Goal: Task Accomplishment & Management: Manage account settings

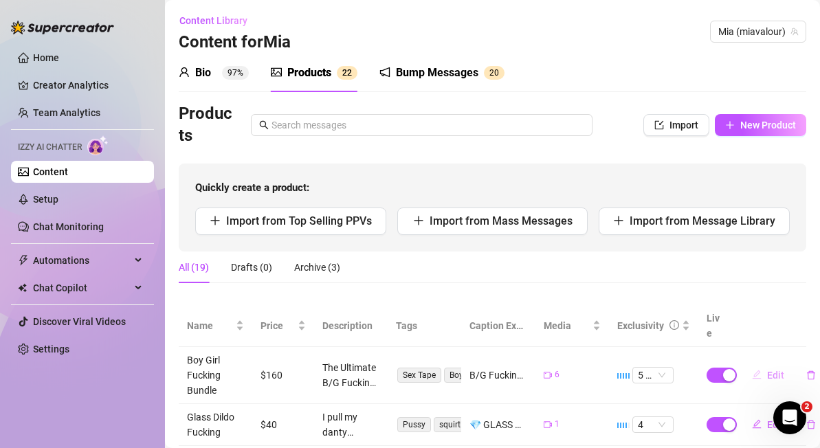
click at [774, 370] on span "Edit" at bounding box center [775, 375] width 17 height 11
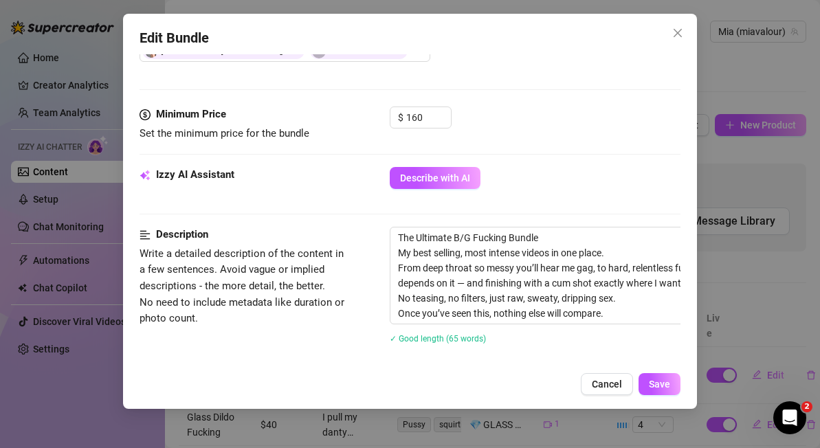
scroll to position [483, 0]
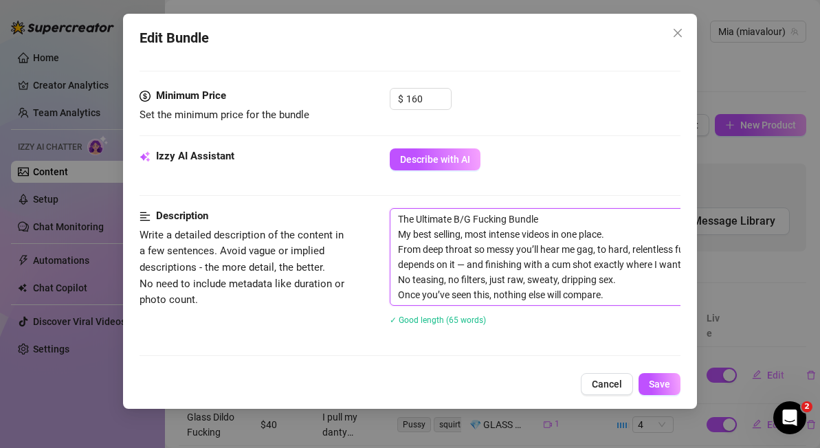
click at [626, 236] on textarea "The Ultimate B/G Fucking Bundle My best selling, most intense videos in one pla…" at bounding box center [631, 257] width 480 height 96
type textarea "The Ultimate B/G Fucking Bundle My best selling, most intense videos in one pla…"
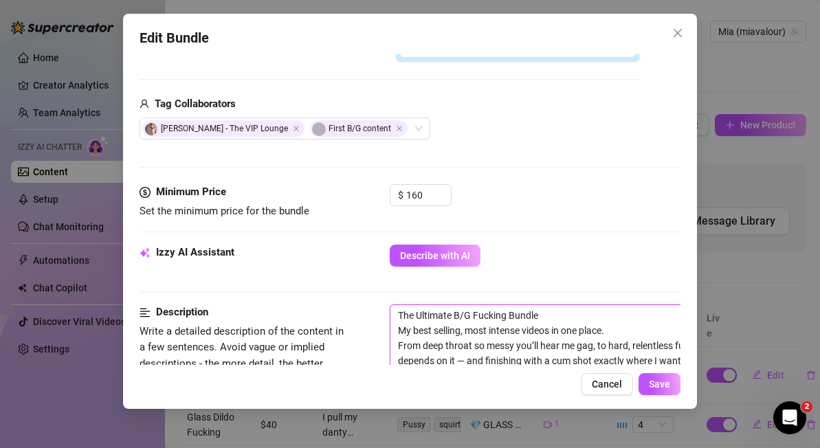
scroll to position [389, 0]
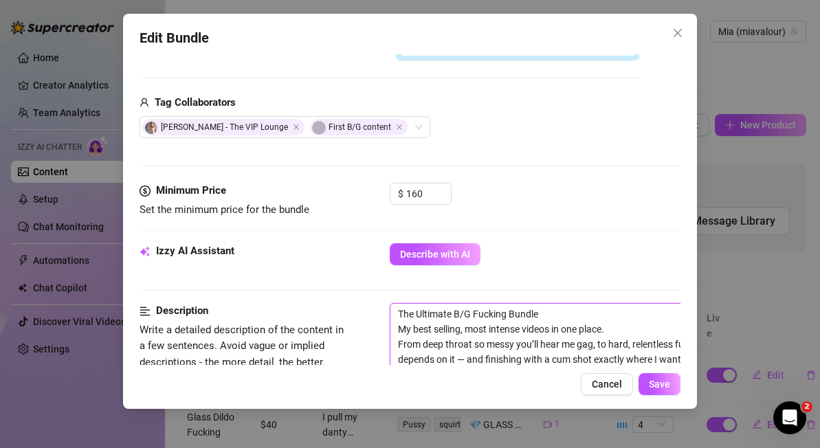
type textarea "The Ultimate B/G Fucking Bundle My best selling, most intense videos in one pla…"
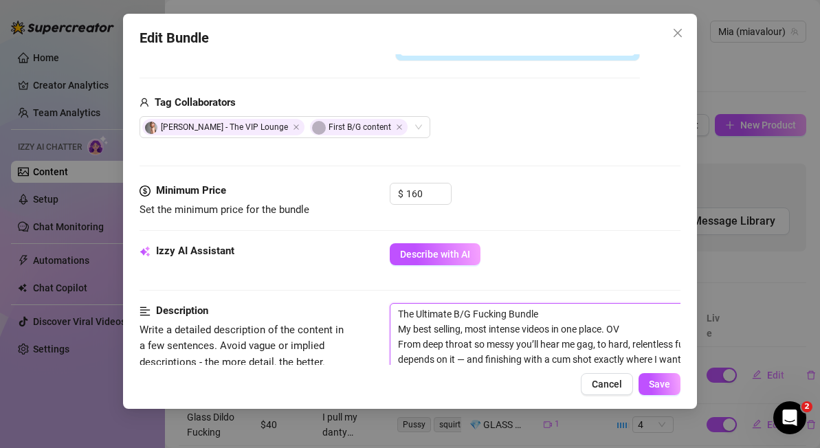
type textarea "The Ultimate B/G Fucking Bundle My best selling, most intense videos in one pla…"
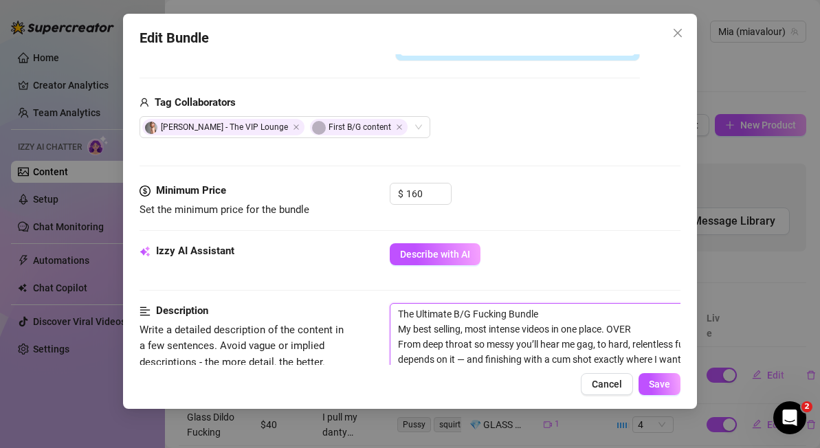
type textarea "The Ultimate B/G Fucking Bundle My best selling, most intense videos in one pla…"
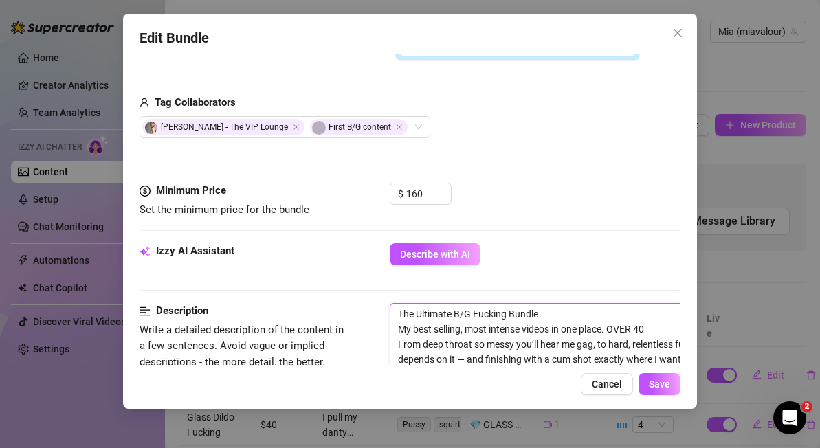
type textarea "The Ultimate B/G Fucking Bundle My best selling, most intense videos in one pla…"
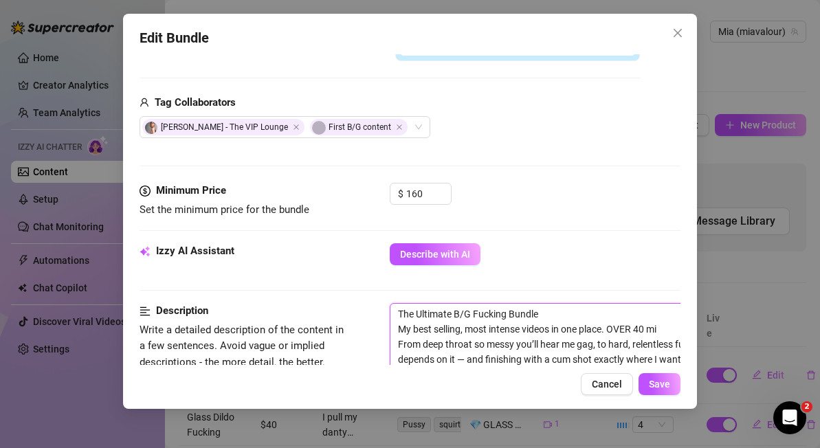
type textarea "The Ultimate B/G Fucking Bundle My best selling, most intense videos in one pla…"
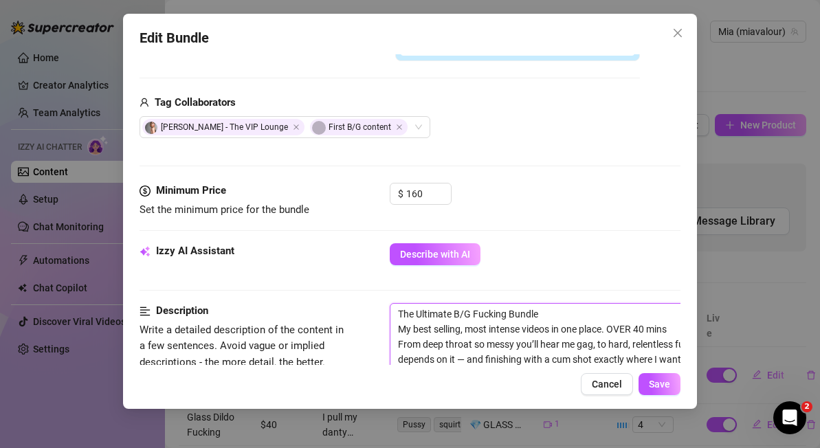
type textarea "The Ultimate B/G Fucking Bundle My best selling, most intense videos in one pla…"
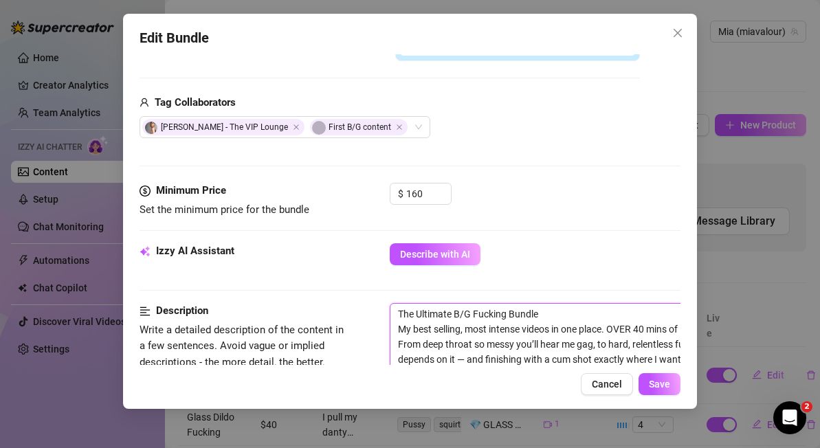
type textarea "The Ultimate B/G Fucking Bundle My best selling, most intense videos in one pla…"
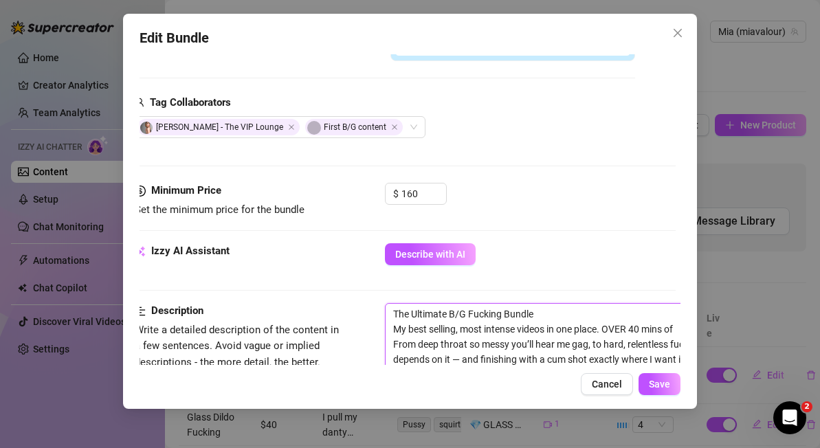
type textarea "The Ultimate B/G Fucking Bundle My best selling, most intense videos in one pla…"
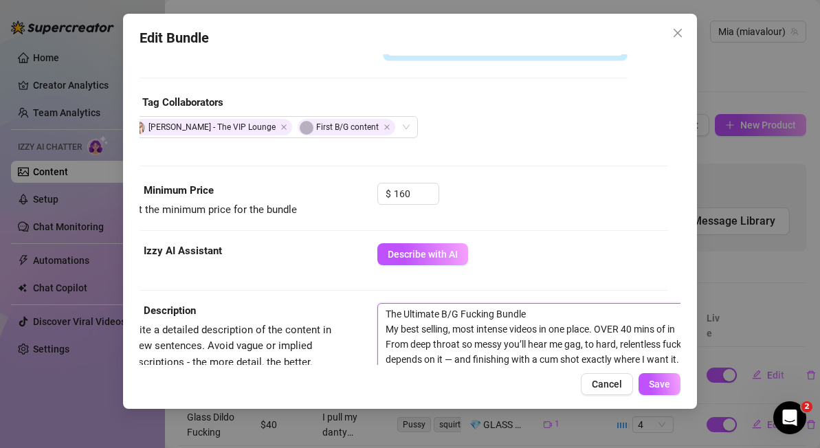
type textarea "The Ultimate B/G Fucking Bundle My best selling, most intense videos in one pla…"
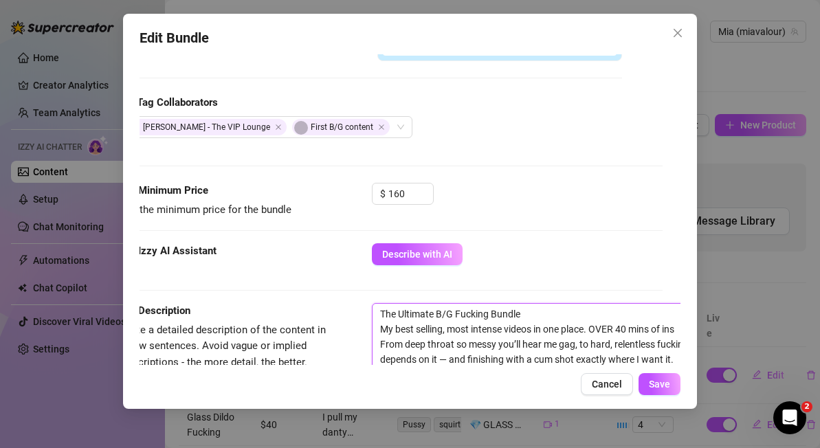
type textarea "The Ultimate B/G Fucking Bundle My best selling, most intense videos in one pla…"
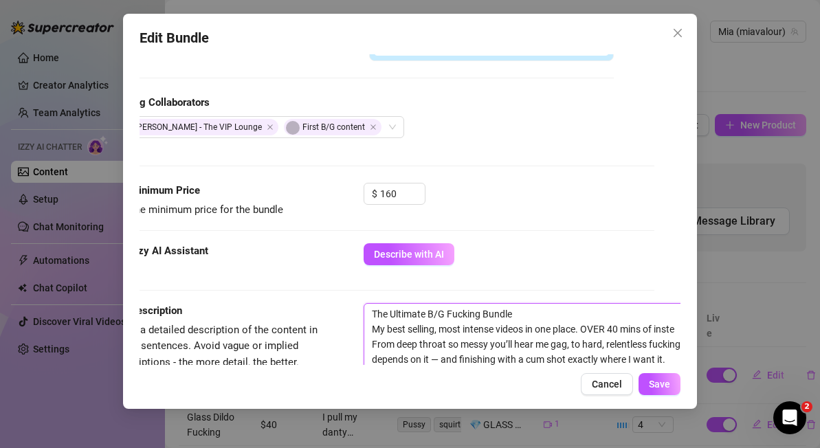
type textarea "The Ultimate B/G Fucking Bundle My best selling, most intense videos in one pla…"
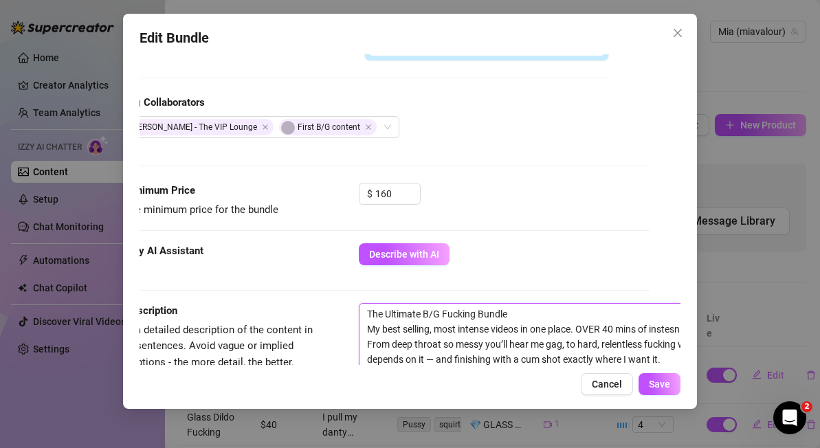
type textarea "The Ultimate B/G Fucking Bundle My best selling, most intense videos in one pla…"
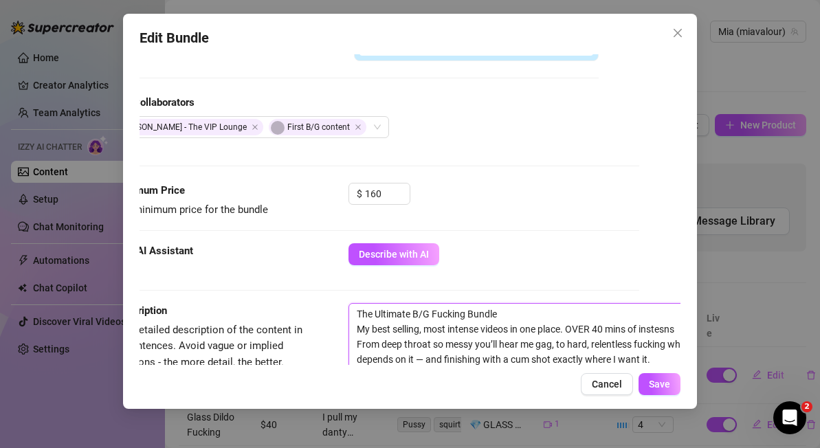
type textarea "The Ultimate B/G Fucking Bundle My best selling, most intense videos in one pla…"
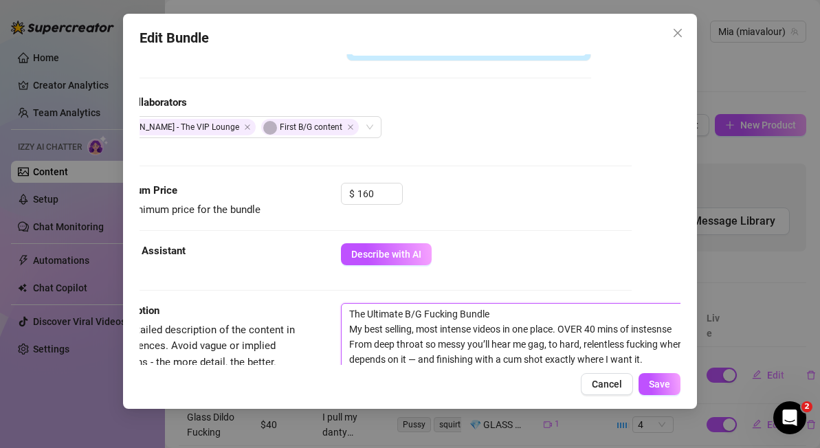
type textarea "The Ultimate B/G Fucking Bundle My best selling, most intense videos in one pla…"
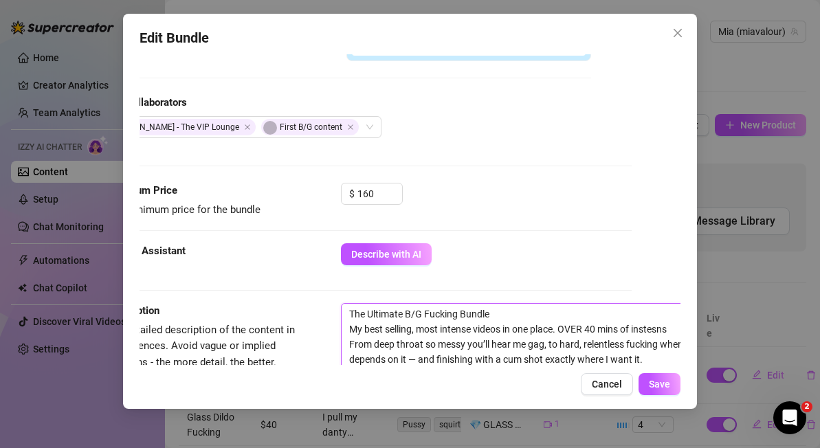
type textarea "The Ultimate B/G Fucking Bundle My best selling, most intense videos in one pla…"
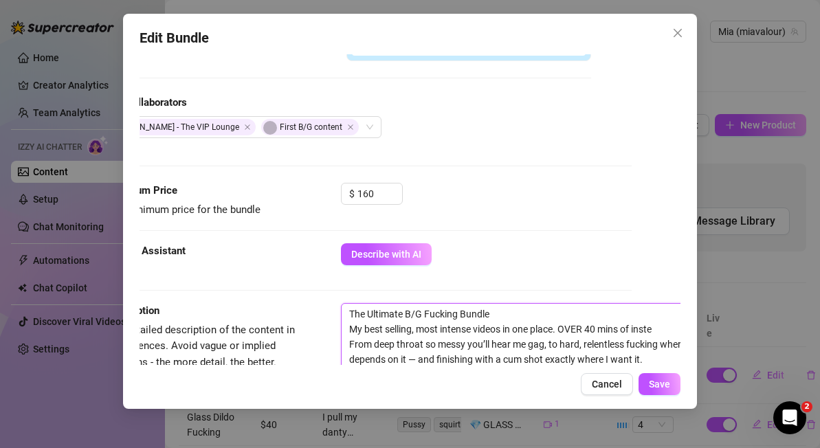
type textarea "The Ultimate B/G Fucking Bundle My best selling, most intense videos in one pla…"
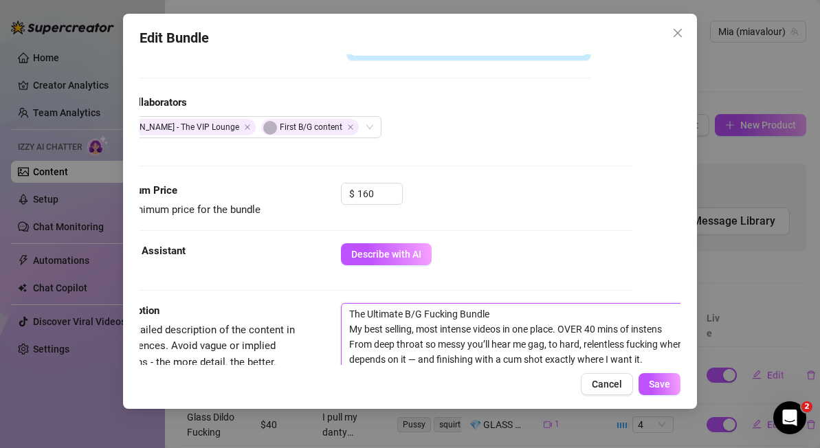
type textarea "The Ultimate B/G Fucking Bundle My best selling, most intense videos in one pla…"
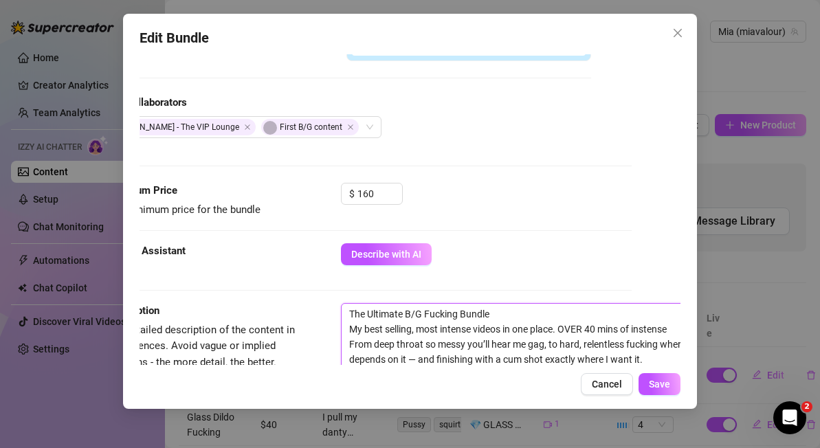
type textarea "The Ultimate B/G Fucking Bundle My best selling, most intense videos in one pla…"
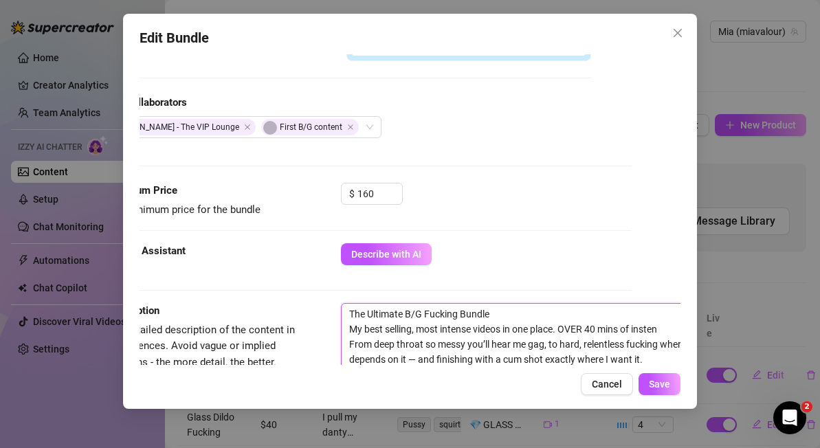
type textarea "The Ultimate B/G Fucking Bundle My best selling, most intense videos in one pla…"
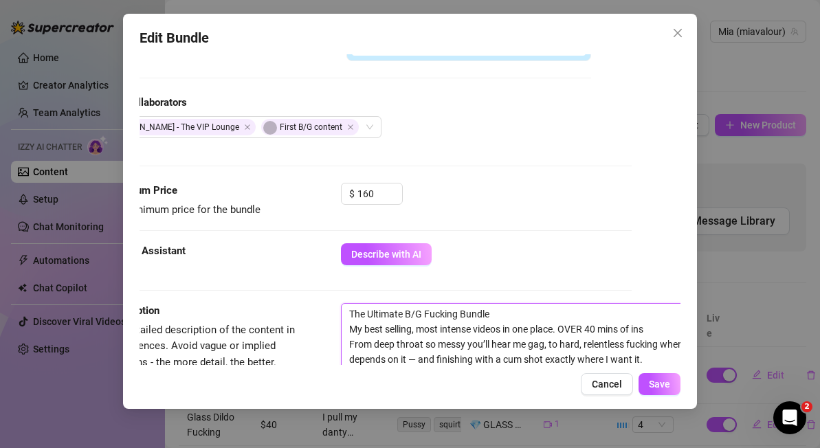
type textarea "The Ultimate B/G Fucking Bundle My best selling, most intense videos in one pla…"
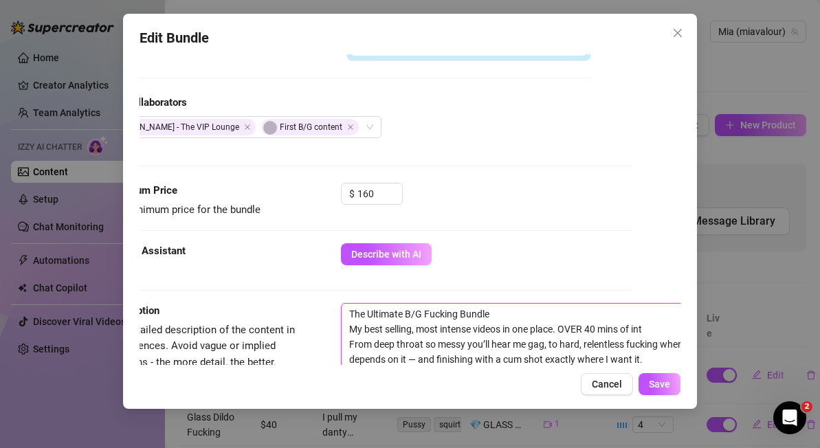
type textarea "The Ultimate B/G Fucking Bundle My best selling, most intense videos in one pla…"
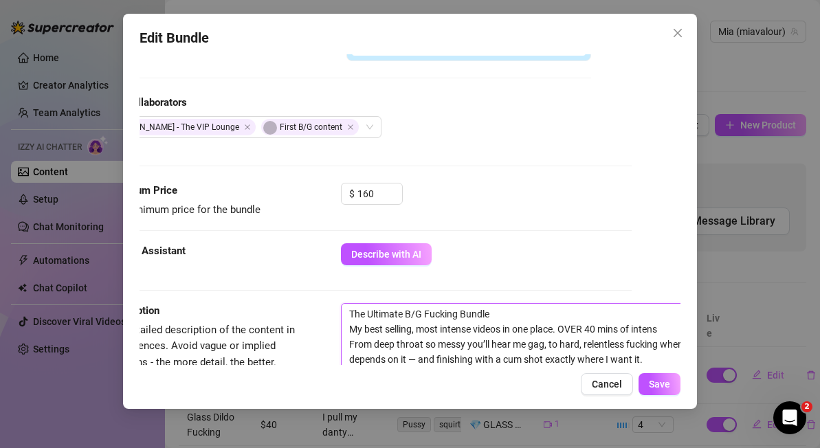
type textarea "The Ultimate B/G Fucking Bundle My best selling, most intense videos in one pla…"
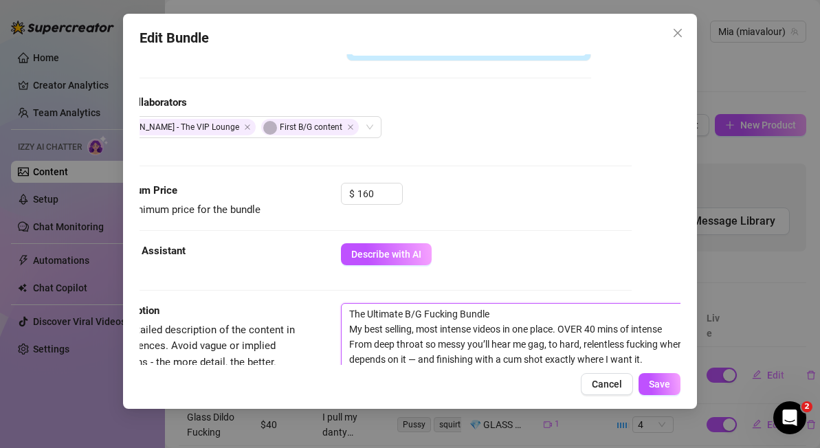
type textarea "The Ultimate B/G Fucking Bundle My best selling, most intense videos in one pla…"
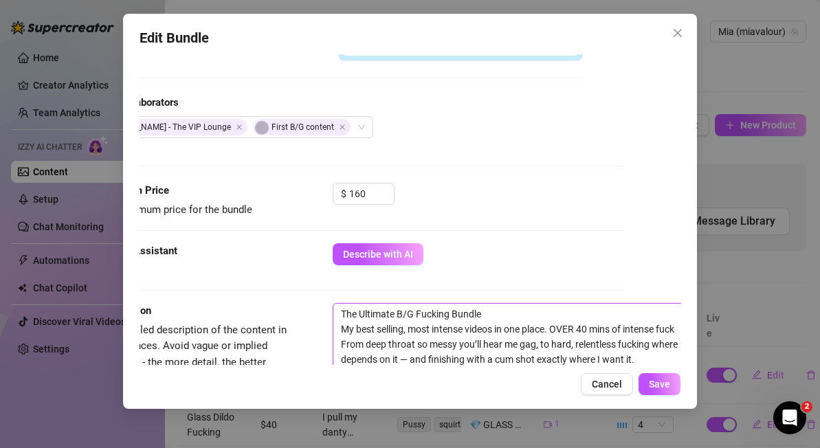
type textarea "The Ultimate B/G Fucking Bundle My best selling, most intense videos in one pla…"
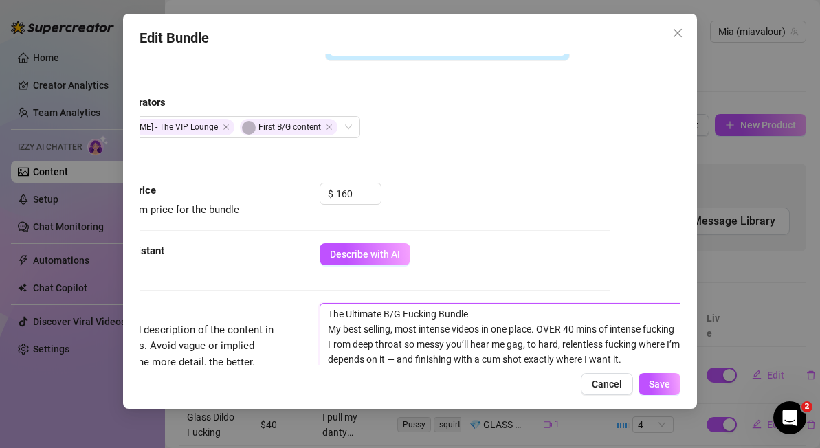
type textarea "The Ultimate B/G Fucking Bundle My best selling, most intense videos in one pla…"
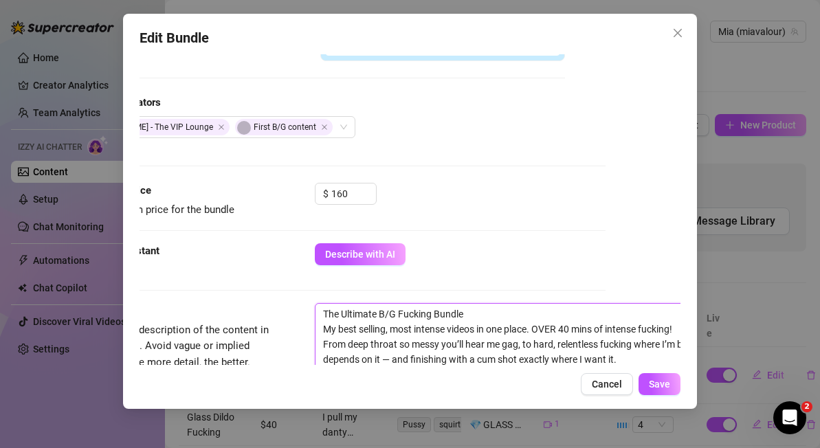
type textarea "The Ultimate B/G Fucking Bundle My best selling, most intense videos in one pla…"
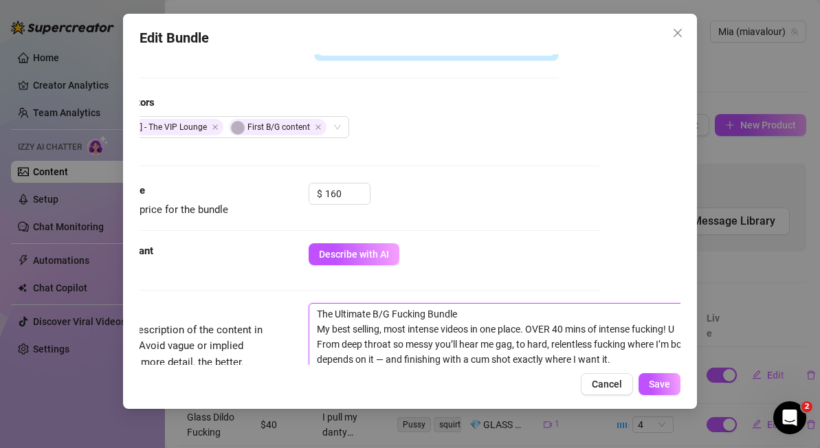
type textarea "The Ultimate B/G Fucking Bundle My best selling, most intense videos in one pla…"
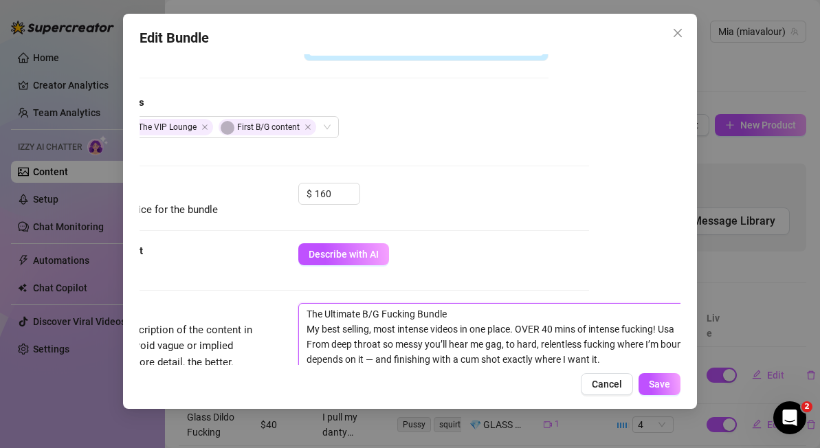
type textarea "The Ultimate B/G Fucking Bundle My best selling, most intense videos in one pla…"
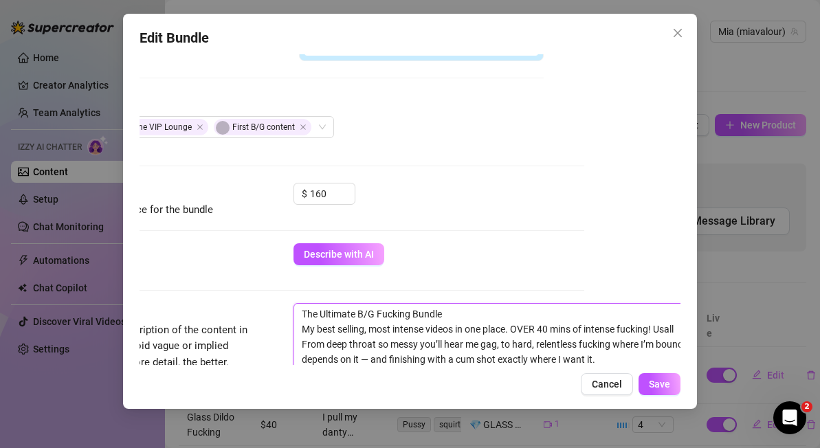
type textarea "The Ultimate B/G Fucking Bundle My best selling, most intense videos in one pla…"
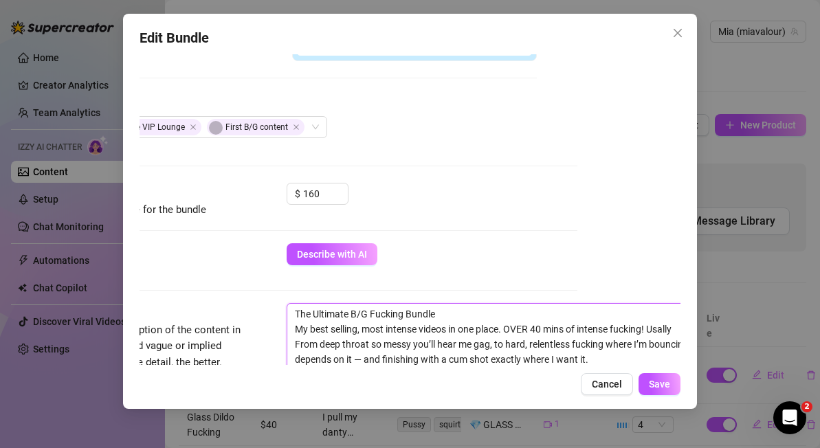
type textarea "The Ultimate B/G Fucking Bundle My best selling, most intense videos in one pla…"
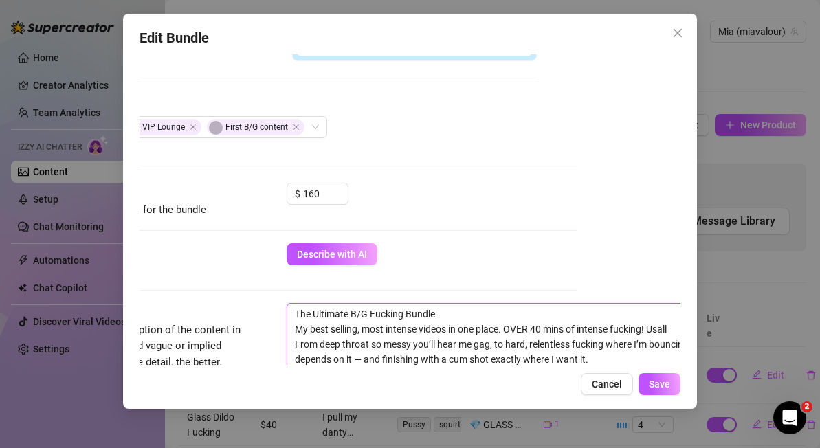
type textarea "The Ultimate B/G Fucking Bundle My best selling, most intense videos in one pla…"
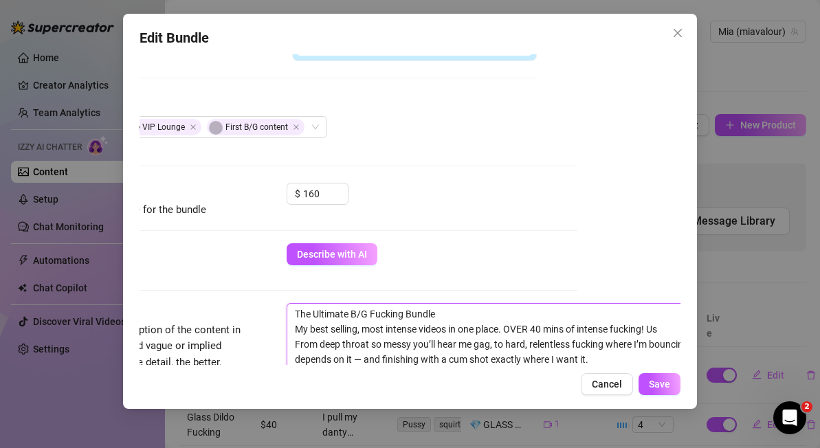
type textarea "The Ultimate B/G Fucking Bundle My best selling, most intense videos in one pla…"
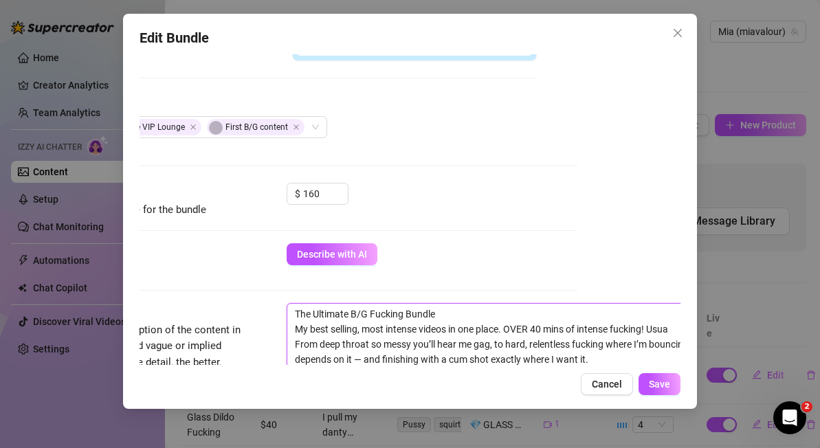
type textarea "The Ultimate B/G Fucking Bundle My best selling, most intense videos in one pla…"
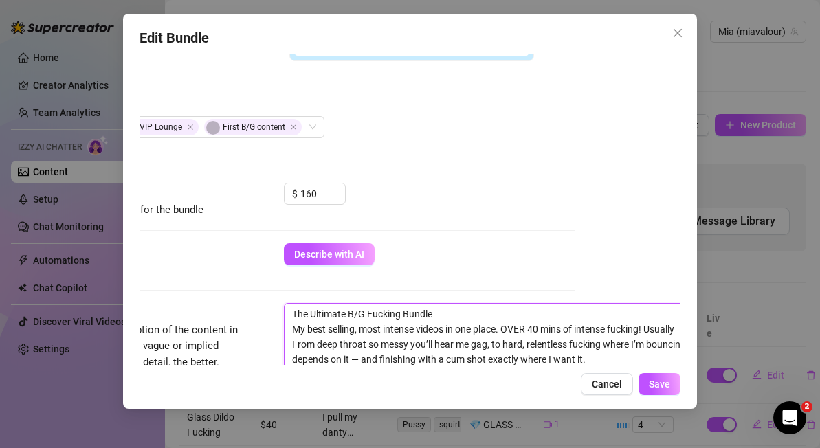
type textarea "The Ultimate B/G Fucking Bundle My best selling, most intense videos in one pla…"
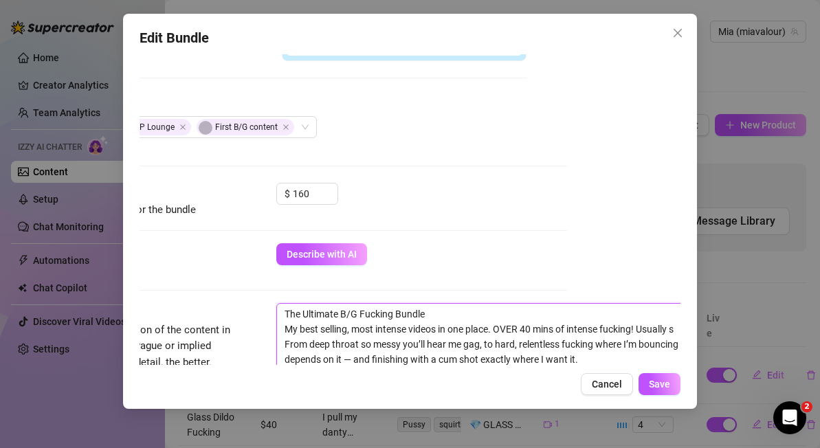
type textarea "The Ultimate B/G Fucking Bundle My best selling, most intense videos in one pla…"
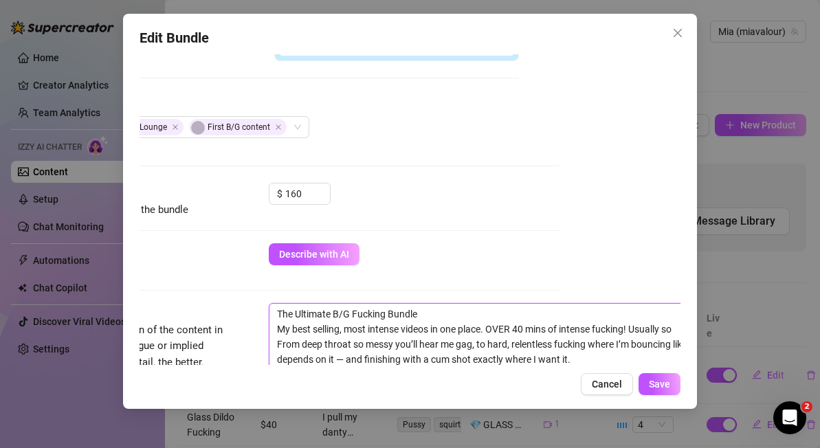
type textarea "The Ultimate B/G Fucking Bundle My best selling, most intense videos in one pla…"
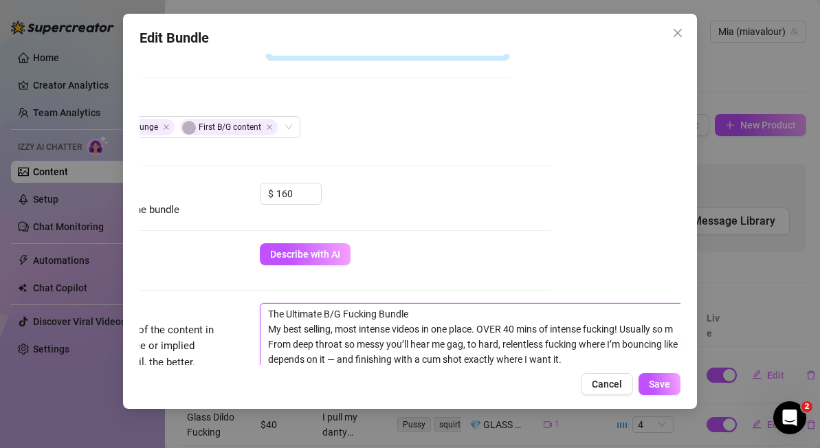
type textarea "The Ultimate B/G Fucking Bundle My best selling, most intense videos in one pla…"
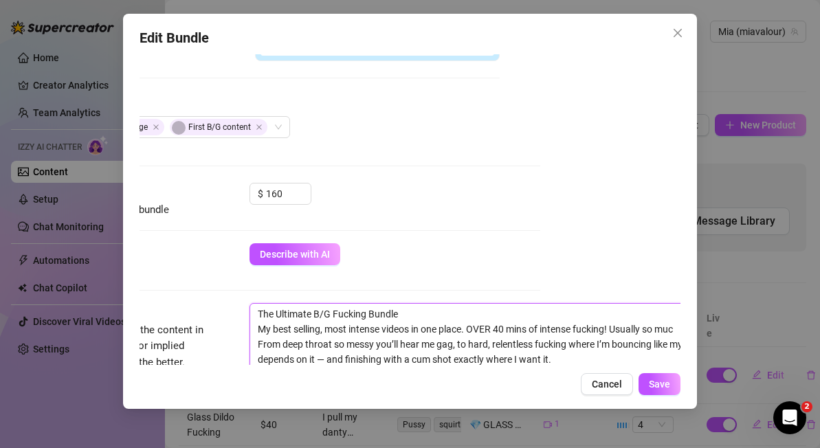
type textarea "The Ultimate B/G Fucking Bundle My best selling, most intense videos in one pla…"
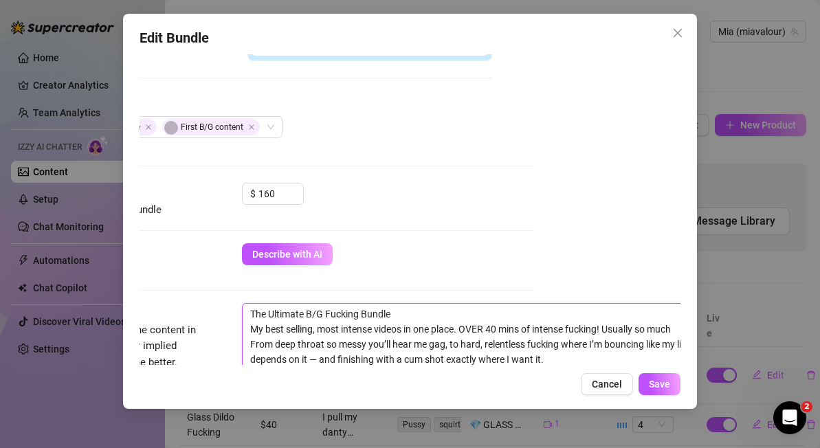
type textarea "The Ultimate B/G Fucking Bundle My best selling, most intense videos in one pla…"
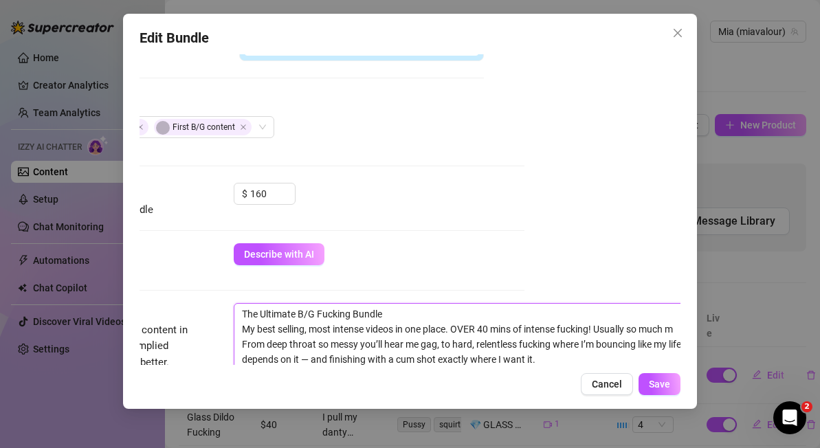
type textarea "The Ultimate B/G Fucking Bundle My best selling, most intense videos in one pla…"
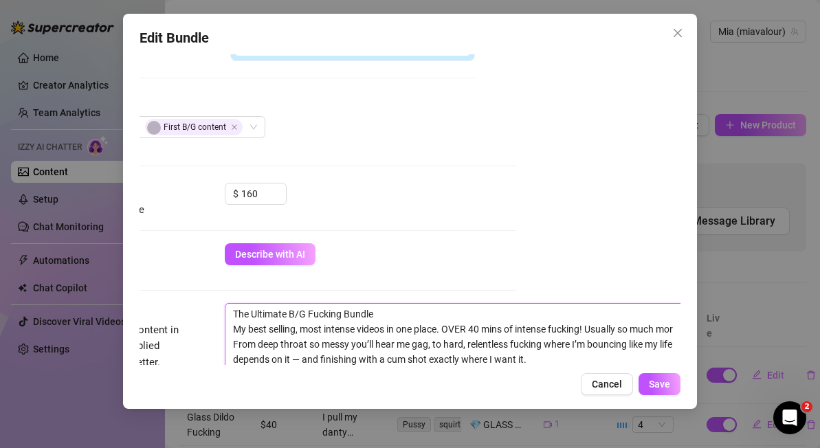
type textarea "The Ultimate B/G Fucking Bundle My best selling, most intense videos in one pla…"
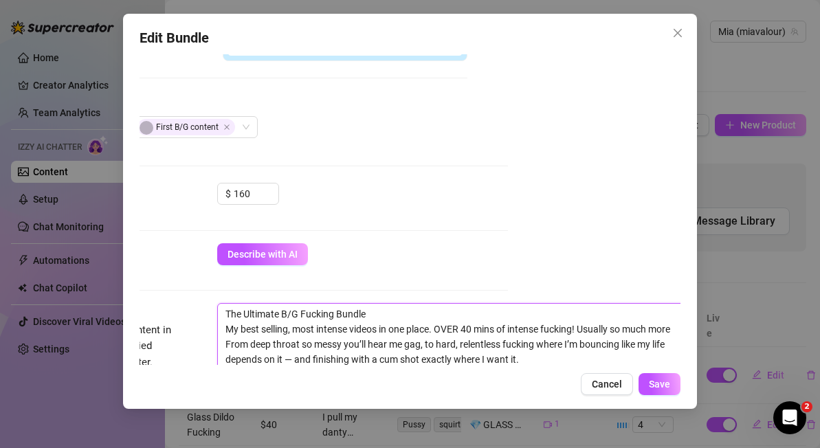
type textarea "The Ultimate B/G Fucking Bundle My best selling, most intense videos in one pla…"
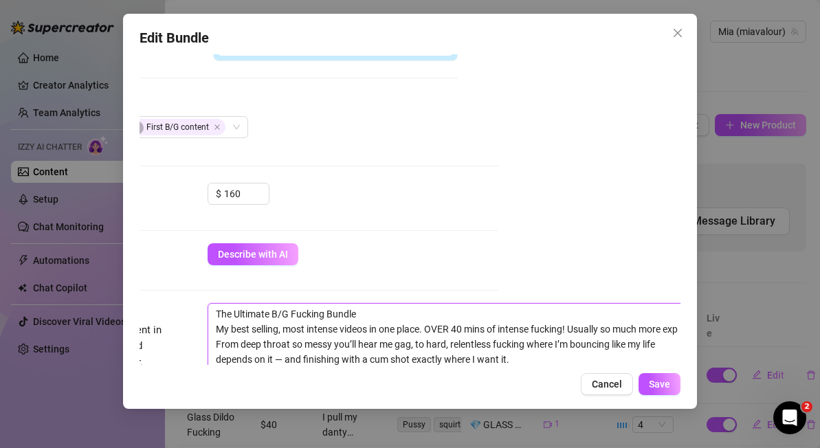
type textarea "The Ultimate B/G Fucking Bundle My best selling, most intense videos in one pla…"
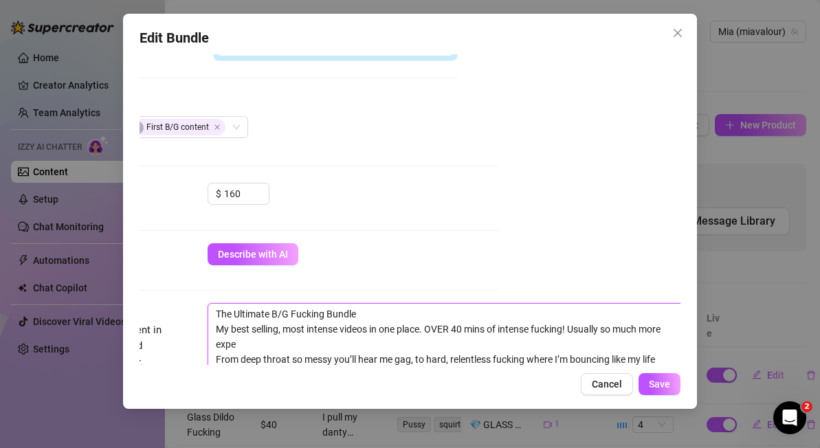
type textarea "The Ultimate B/G Fucking Bundle My best selling, most intense videos in one pla…"
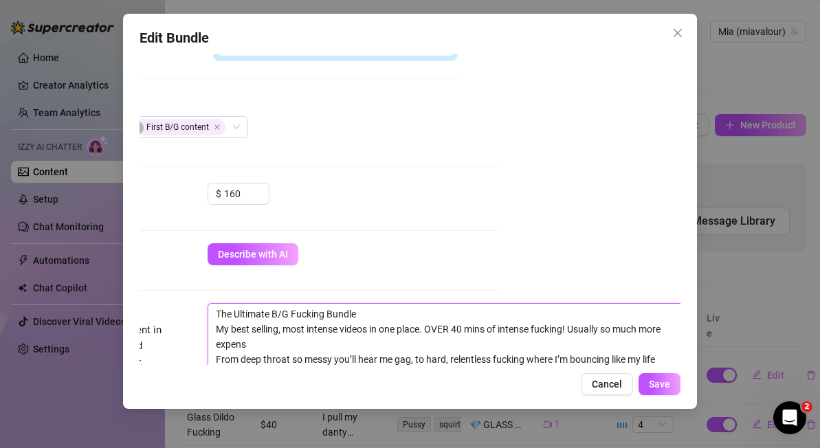
type textarea "The Ultimate B/G Fucking Bundle My best selling, most intense videos in one pla…"
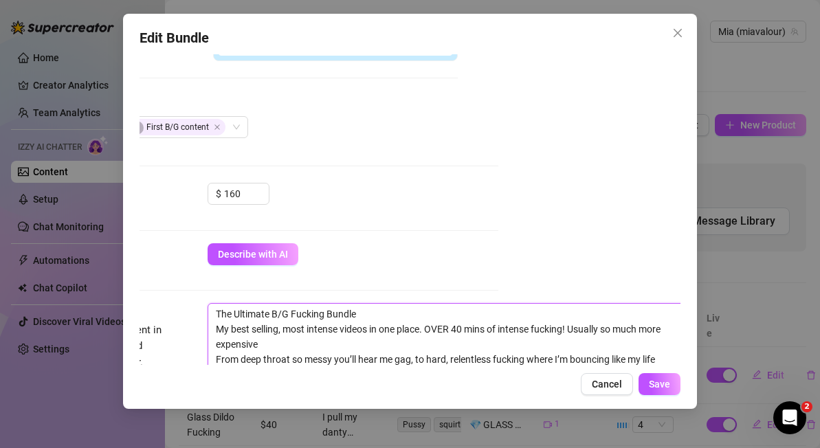
type textarea "The Ultimate B/G Fucking Bundle My best selling, most intense videos in one pla…"
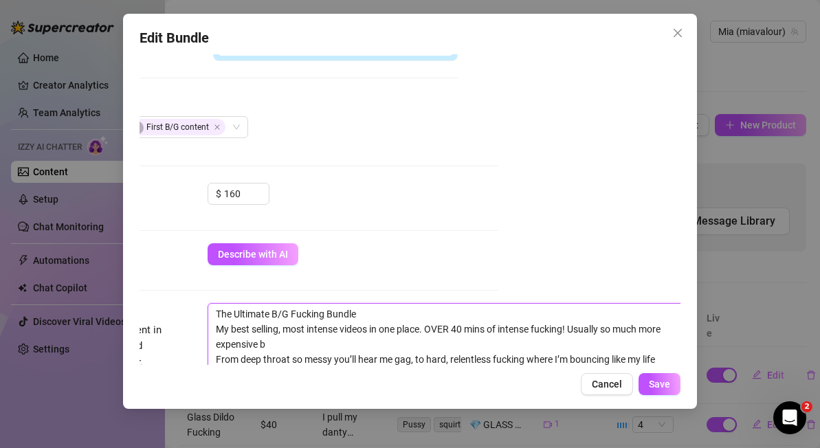
type textarea "The Ultimate B/G Fucking Bundle My best selling, most intense videos in one pla…"
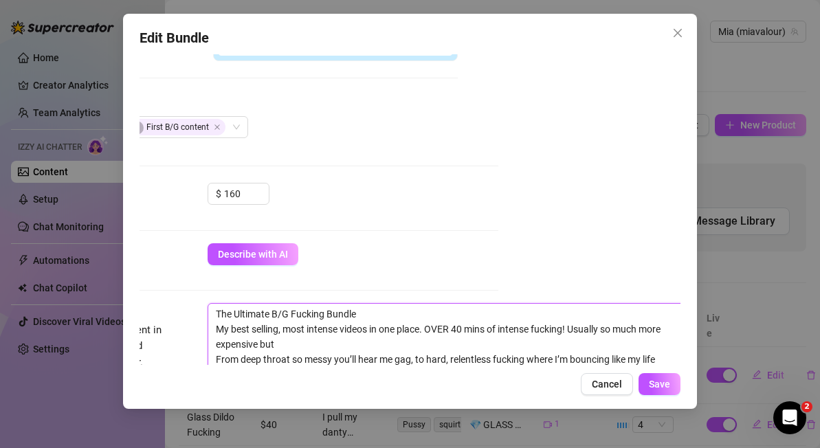
type textarea "The Ultimate B/G Fucking Bundle My best selling, most intense videos in one pla…"
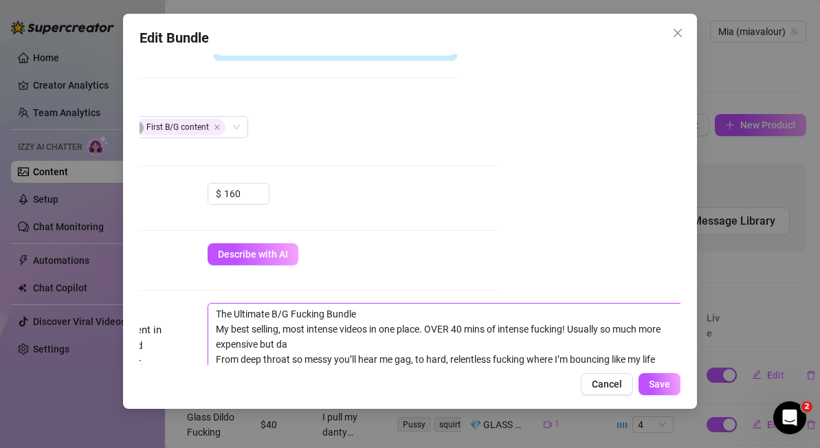
type textarea "The Ultimate B/G Fucking Bundle My best selling, most intense videos in one pla…"
click at [430, 329] on textarea "The Ultimate B/G Fucking Bundle My best selling, most intense videos in one pla…" at bounding box center [448, 359] width 480 height 111
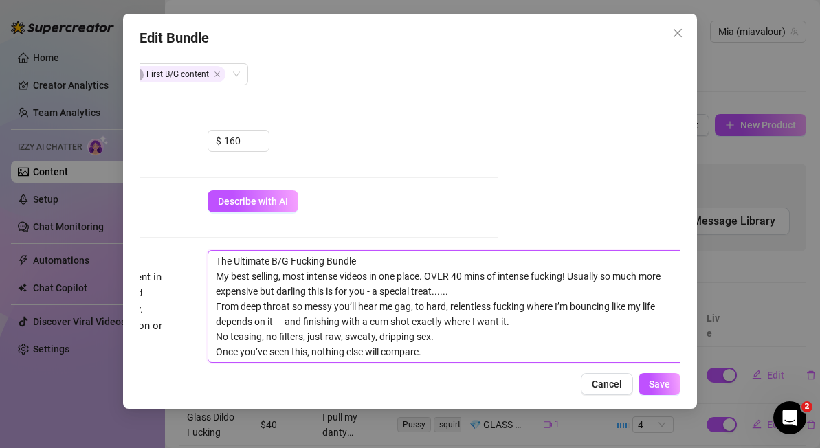
scroll to position [443, 182]
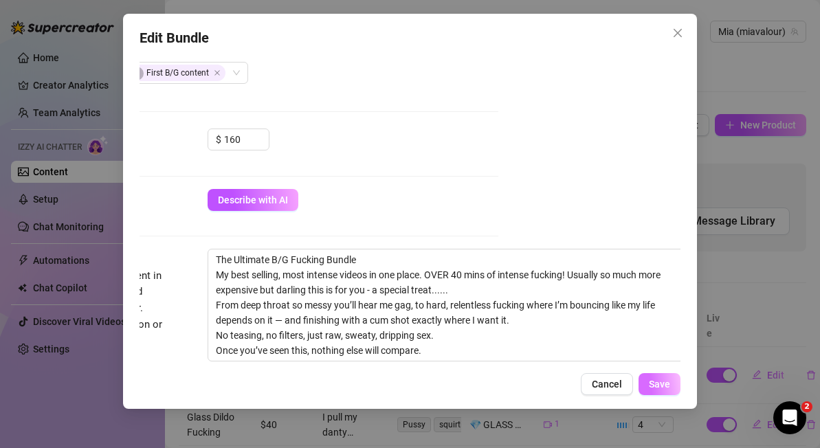
click at [659, 384] on span "Save" at bounding box center [659, 384] width 21 height 11
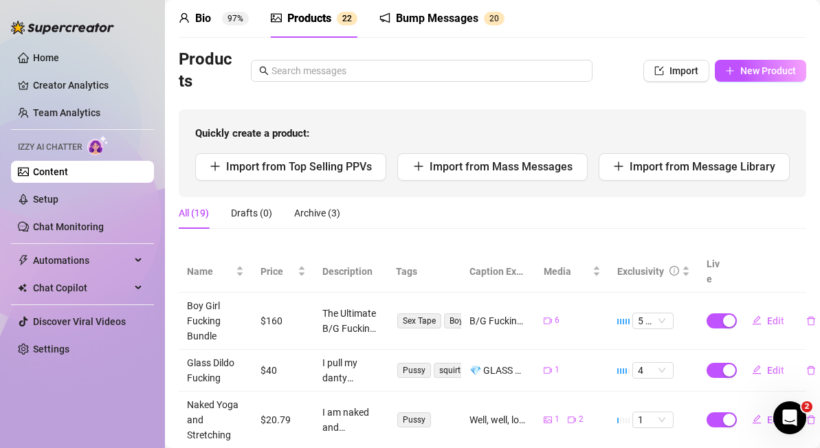
scroll to position [32, 0]
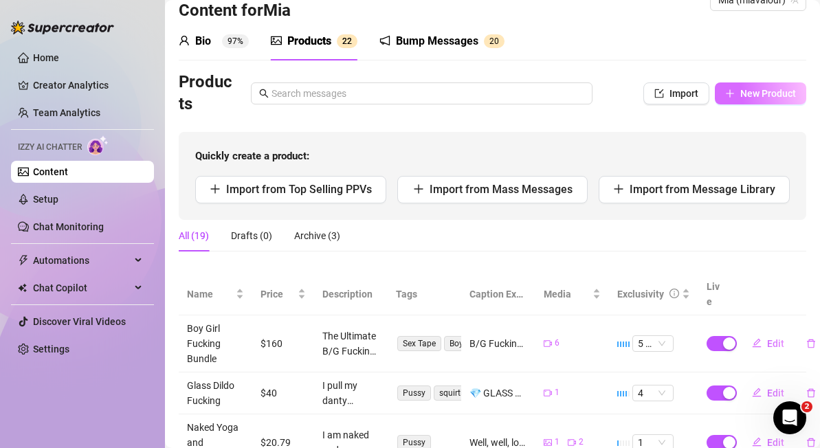
click at [779, 93] on span "New Product" at bounding box center [769, 93] width 56 height 11
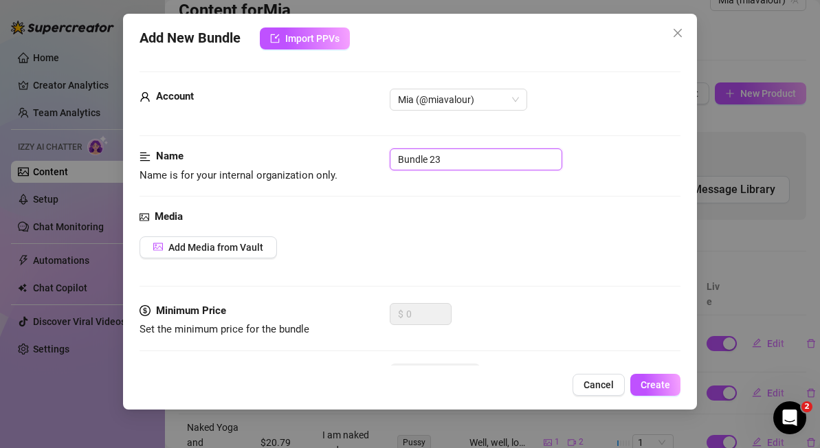
drag, startPoint x: 452, startPoint y: 160, endPoint x: 331, endPoint y: 161, distance: 121.0
click at [331, 161] on div "Name Name is for your internal organization only. Bundle 23" at bounding box center [410, 166] width 541 height 35
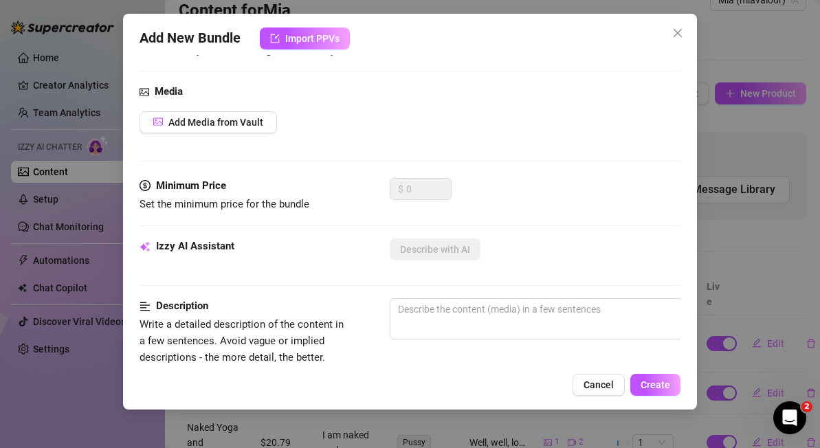
scroll to position [131, 0]
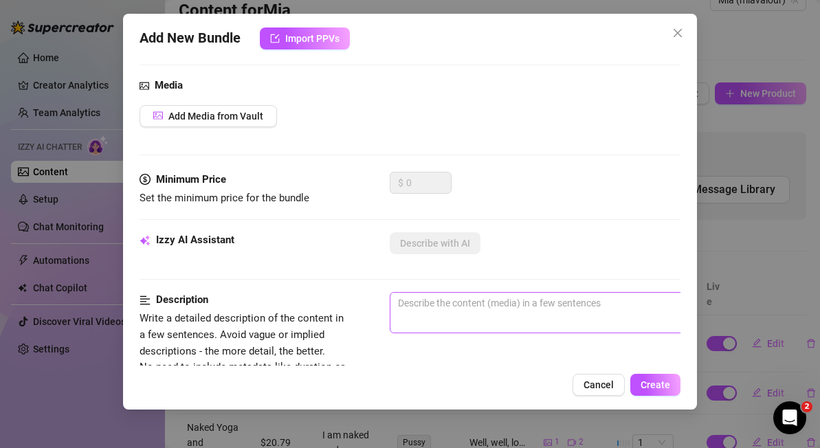
click at [460, 314] on span "0 / 1000" at bounding box center [630, 312] width 481 height 41
click at [438, 300] on textarea at bounding box center [631, 303] width 480 height 21
paste textarea "💦 Lor & Ipsu Dolorsita Consec – Adipisci, Elitse & Doeiusmodt Incididunt 💦 “Ut …"
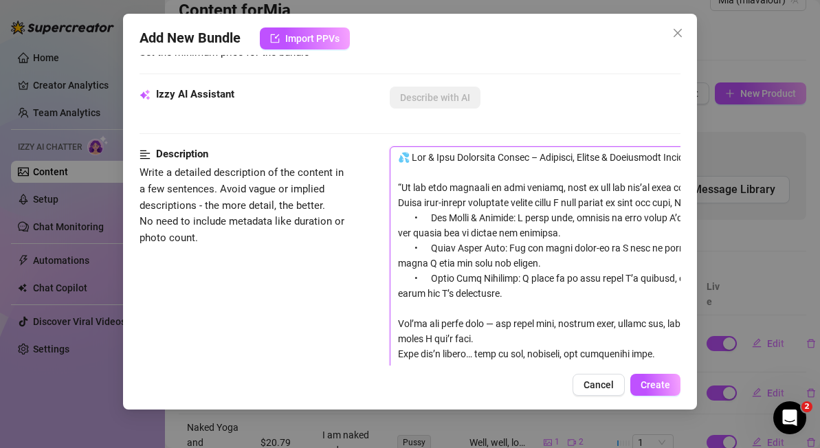
scroll to position [278, 0]
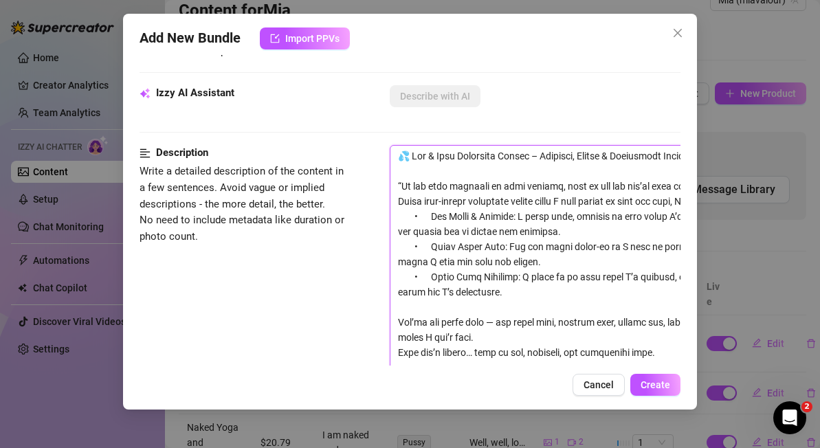
drag, startPoint x: 532, startPoint y: 278, endPoint x: 422, endPoint y: 281, distance: 110.8
click at [422, 281] on textarea at bounding box center [631, 277] width 480 height 263
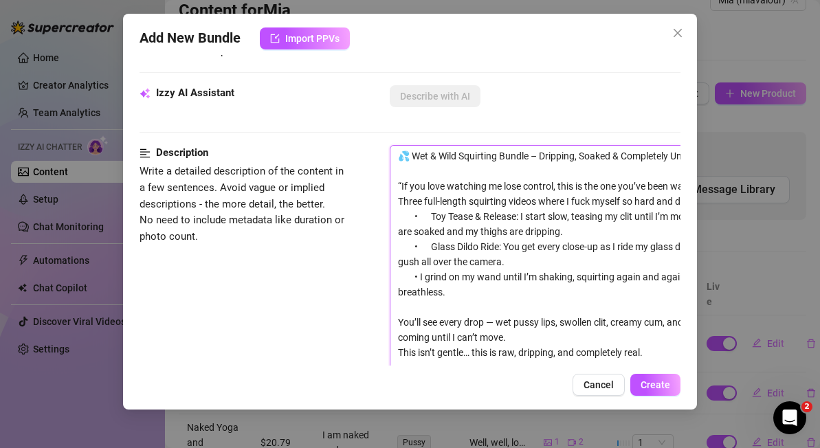
drag, startPoint x: 419, startPoint y: 276, endPoint x: 453, endPoint y: 285, distance: 34.9
click at [453, 285] on textarea "💦 Wet & Wild Squirting Bundle – Dripping, Soaked & Completely Uncensored 💦 “If …" at bounding box center [631, 277] width 480 height 263
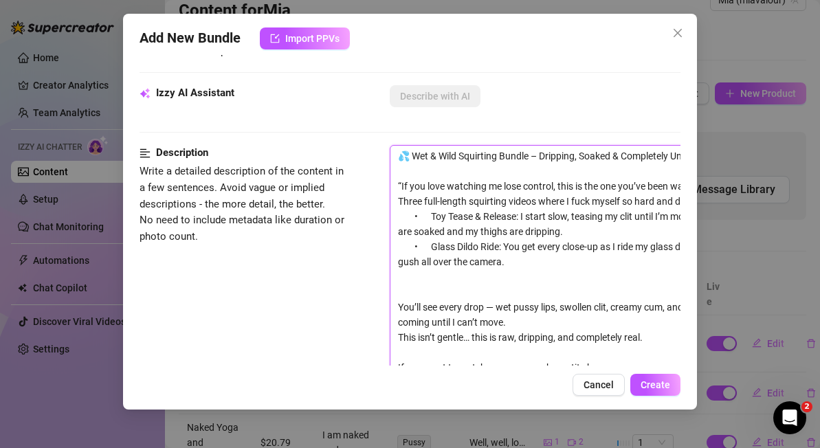
click at [488, 247] on textarea "💦 Wet & Wild Squirting Bundle – Dripping, Soaked & Completely Uncensored 💦 “If …" at bounding box center [631, 270] width 480 height 248
click at [443, 287] on textarea "💦 Wet & Wild Squirting Bundle – Dripping, Soaked & Completely Uncensored 💦 “If …" at bounding box center [631, 270] width 480 height 248
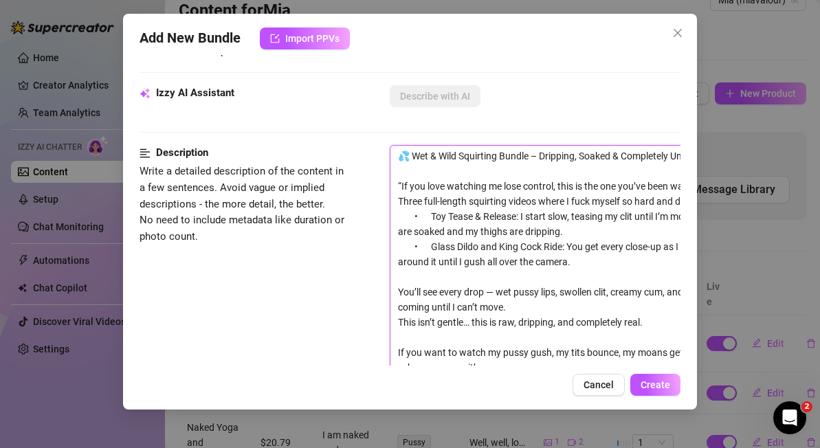
drag, startPoint x: 490, startPoint y: 263, endPoint x: 618, endPoint y: 263, distance: 127.9
click at [618, 263] on textarea "💦 Wet & Wild Squirting Bundle – Dripping, Soaked & Completely Uncensored 💦 “If …" at bounding box center [631, 262] width 480 height 232
click at [441, 273] on textarea "💦 Wet & Wild Squirting Bundle – Dripping, Soaked & Completely Uncensored 💦 “If …" at bounding box center [631, 262] width 480 height 232
drag, startPoint x: 613, startPoint y: 294, endPoint x: 668, endPoint y: 295, distance: 55.0
click at [668, 295] on textarea "💦 Wet & Wild Squirting Bundle – Dripping, Soaked & Completely Uncensored 💦 “If …" at bounding box center [631, 262] width 480 height 232
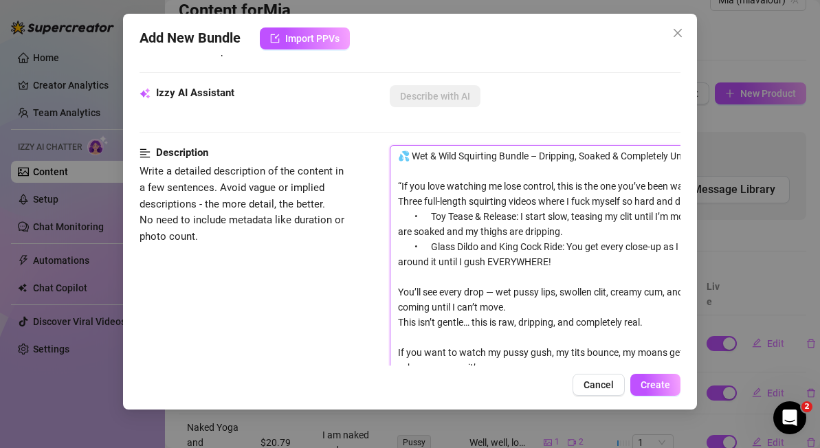
click at [613, 312] on textarea "💦 Wet & Wild Squirting Bundle – Dripping, Soaked & Completely Uncensored 💦 “If …" at bounding box center [631, 262] width 480 height 232
click at [560, 261] on textarea "💦 Wet & Wild Squirting Bundle – Dripping, Soaked & Completely Uncensored 💦 “If …" at bounding box center [631, 262] width 480 height 232
click at [413, 278] on textarea "💦 Wet & Wild Squirting Bundle – Dripping, Soaked & Completely Uncensored 💦 “If …" at bounding box center [631, 262] width 480 height 232
click at [565, 261] on textarea "💦 Wet & Wild Squirting Bundle – Dripping, Soaked & Completely Uncensored 💦 “If …" at bounding box center [631, 262] width 480 height 232
click at [412, 283] on textarea "💦 Wet & Wild Squirting Bundle – Dripping, Soaked & Completely Uncensored 💦 “If …" at bounding box center [631, 262] width 480 height 232
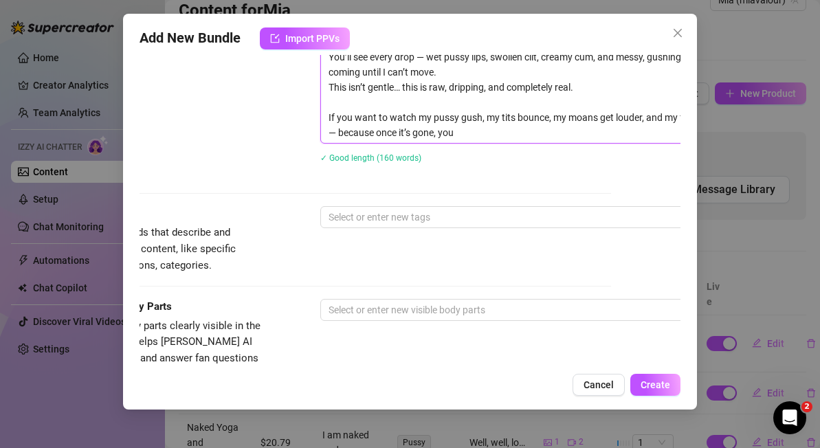
scroll to position [514, 0]
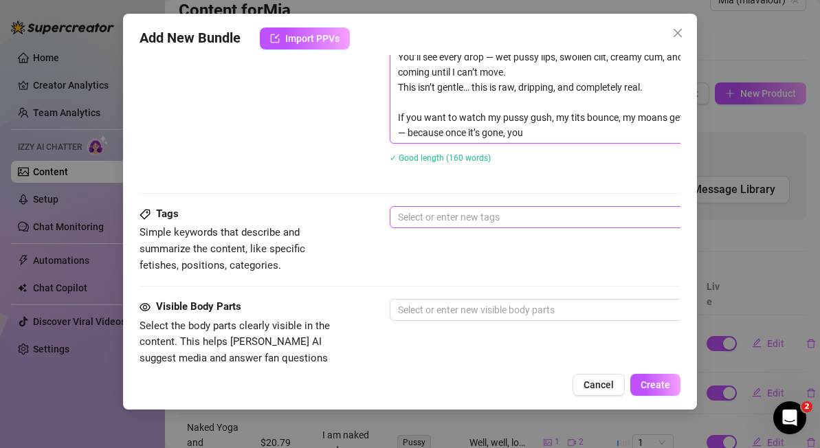
click at [409, 215] on div at bounding box center [623, 217] width 461 height 19
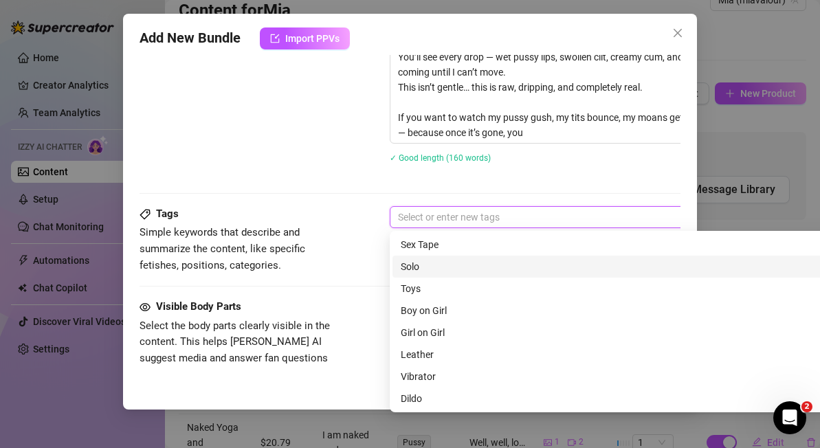
click at [415, 265] on div "Solo" at bounding box center [630, 266] width 459 height 15
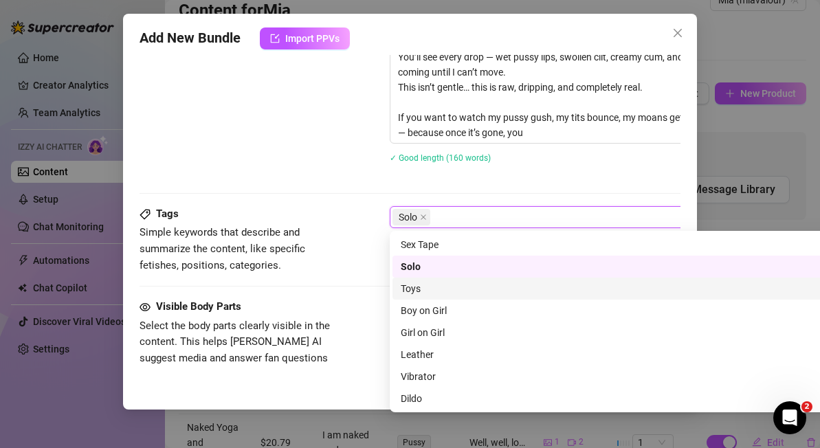
click at [438, 291] on div "Toys" at bounding box center [630, 288] width 459 height 15
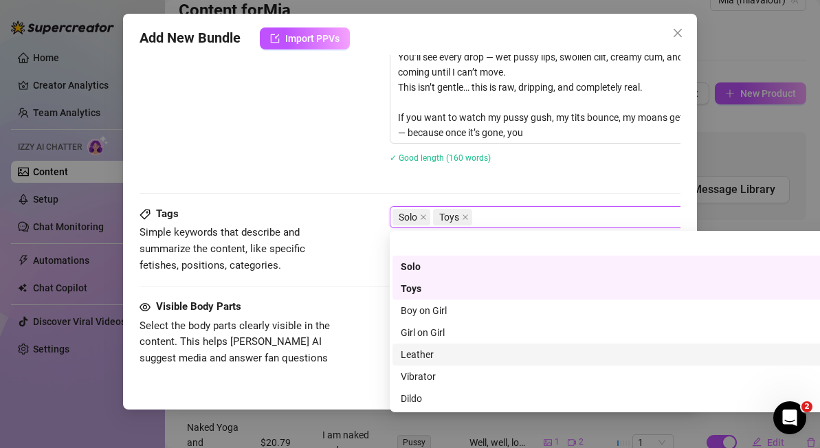
scroll to position [34, 0]
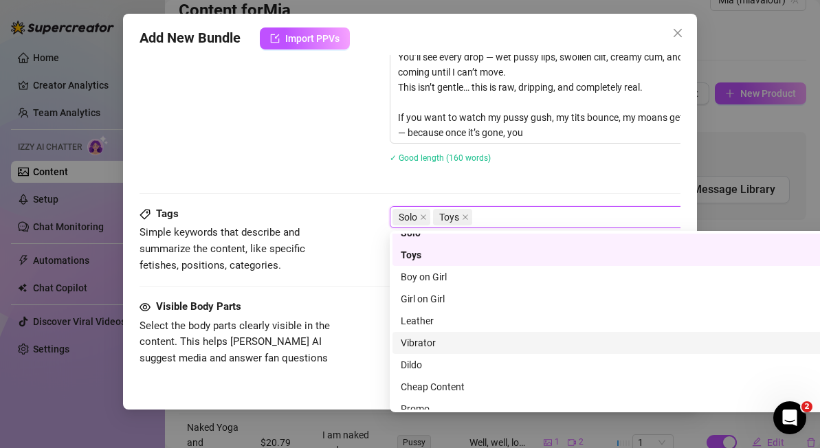
click at [454, 347] on div "Vibrator" at bounding box center [630, 343] width 459 height 15
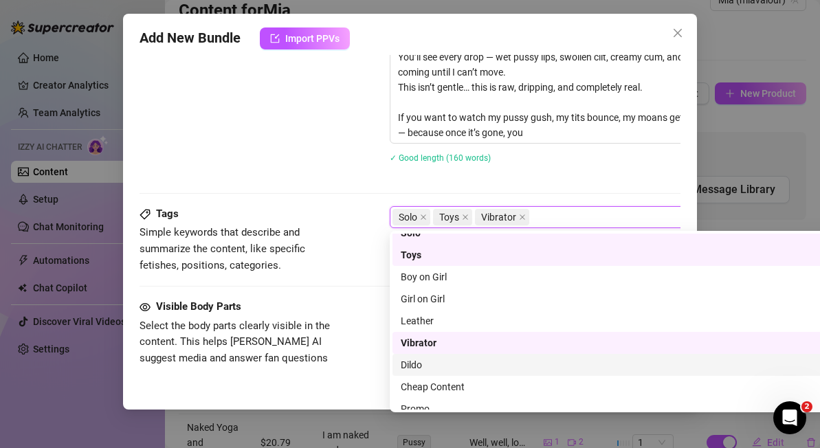
click at [453, 364] on div "Dildo" at bounding box center [630, 365] width 459 height 15
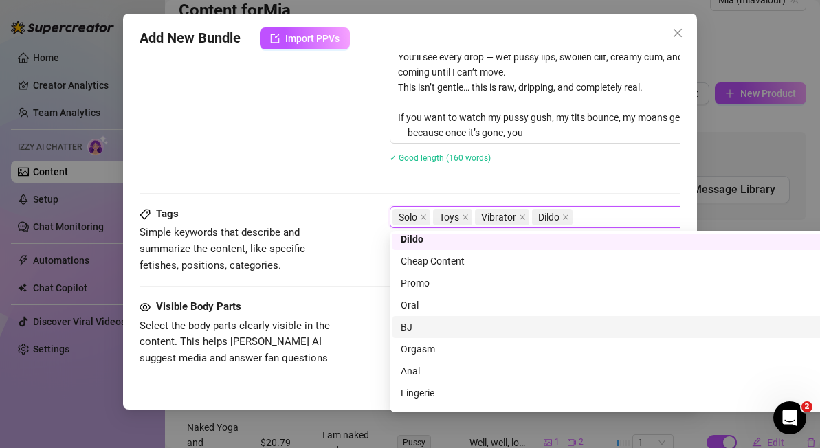
scroll to position [165, 0]
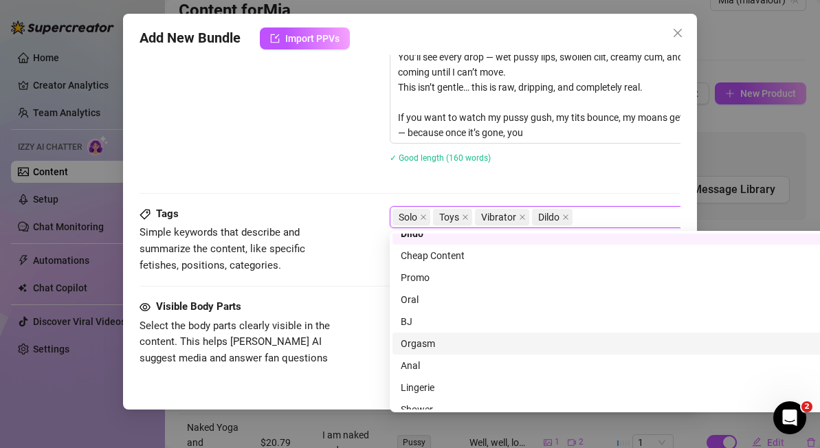
click at [435, 346] on div "Orgasm" at bounding box center [630, 343] width 459 height 15
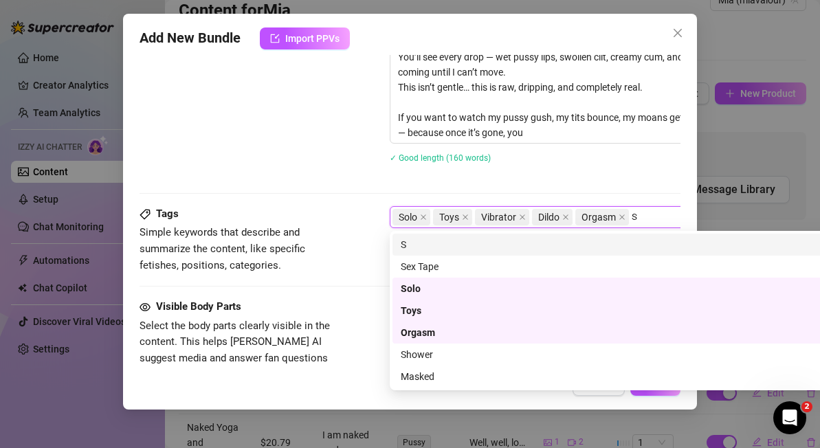
scroll to position [0, 0]
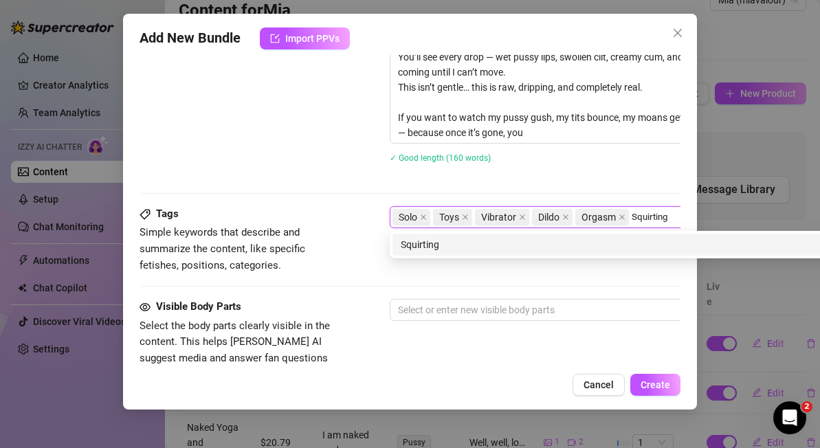
click at [430, 241] on div "Squirting" at bounding box center [630, 244] width 459 height 15
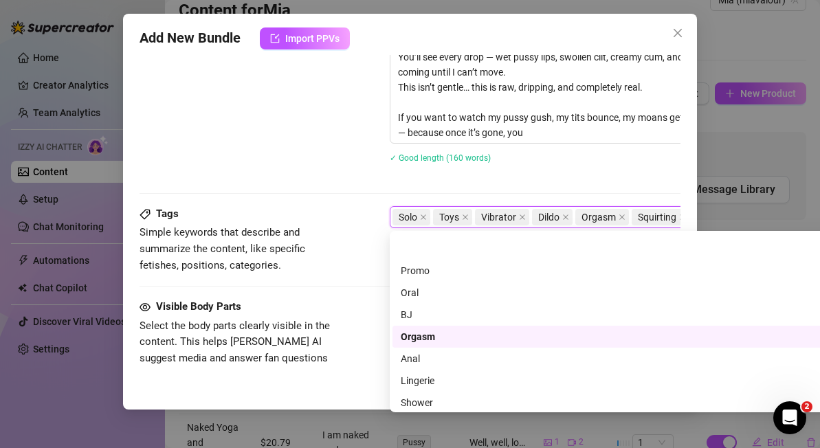
scroll to position [220, 0]
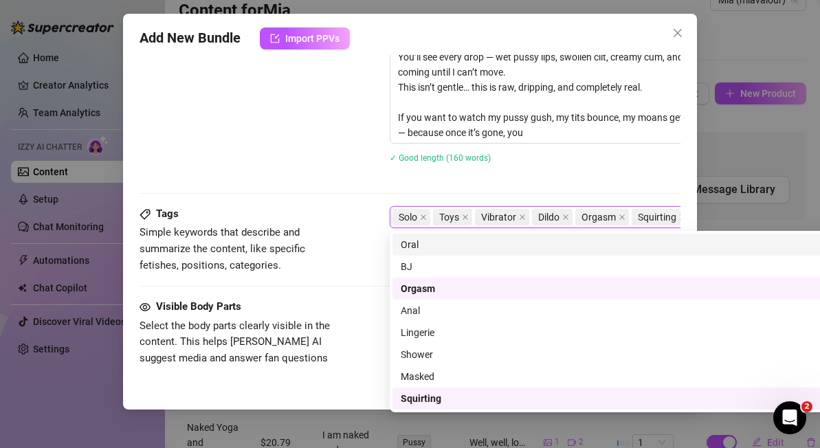
click at [551, 182] on div "Description Write a detailed description of the content in a few sentences. Avo…" at bounding box center [410, 58] width 541 height 296
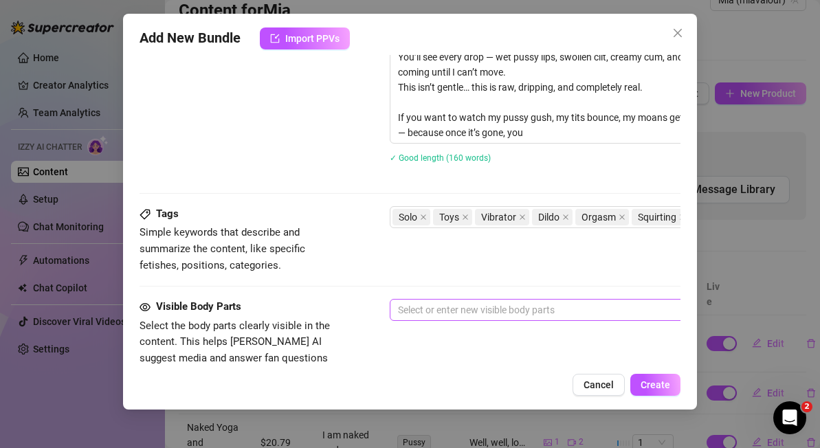
click at [463, 313] on div at bounding box center [623, 309] width 461 height 19
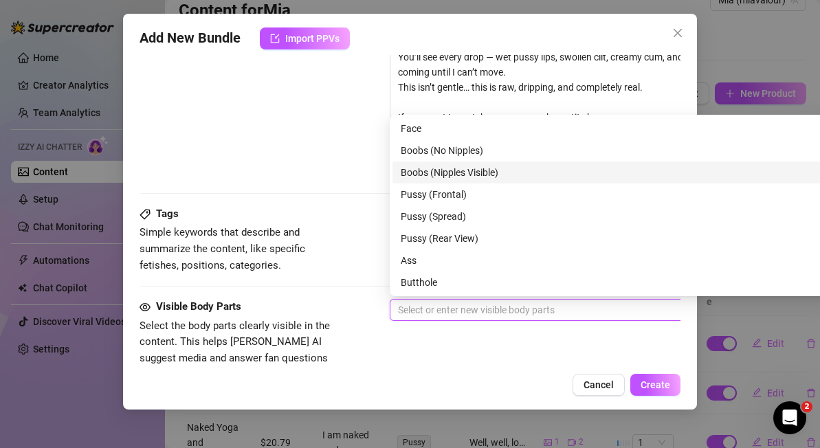
click at [441, 172] on div "Boobs (Nipples Visible)" at bounding box center [630, 172] width 459 height 15
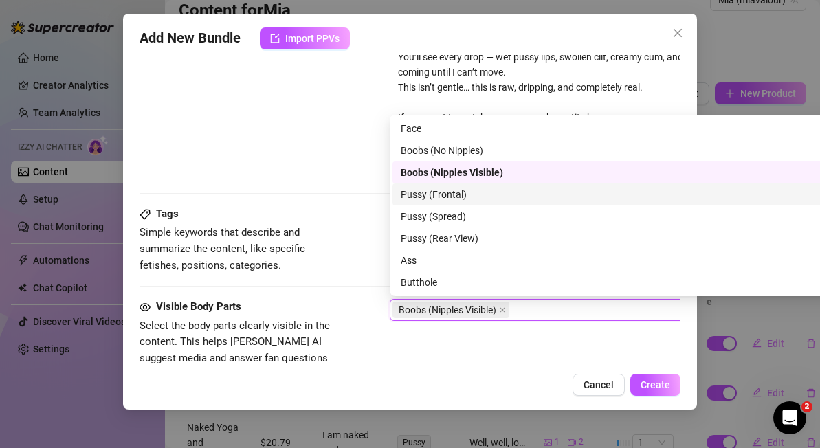
click at [442, 193] on div "Pussy (Frontal)" at bounding box center [630, 194] width 459 height 15
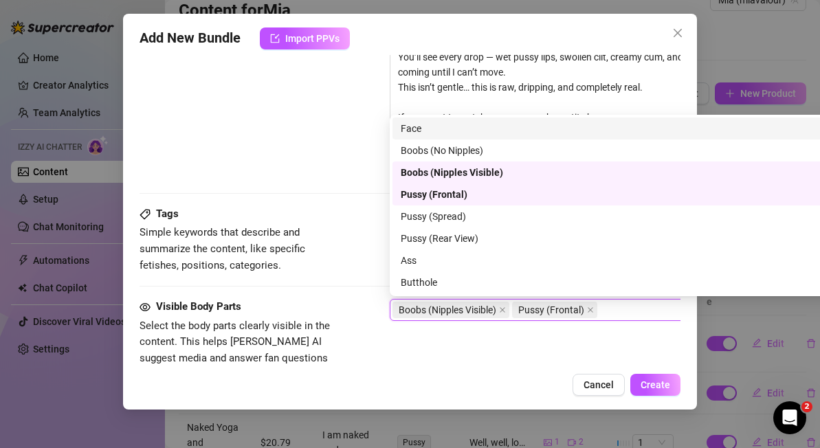
click at [419, 126] on div "Face" at bounding box center [630, 128] width 459 height 15
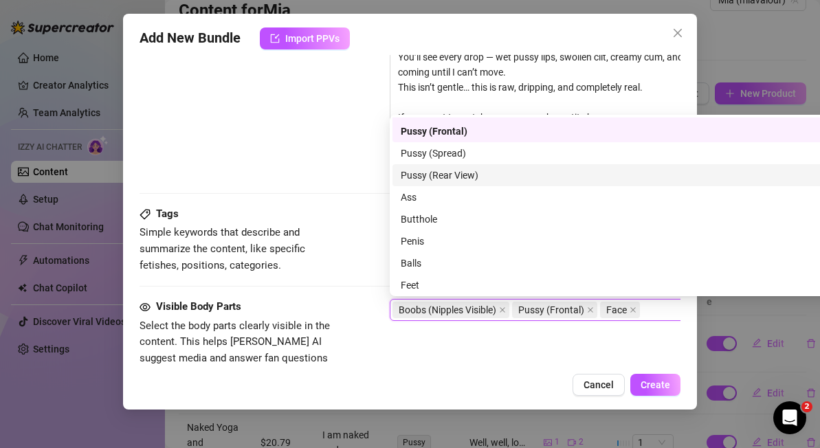
scroll to position [88, 0]
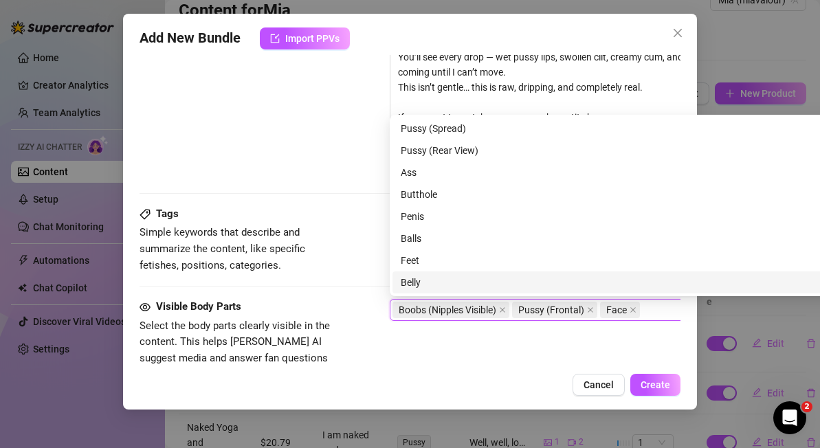
click at [416, 280] on div "Belly" at bounding box center [630, 282] width 459 height 15
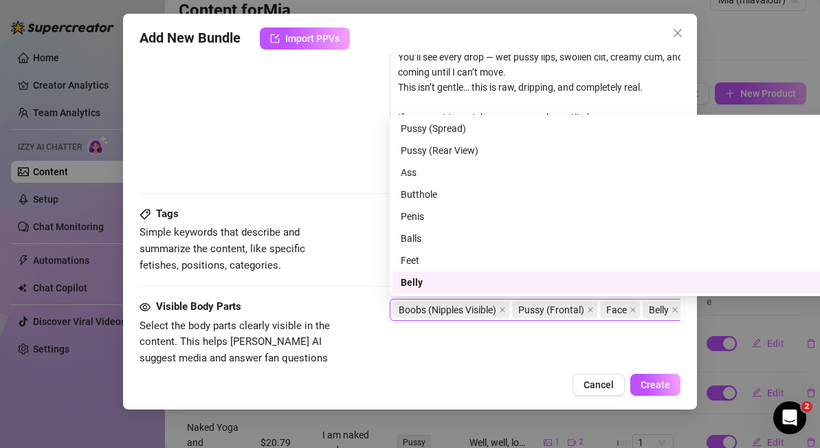
click at [499, 372] on div "Add New Bundle Import PPVs Account [PERSON_NAME] (@miavalour) Name Name is for …" at bounding box center [410, 212] width 574 height 396
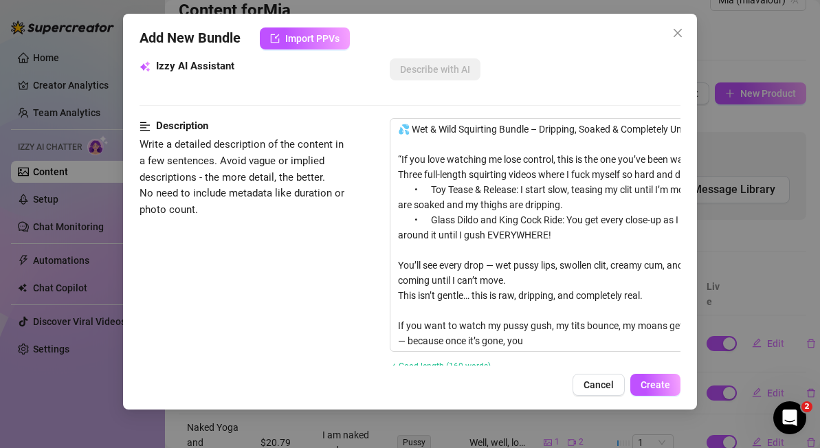
scroll to position [0, 0]
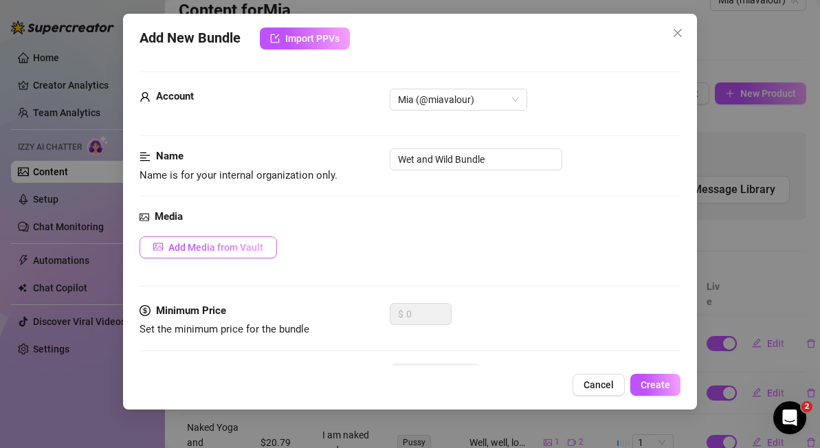
click at [243, 248] on span "Add Media from Vault" at bounding box center [215, 247] width 95 height 11
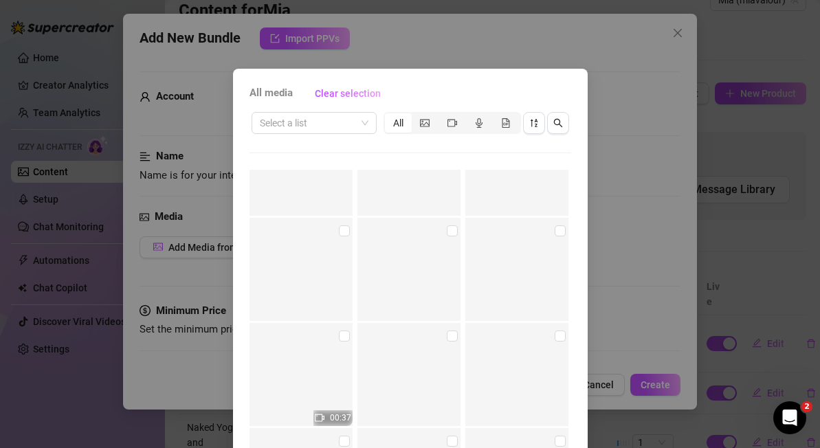
scroll to position [7342, 0]
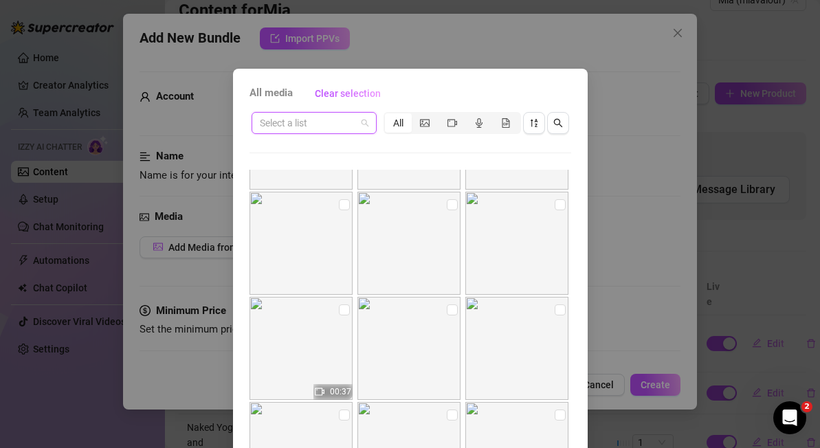
click at [323, 126] on input "search" at bounding box center [308, 123] width 96 height 21
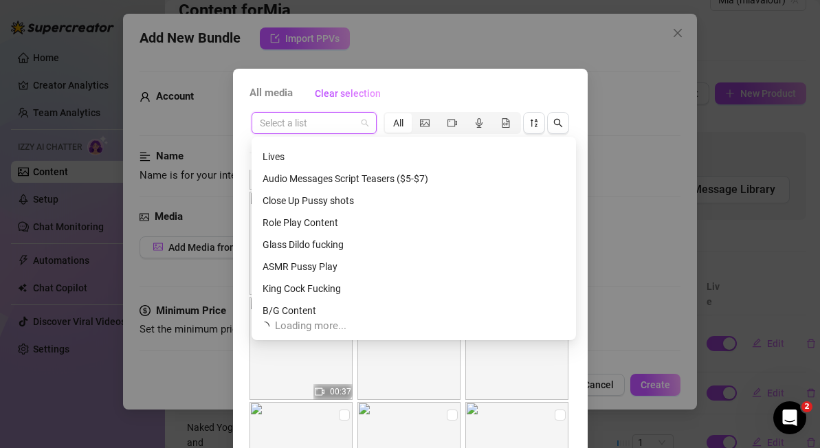
scroll to position [704, 0]
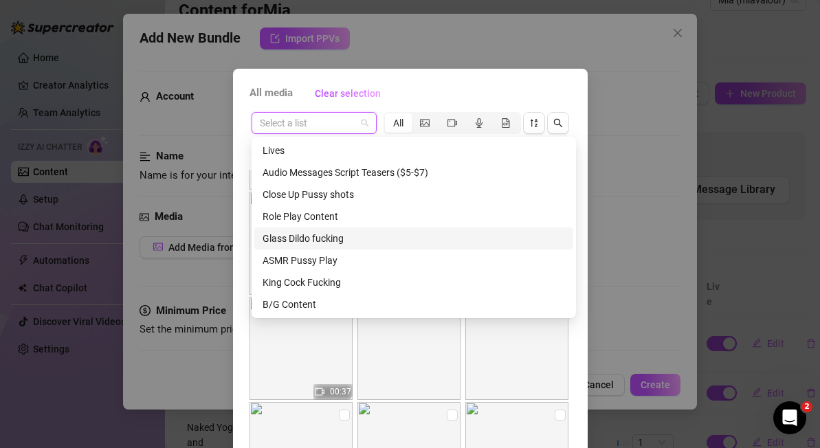
click at [324, 239] on div "Glass Dildo fucking" at bounding box center [414, 238] width 303 height 15
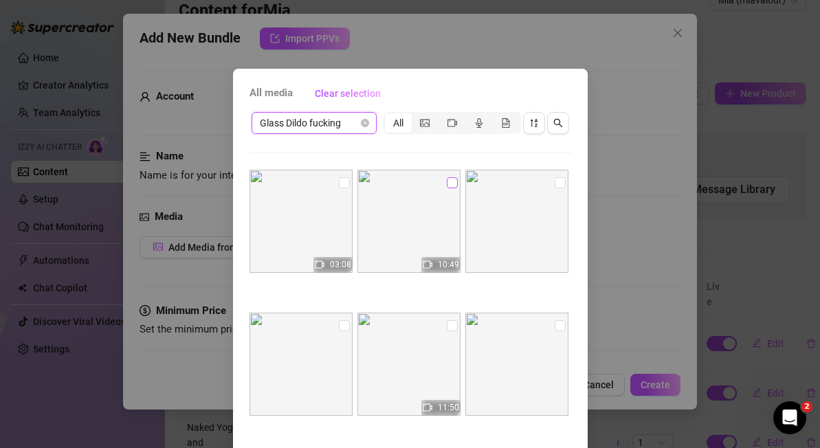
click at [450, 180] on input "checkbox" at bounding box center [452, 182] width 11 height 11
click at [452, 327] on input "checkbox" at bounding box center [452, 325] width 11 height 11
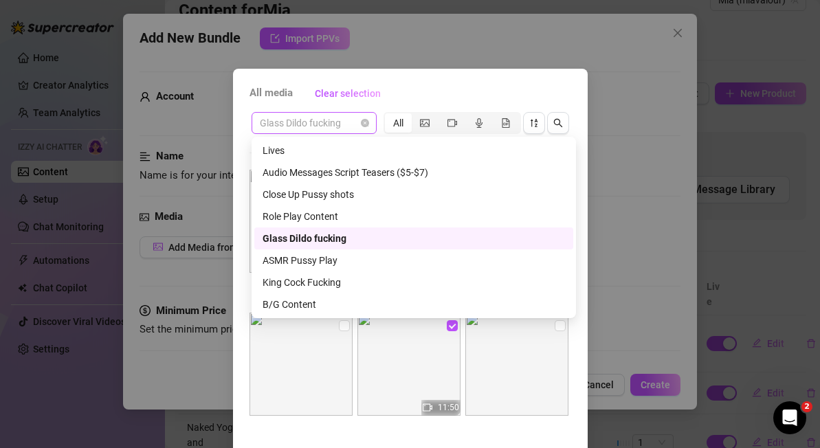
click at [343, 127] on span "Glass Dildo fucking" at bounding box center [314, 123] width 109 height 21
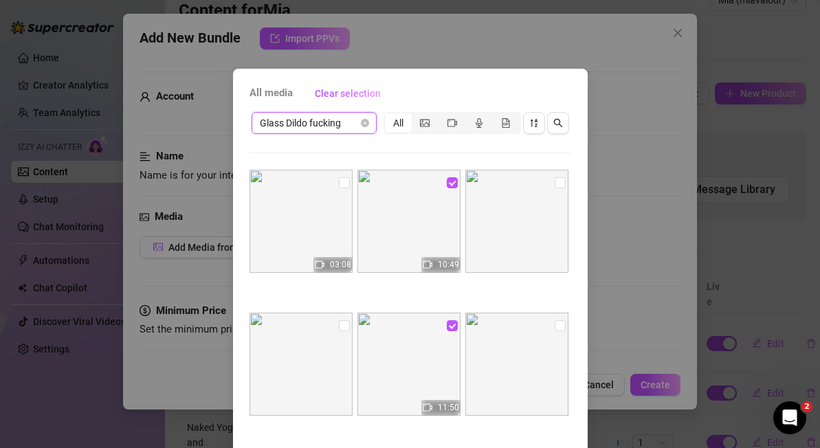
click at [462, 89] on div "All media Clear selection" at bounding box center [411, 94] width 322 height 22
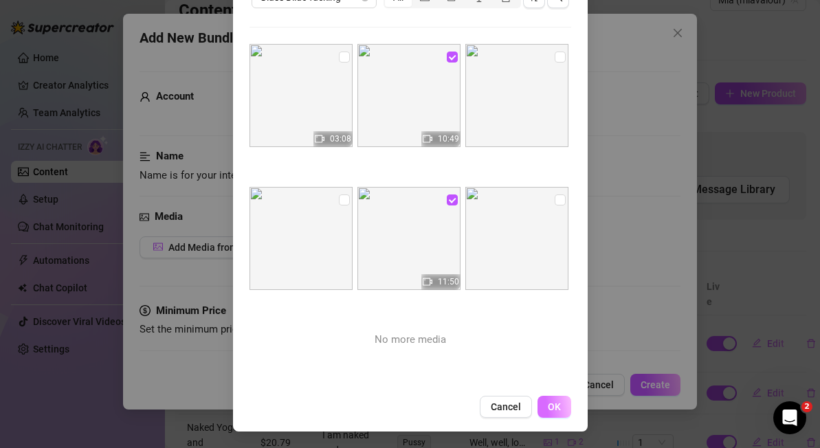
click at [556, 409] on span "OK" at bounding box center [554, 407] width 13 height 11
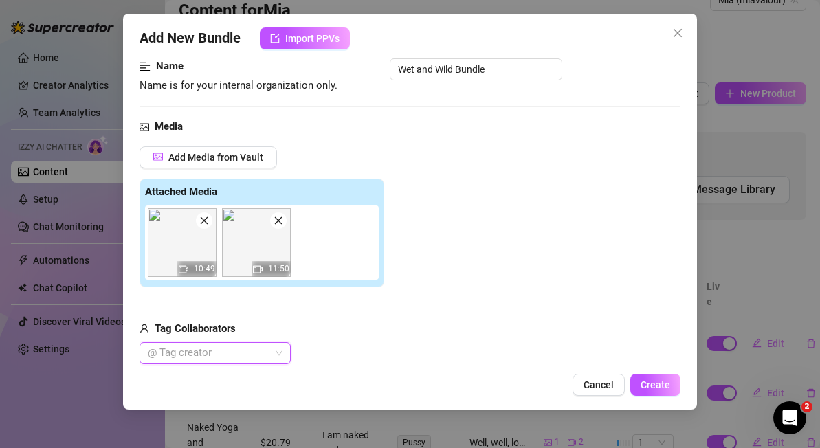
scroll to position [87, 0]
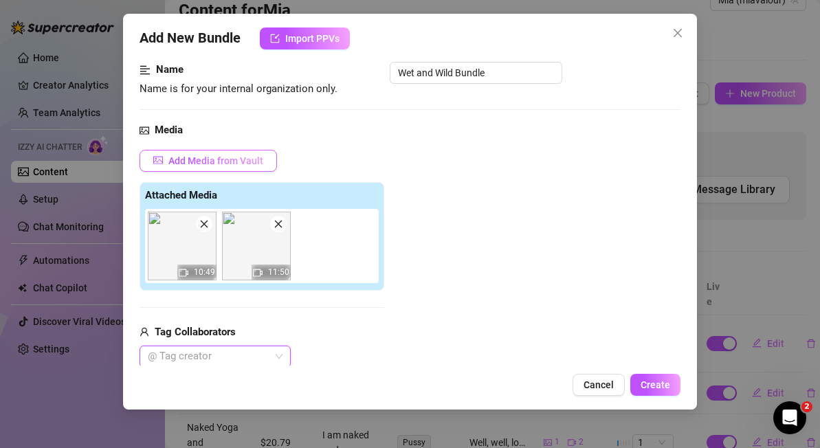
click at [248, 162] on span "Add Media from Vault" at bounding box center [215, 160] width 95 height 11
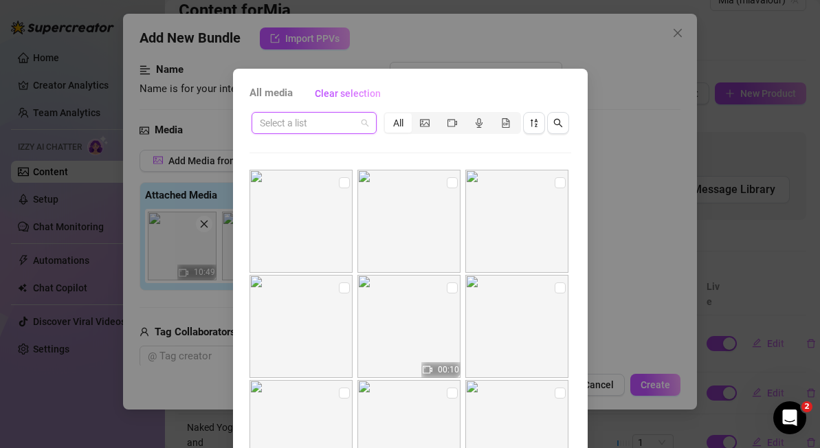
click at [352, 131] on input "search" at bounding box center [308, 123] width 96 height 21
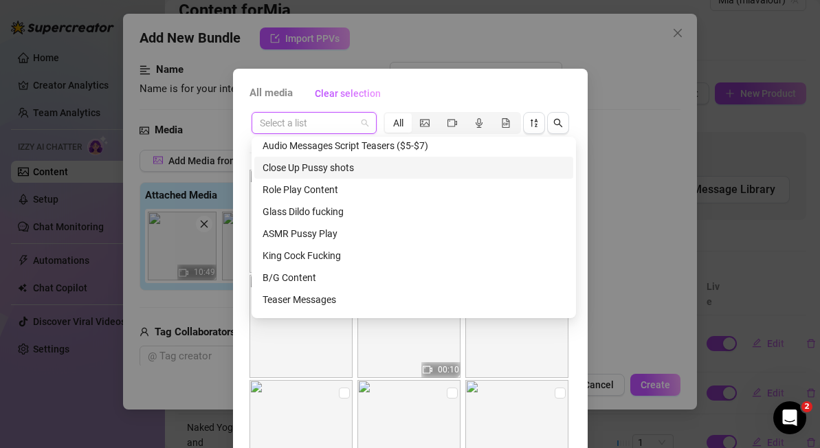
scroll to position [736, 0]
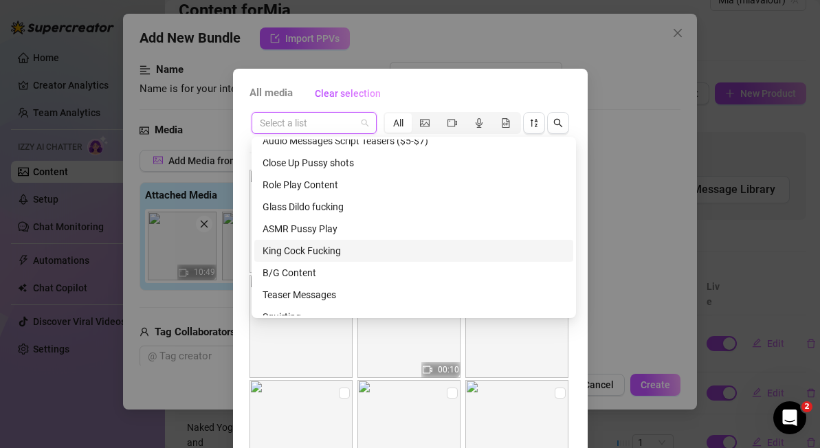
click at [314, 251] on div "King Cock Fucking" at bounding box center [414, 250] width 303 height 15
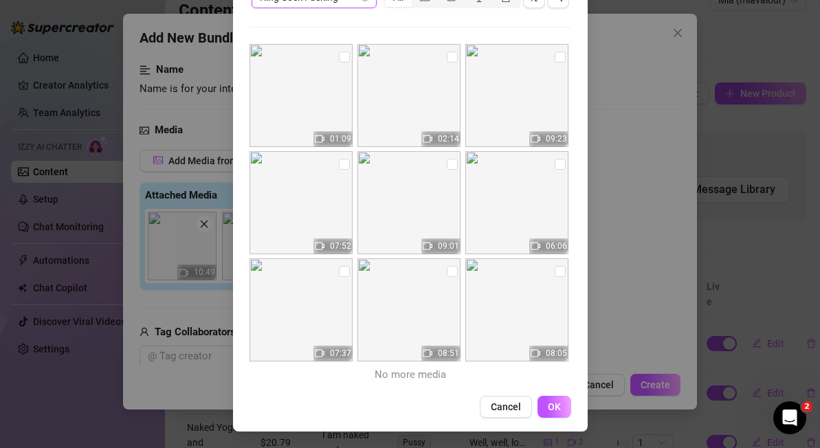
scroll to position [0, 0]
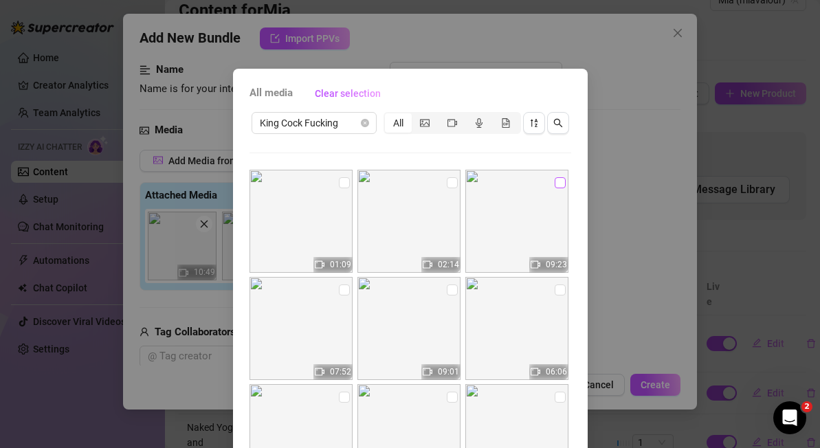
click at [560, 184] on input "checkbox" at bounding box center [560, 182] width 11 height 11
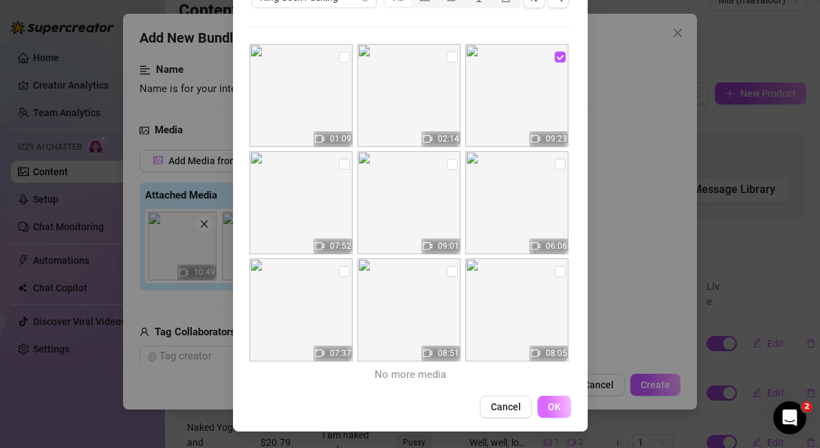
click at [556, 408] on span "OK" at bounding box center [554, 407] width 13 height 11
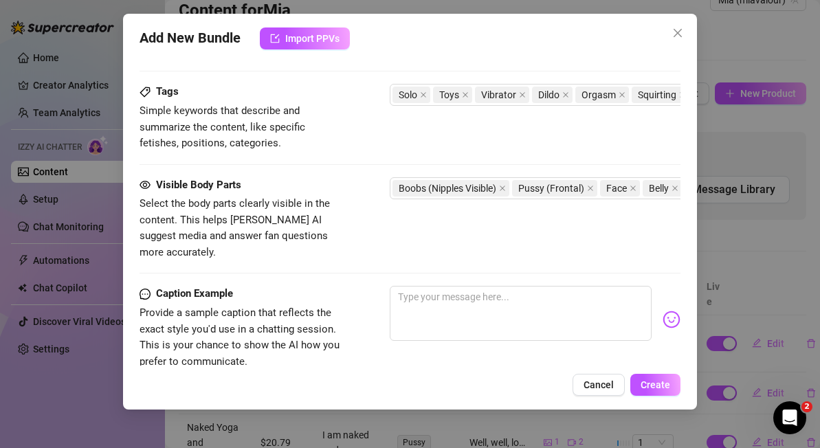
scroll to position [836, 0]
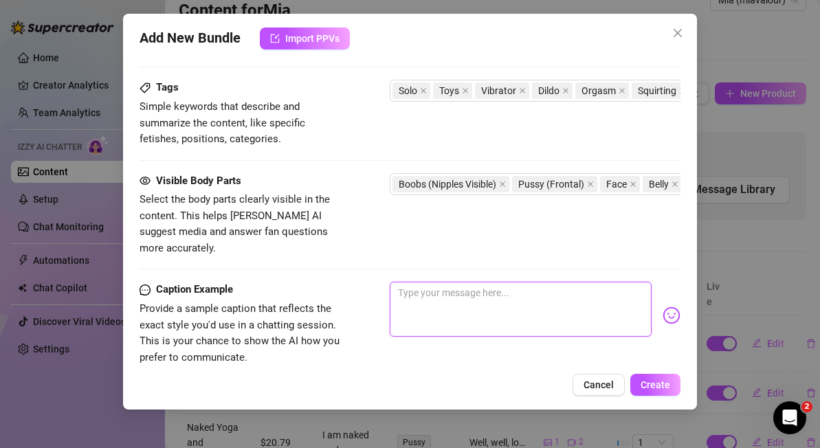
click at [457, 298] on textarea at bounding box center [521, 309] width 262 height 55
click at [430, 282] on textarea at bounding box center [521, 309] width 262 height 55
click at [419, 282] on textarea at bounding box center [521, 309] width 262 height 55
paste textarea "“You’re not ready for this flood 💦 Three videos. Three gushing orgasms. My puss…"
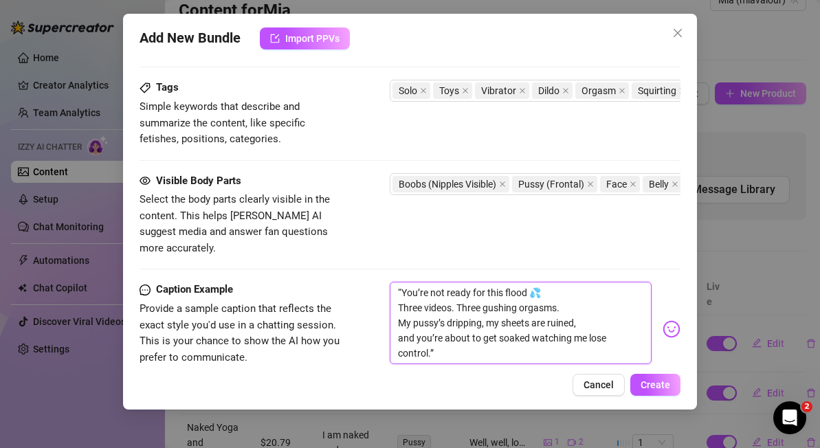
scroll to position [0, 0]
click at [435, 340] on textarea "“You’re not ready for this flood 💦 Three videos. Three gushing orgasms. My puss…" at bounding box center [521, 323] width 262 height 83
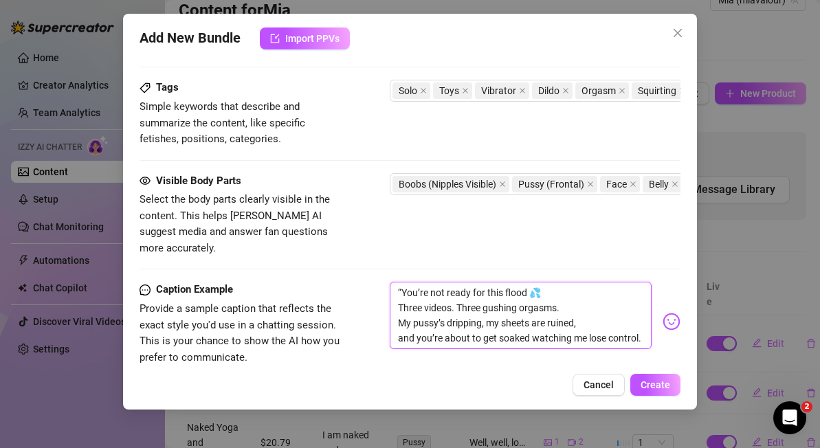
click at [404, 282] on textarea "“You’re not ready for this flood 💦 Three videos. Three gushing orgasms. My puss…" at bounding box center [521, 315] width 262 height 67
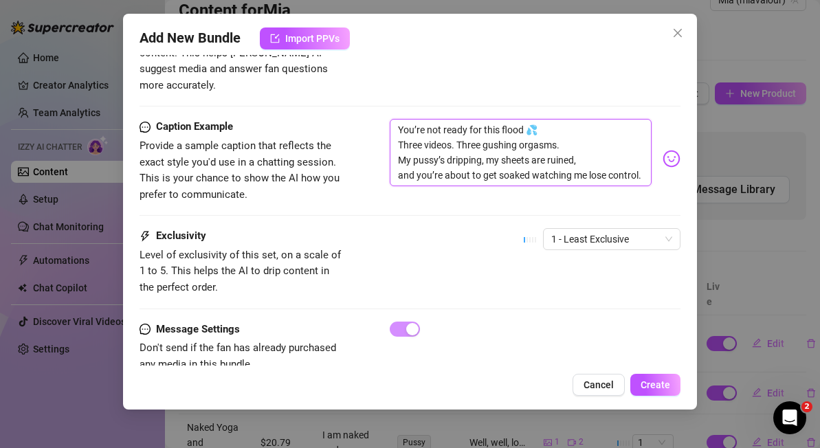
scroll to position [1000, 0]
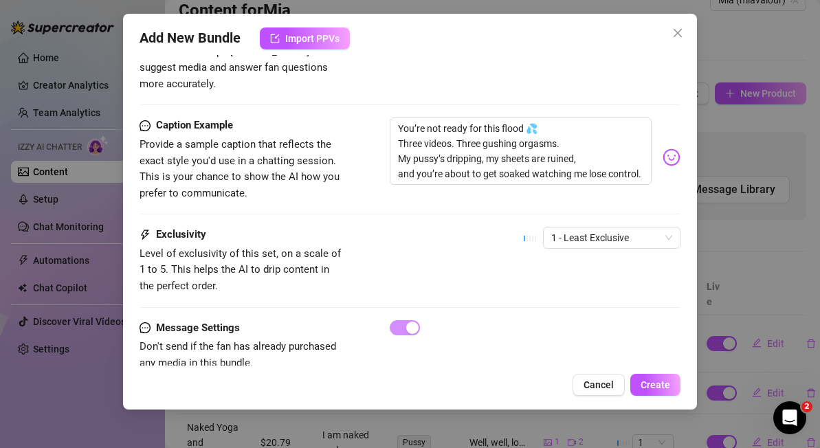
click at [595, 210] on div "Caption Example Provide a sample caption that reflects the exact style you'd us…" at bounding box center [410, 172] width 541 height 109
click at [595, 228] on span "1 - Least Exclusive" at bounding box center [611, 238] width 121 height 21
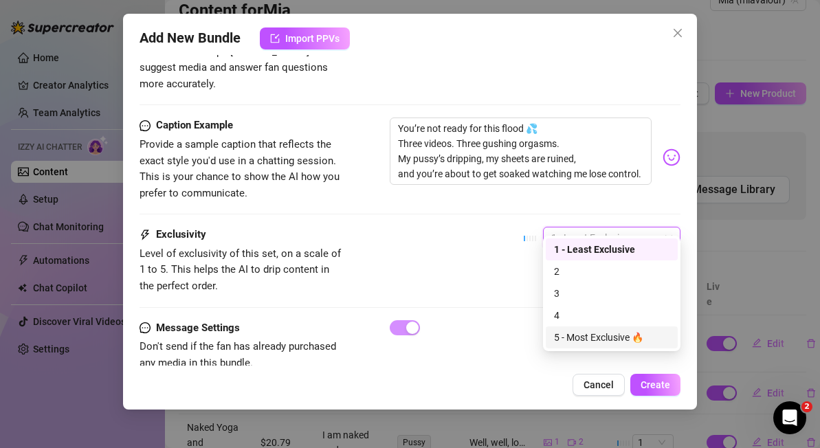
click at [594, 333] on div "5 - Most Exclusive 🔥" at bounding box center [612, 337] width 116 height 15
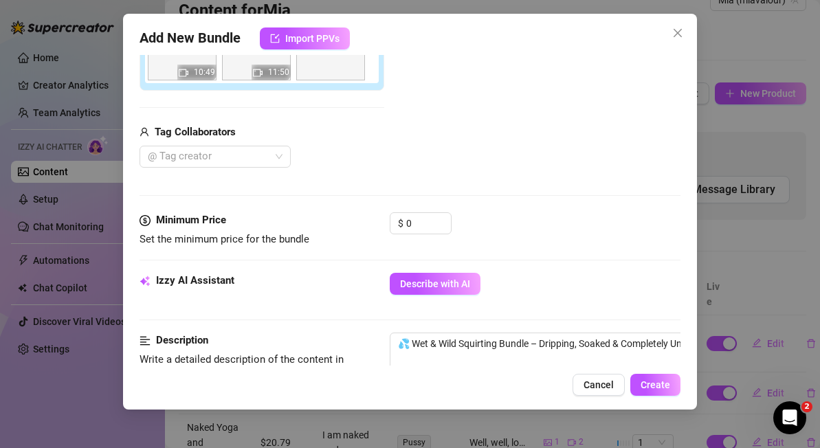
scroll to position [283, 0]
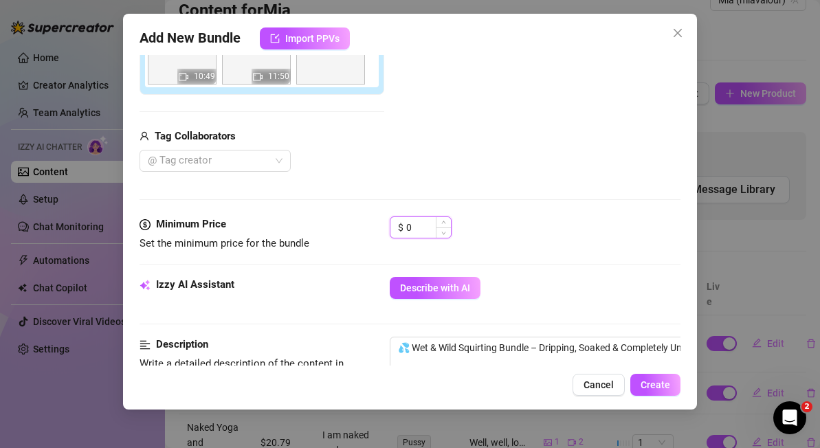
click at [429, 224] on input "0" at bounding box center [428, 227] width 45 height 21
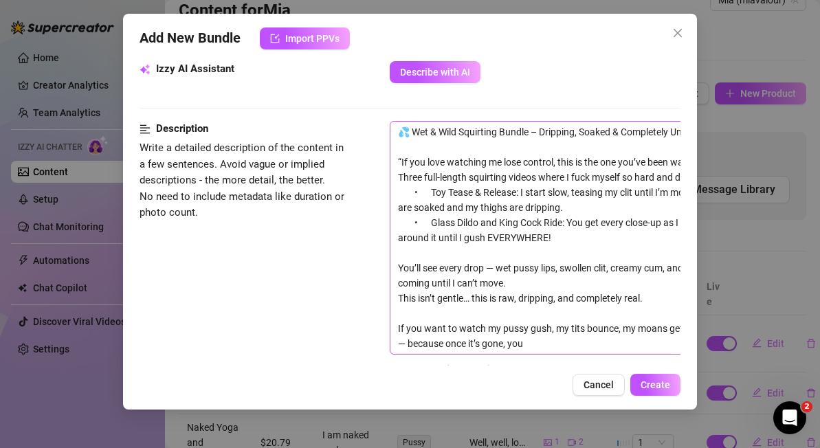
scroll to position [498, 0]
click at [666, 297] on textarea "💦 Wet & Wild Squirting Bundle – Dripping, Soaked & Completely Uncensored 💦 “If …" at bounding box center [631, 238] width 480 height 232
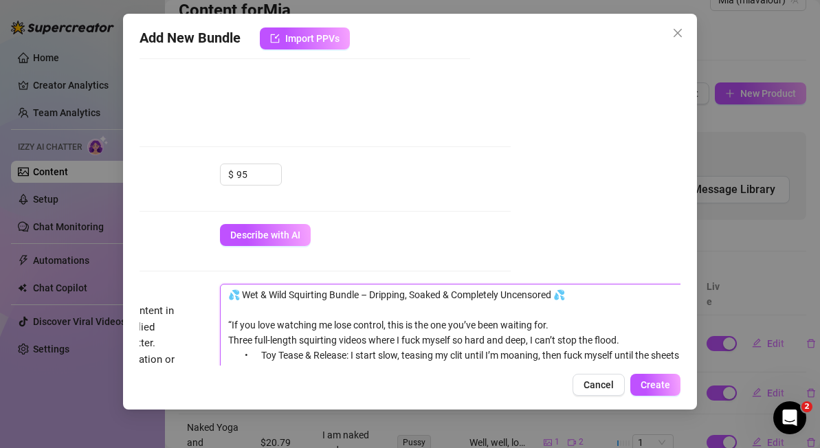
scroll to position [340, 170]
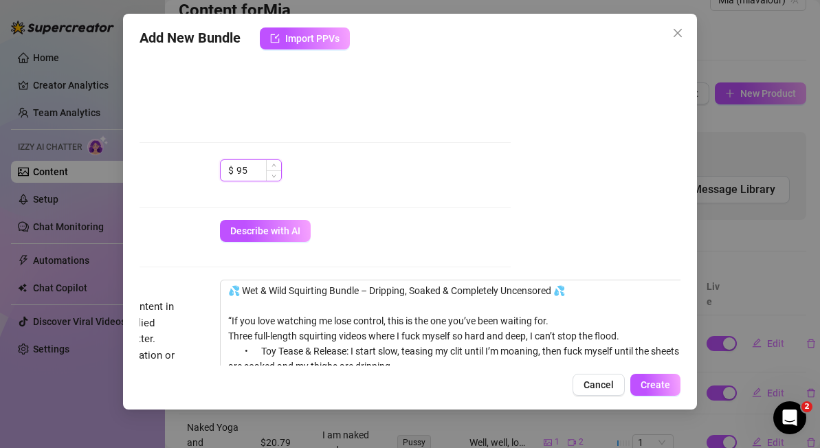
click at [255, 170] on input "95" at bounding box center [259, 170] width 45 height 21
click at [652, 383] on span "Create" at bounding box center [656, 385] width 30 height 11
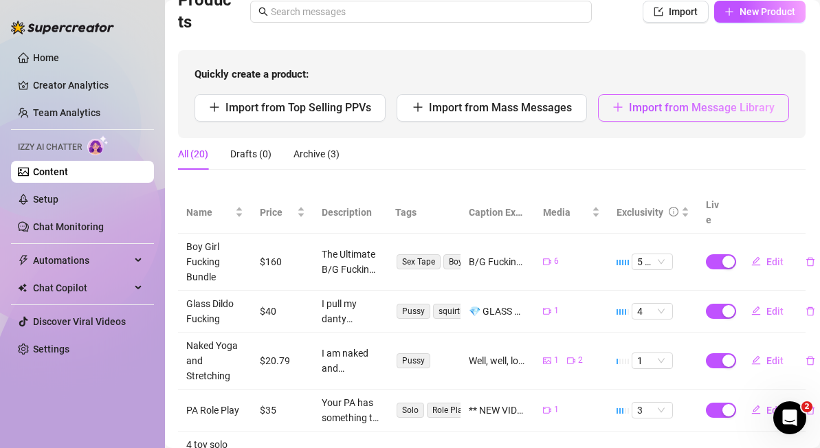
scroll to position [52, 1]
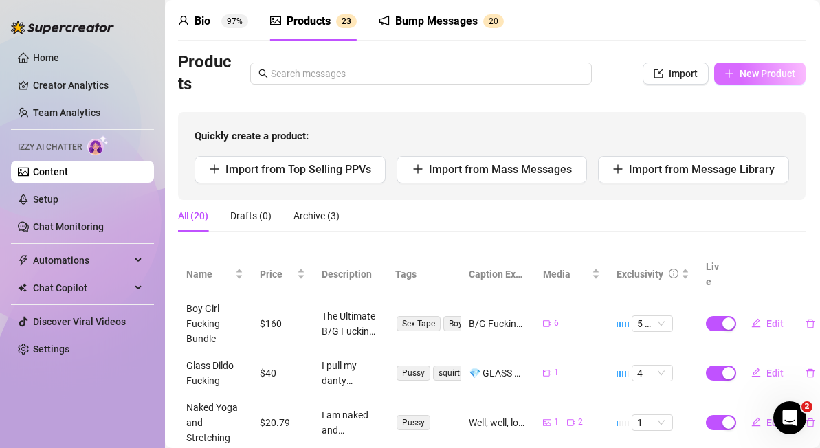
click at [762, 69] on span "New Product" at bounding box center [768, 73] width 56 height 11
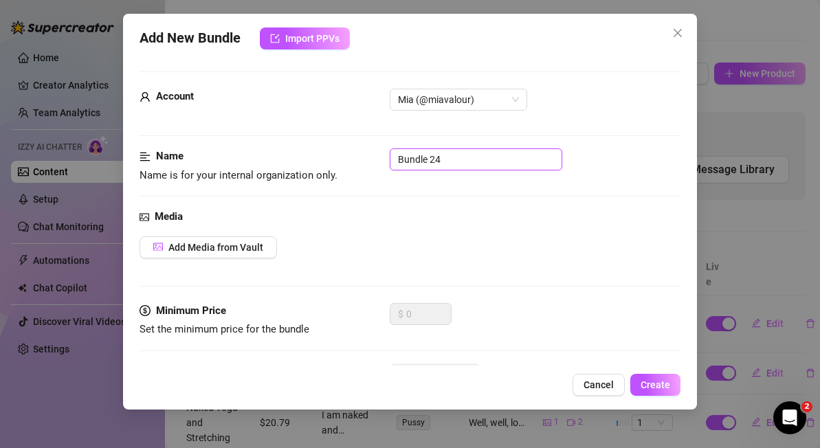
click at [500, 162] on input "Bundle 24" at bounding box center [476, 160] width 173 height 22
click at [436, 160] on input "Close up Pussy" at bounding box center [476, 160] width 173 height 22
click at [503, 160] on input "Close Up Pussy" at bounding box center [476, 160] width 173 height 22
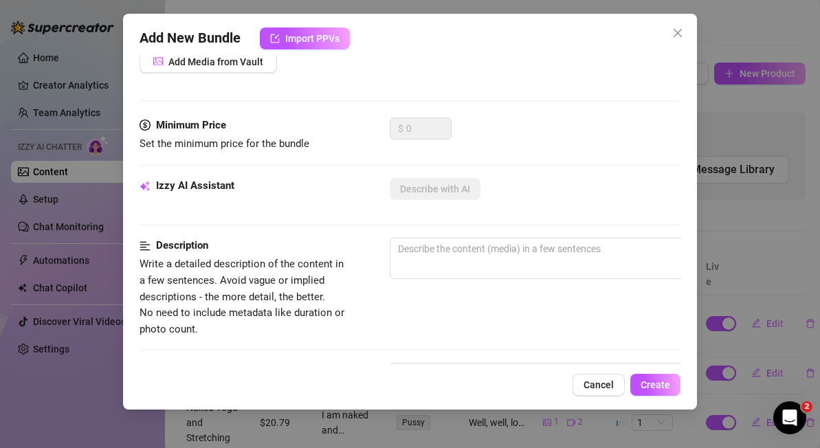
scroll to position [197, 0]
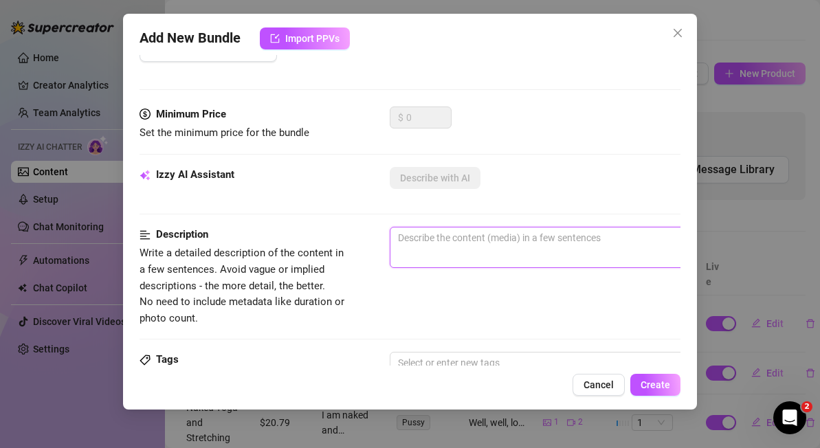
click at [441, 237] on textarea at bounding box center [631, 238] width 480 height 21
paste textarea "Creampie Close-Up: You see every inch as I fuck myself until I’m shaking… and t…"
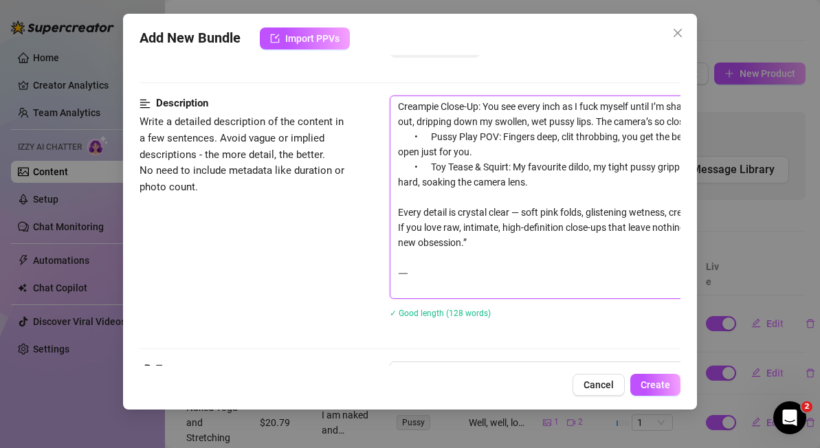
scroll to position [330, 0]
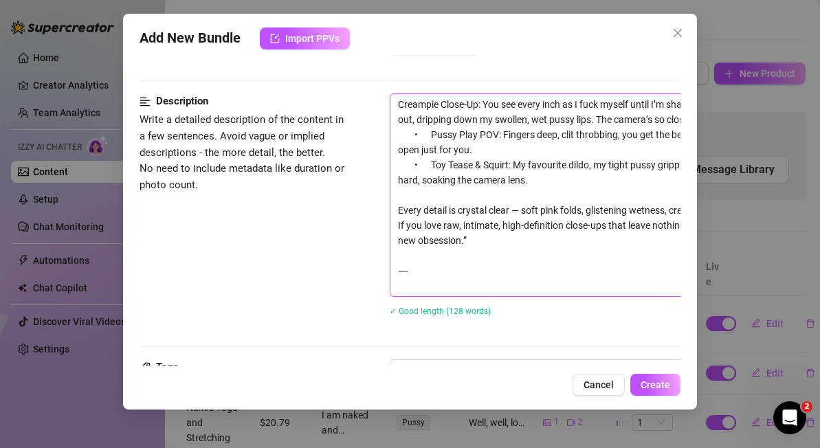
click at [397, 107] on textarea "Creampie Close-Up: You see every inch as I fuck myself until I’m shaking… and t…" at bounding box center [631, 195] width 480 height 202
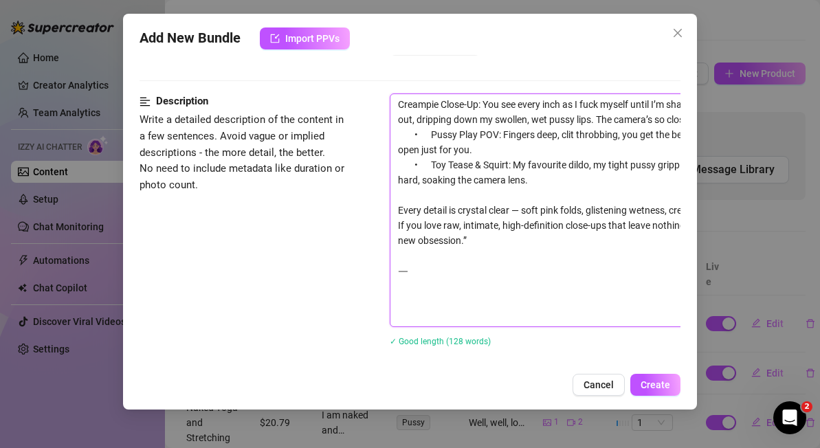
click at [418, 105] on textarea "Creampie Close-Up: You see every inch as I fuck myself until I’m shaking… and t…" at bounding box center [631, 210] width 480 height 232
click at [397, 129] on textarea "Creampie Close-Up: You see every inch as I fuck myself until I’m shaking… and t…" at bounding box center [631, 210] width 480 height 232
click at [400, 110] on textarea "Creampie Close-Up: You see every inch as I fuck myself until I’m shaking… and t…" at bounding box center [631, 210] width 480 height 232
paste textarea "“If you want it up-close and personal, this is the closest you’ll get without b…"
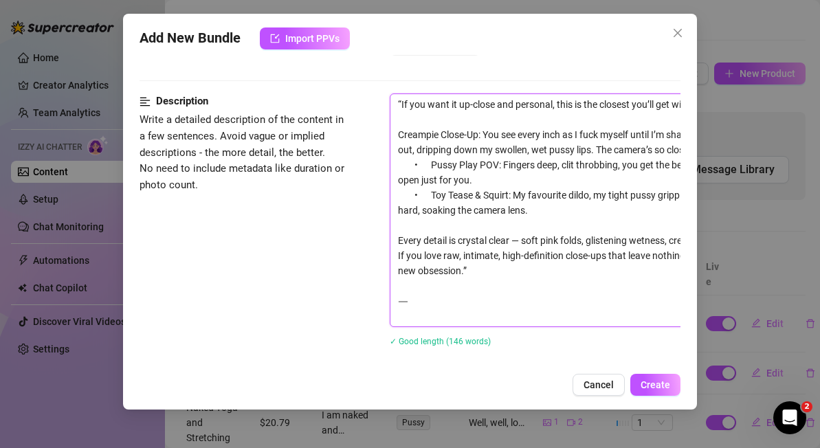
scroll to position [330, 129]
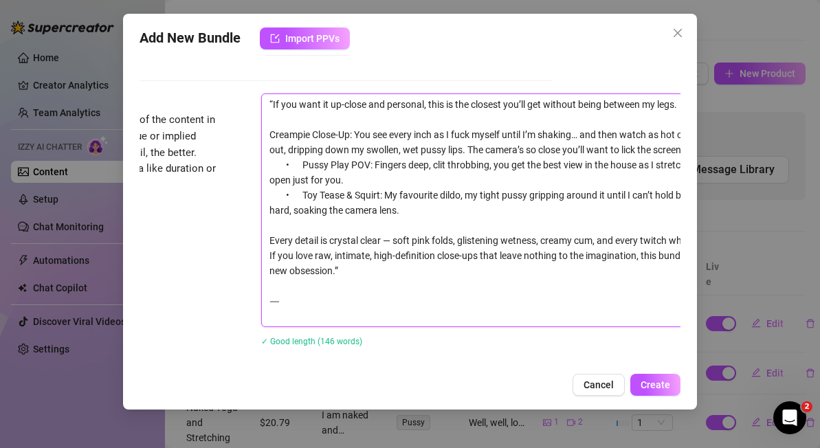
click at [274, 105] on textarea "“If you want it up-close and personal, this is the closest you’ll get without b…" at bounding box center [502, 210] width 480 height 232
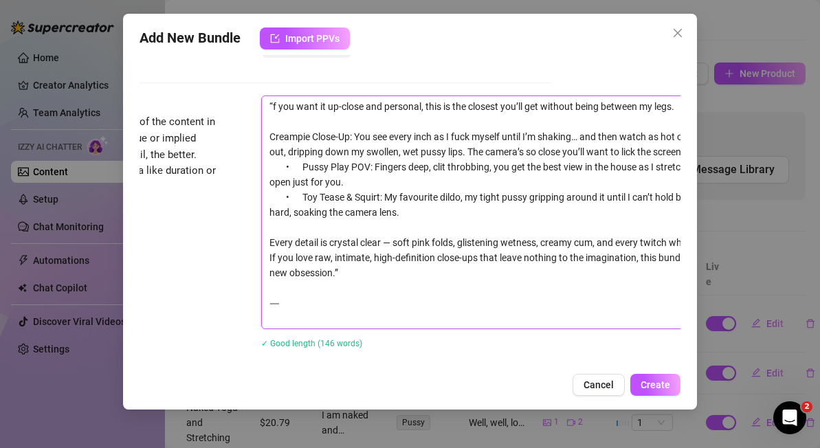
drag, startPoint x: 287, startPoint y: 170, endPoint x: 358, endPoint y: 182, distance: 71.8
click at [358, 182] on textarea "“f you want it up-close and personal, this is the closest you’ll get without be…" at bounding box center [502, 212] width 480 height 232
click at [362, 182] on textarea "“f you want it up-close and personal, this is the closest you’ll get without be…" at bounding box center [502, 212] width 480 height 232
drag, startPoint x: 298, startPoint y: 200, endPoint x: 443, endPoint y: 217, distance: 146.0
click at [443, 217] on textarea "“f you want it up-close and personal, this is the closest you’ll get without be…" at bounding box center [502, 212] width 480 height 232
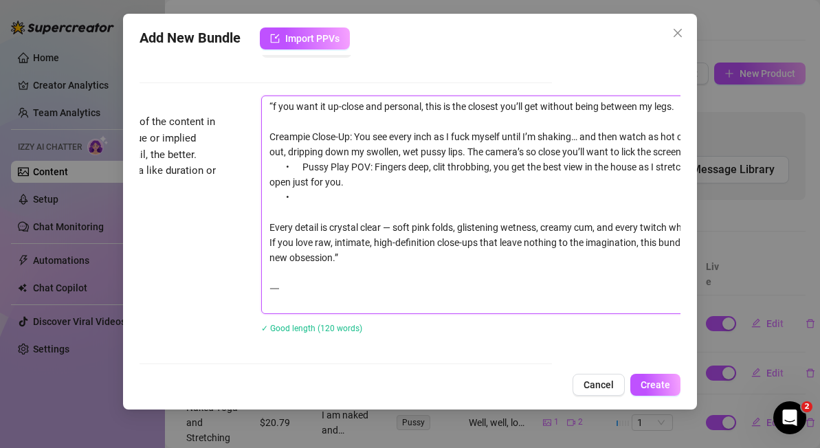
click at [384, 260] on textarea "“f you want it up-close and personal, this is the closest you’ll get without be…" at bounding box center [502, 204] width 480 height 217
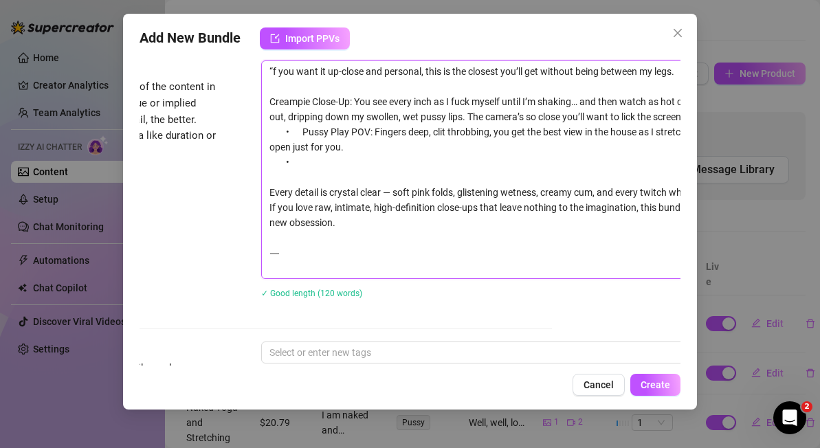
scroll to position [368, 129]
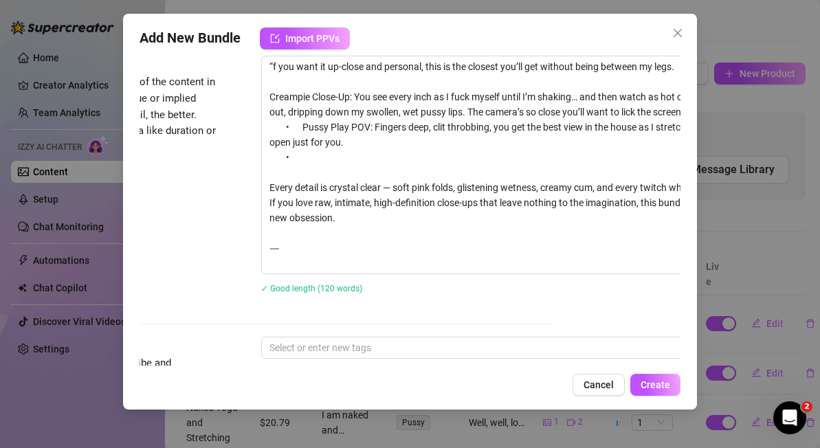
click at [355, 274] on div "“f you want it up-close and personal, this is the closest you’ll get without be…" at bounding box center [501, 184] width 481 height 256
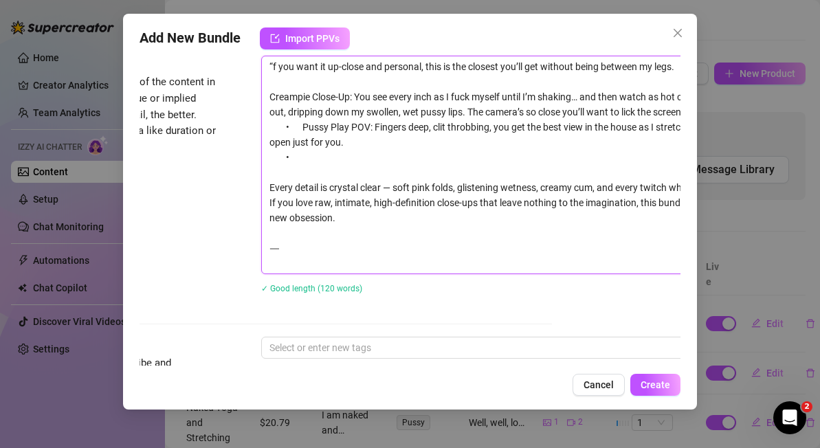
click at [314, 254] on textarea "“f you want it up-close and personal, this is the closest you’ll get without be…" at bounding box center [502, 164] width 480 height 217
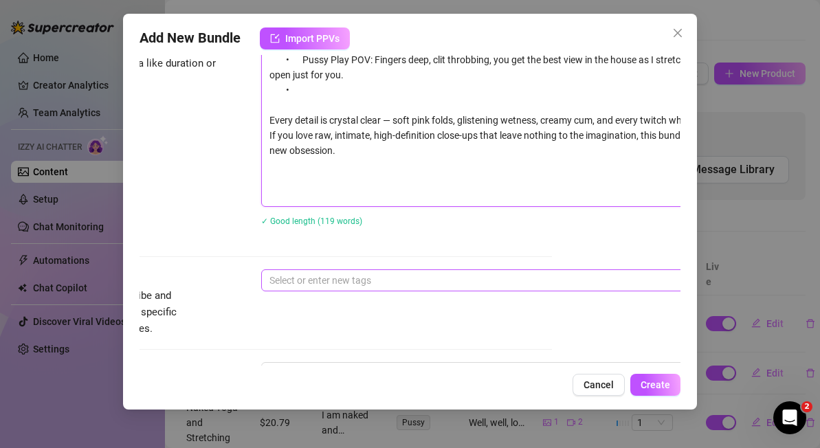
click at [331, 279] on div at bounding box center [494, 280] width 461 height 19
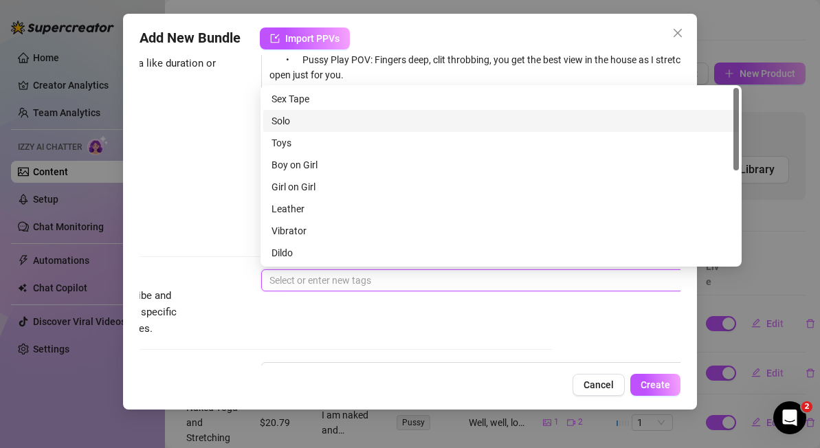
click at [307, 117] on div "Solo" at bounding box center [501, 120] width 459 height 15
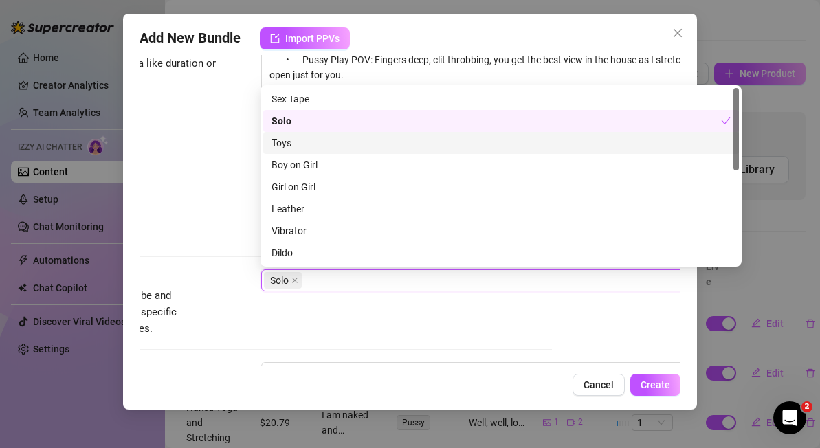
click at [305, 138] on div "Toys" at bounding box center [501, 142] width 459 height 15
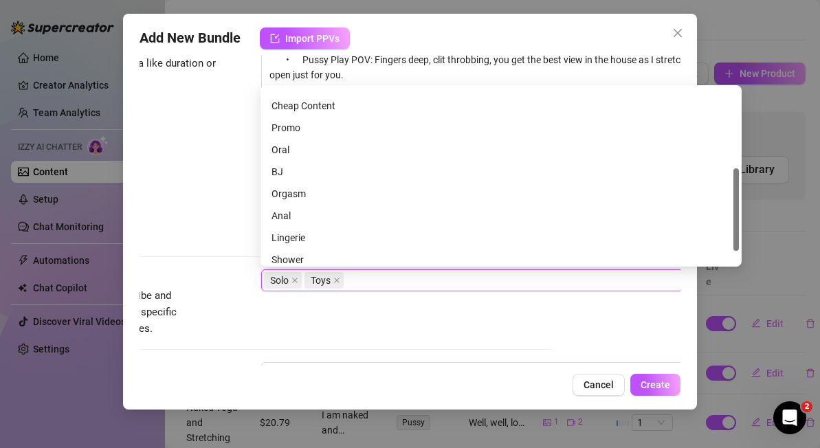
scroll to position [172, 0]
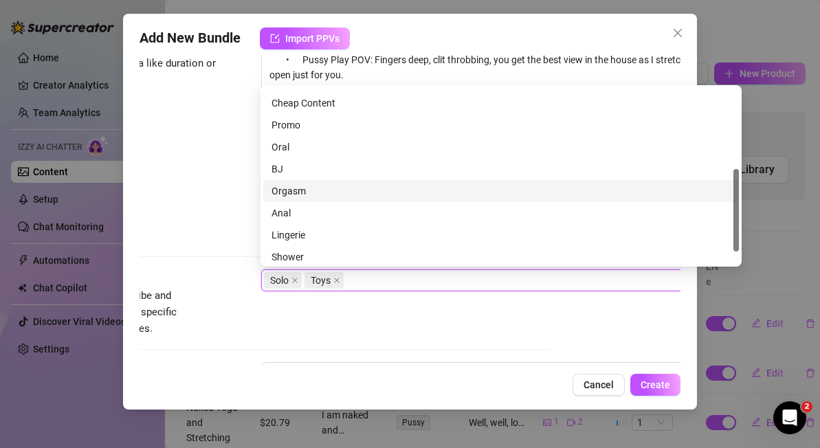
click at [315, 185] on div "Orgasm" at bounding box center [501, 191] width 459 height 15
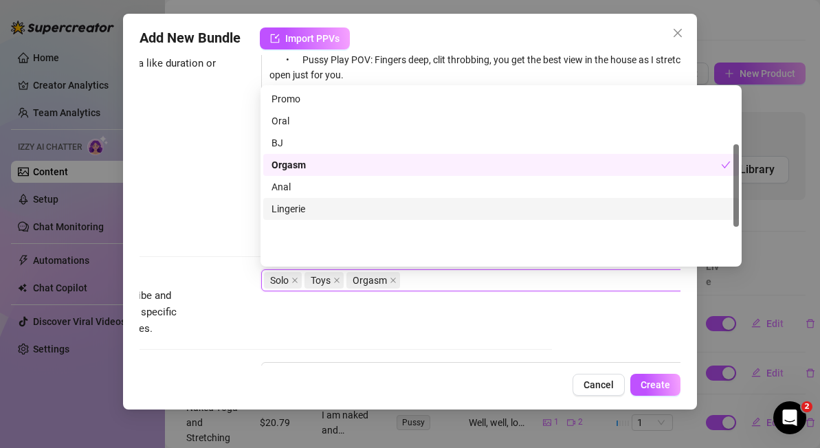
scroll to position [0, 0]
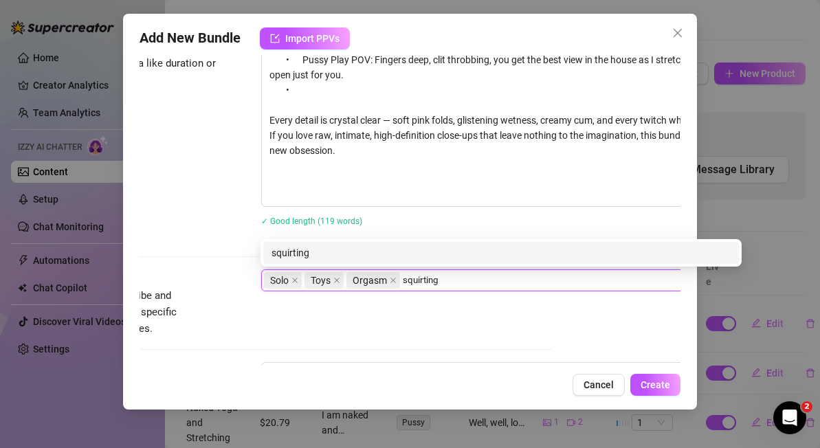
click at [305, 250] on div "squirting" at bounding box center [501, 252] width 459 height 15
click at [397, 256] on div "Creampie" at bounding box center [501, 252] width 459 height 15
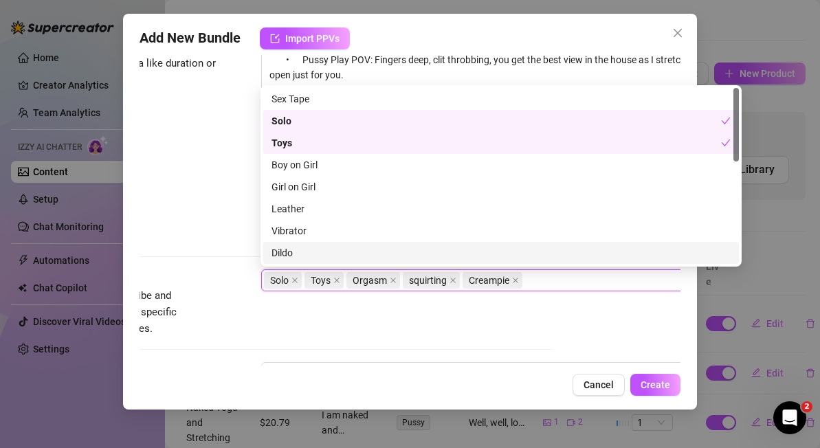
click at [344, 247] on div "Dildo" at bounding box center [501, 252] width 459 height 15
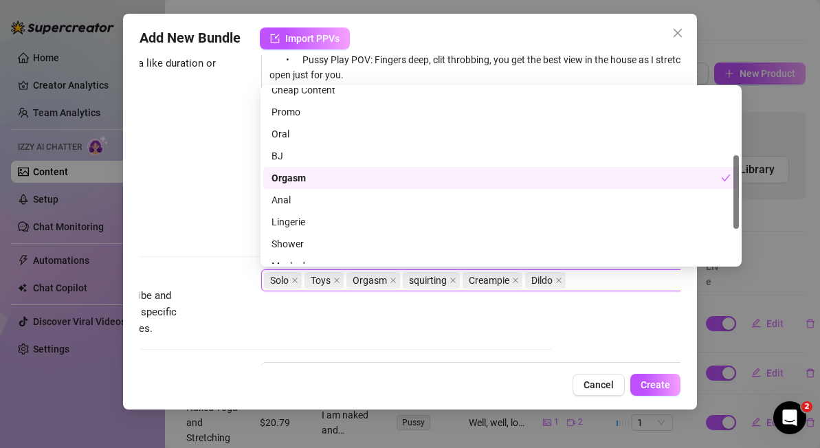
scroll to position [242, 0]
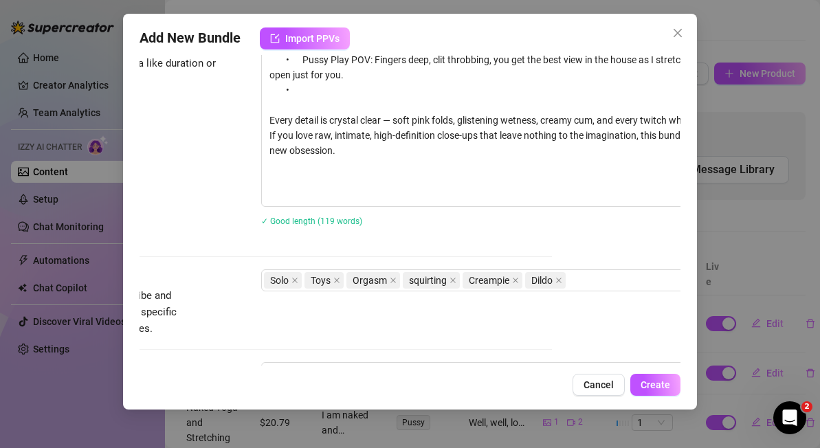
click at [655, 354] on div "Account [PERSON_NAME] (@miavalour) Name Name is for your internal organization …" at bounding box center [410, 210] width 541 height 311
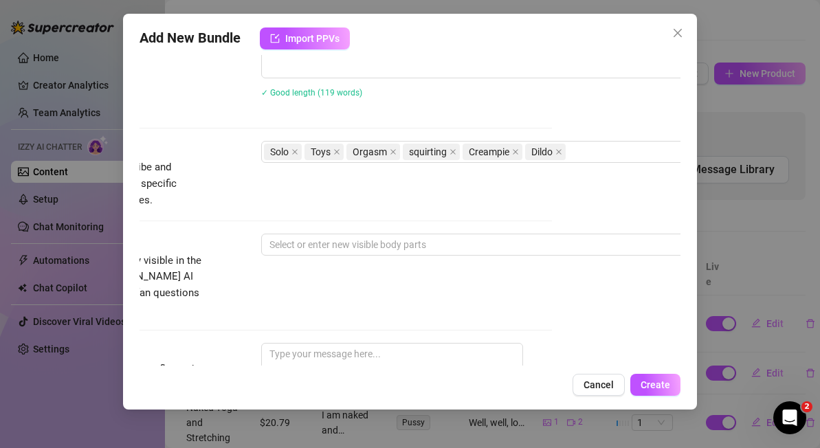
scroll to position [565, 129]
click at [399, 249] on div at bounding box center [494, 243] width 461 height 19
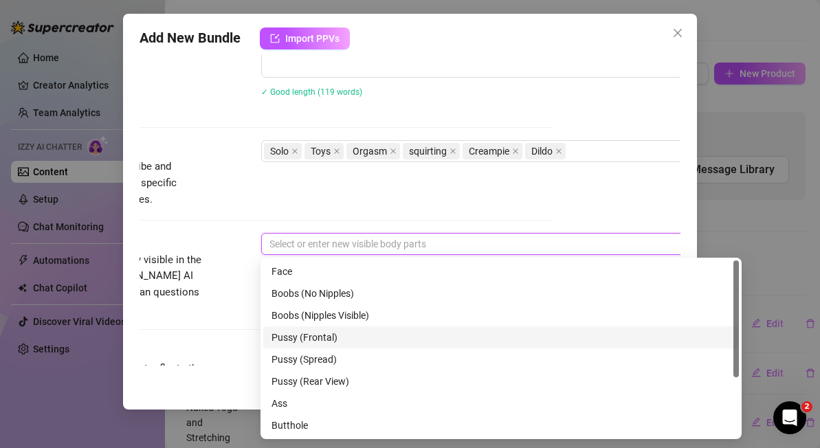
click at [351, 338] on div "Pussy (Frontal)" at bounding box center [501, 337] width 459 height 15
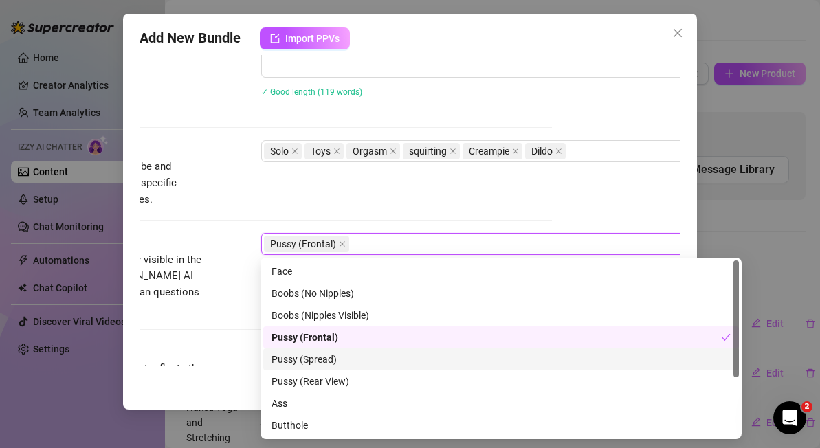
click at [351, 356] on div "Pussy (Spread)" at bounding box center [501, 359] width 459 height 15
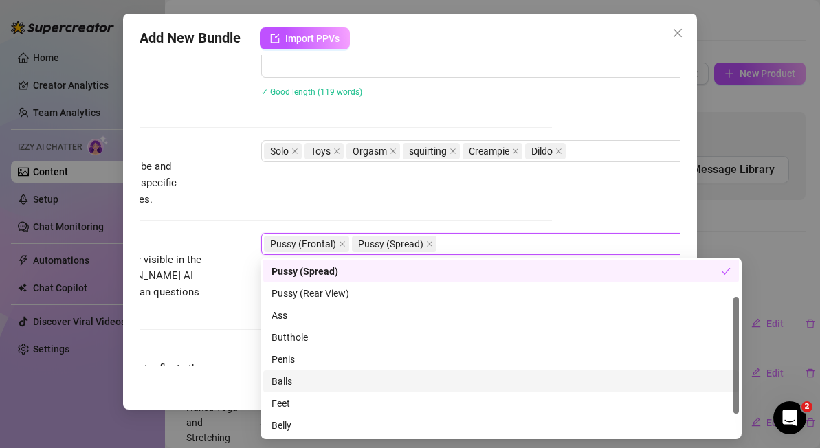
scroll to position [0, 0]
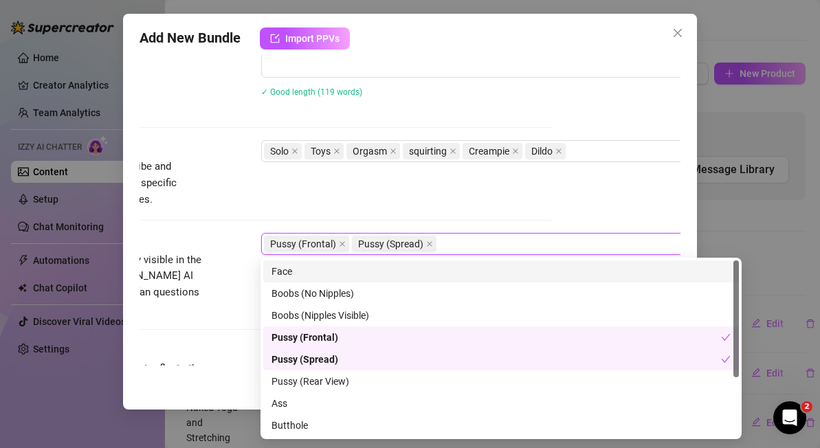
click at [332, 267] on div "Face" at bounding box center [501, 271] width 459 height 15
click at [551, 183] on div "Account [PERSON_NAME] (@miavalour) Name Name is for your internal organization …" at bounding box center [410, 210] width 541 height 311
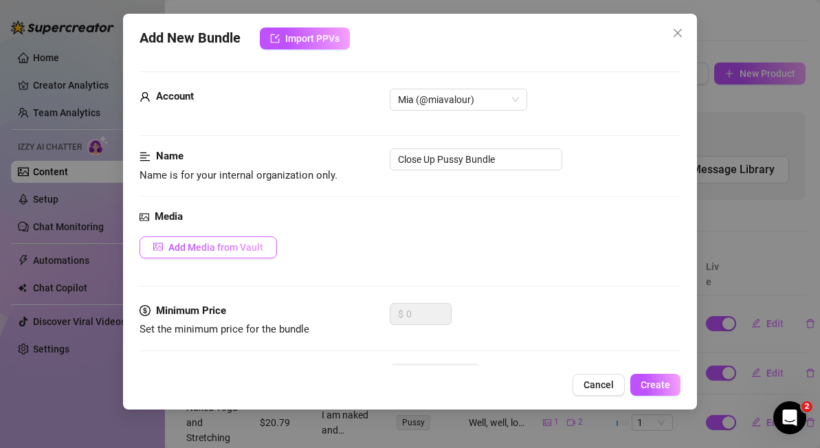
click at [195, 244] on span "Add Media from Vault" at bounding box center [215, 247] width 95 height 11
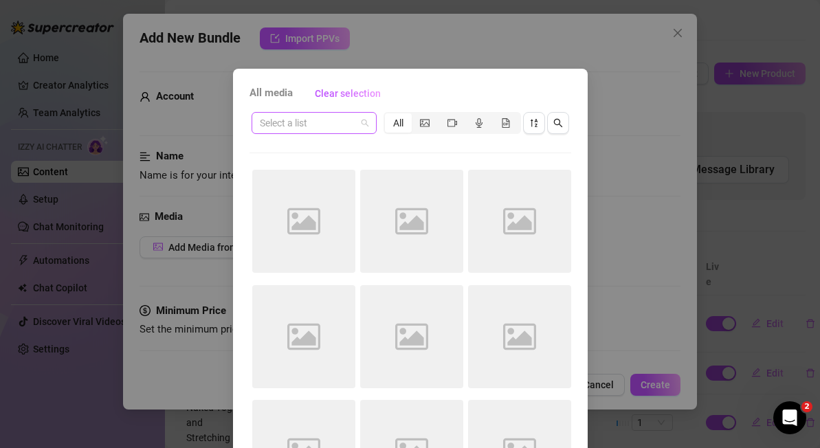
click at [310, 123] on input "search" at bounding box center [308, 123] width 96 height 21
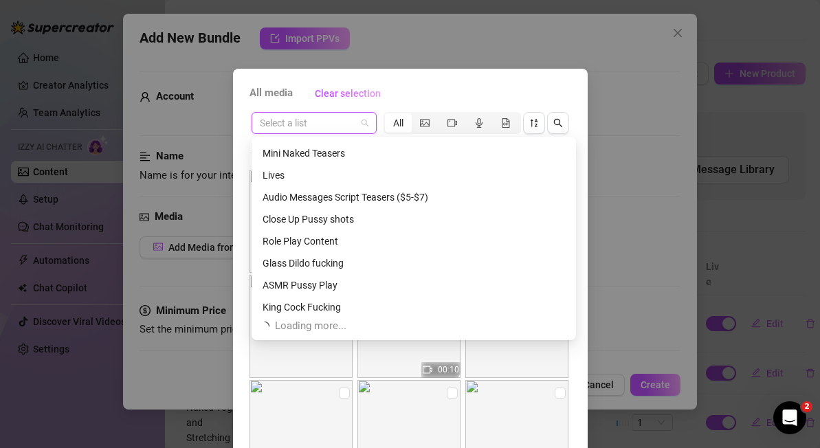
scroll to position [693, 0]
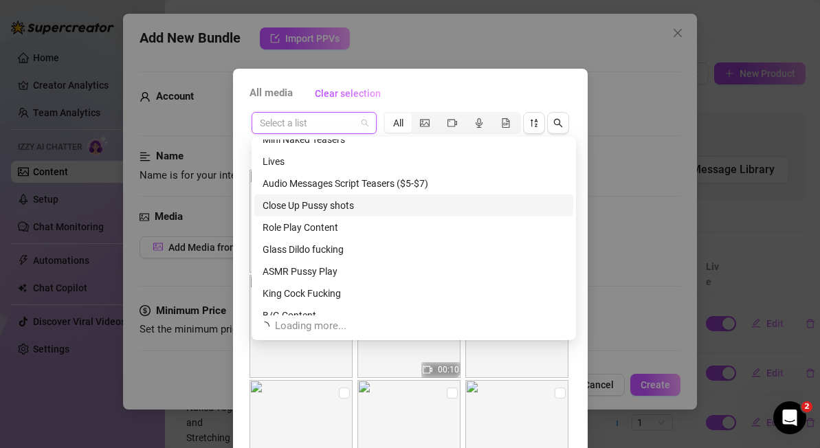
click at [344, 208] on div "Close Up Pussy shots" at bounding box center [414, 205] width 303 height 15
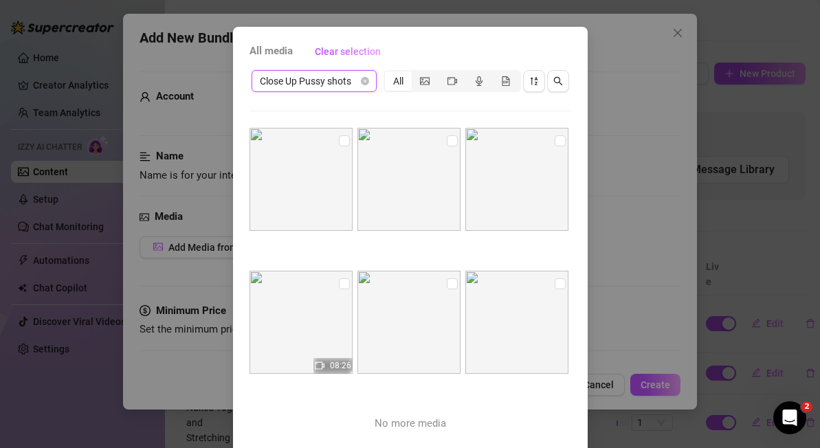
scroll to position [45, 0]
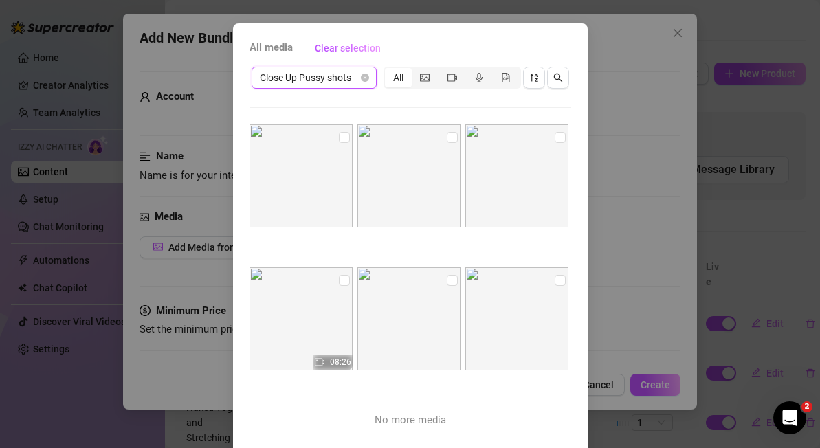
click at [294, 309] on img at bounding box center [301, 318] width 103 height 103
click at [340, 277] on input "checkbox" at bounding box center [344, 279] width 11 height 11
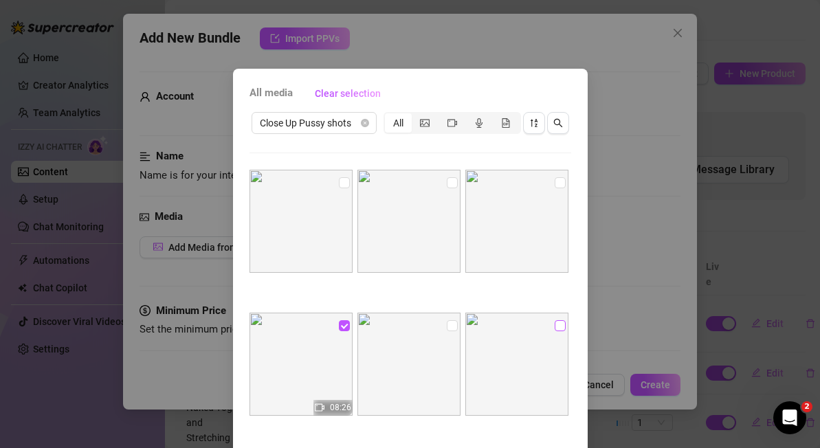
click at [558, 326] on input "checkbox" at bounding box center [560, 325] width 11 height 11
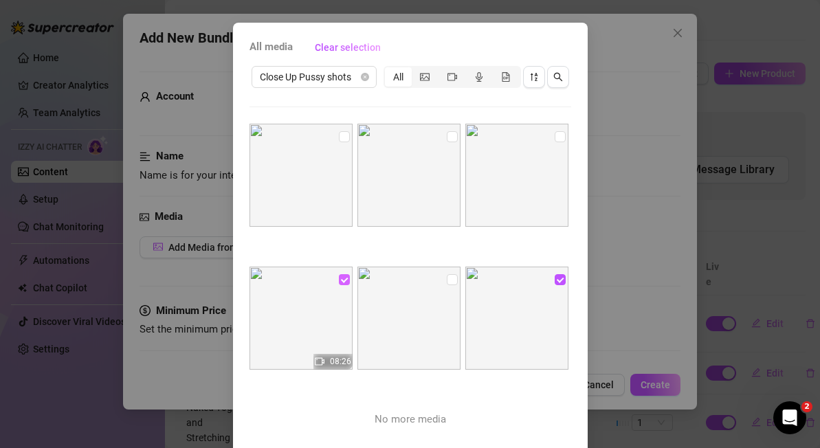
scroll to position [19, 0]
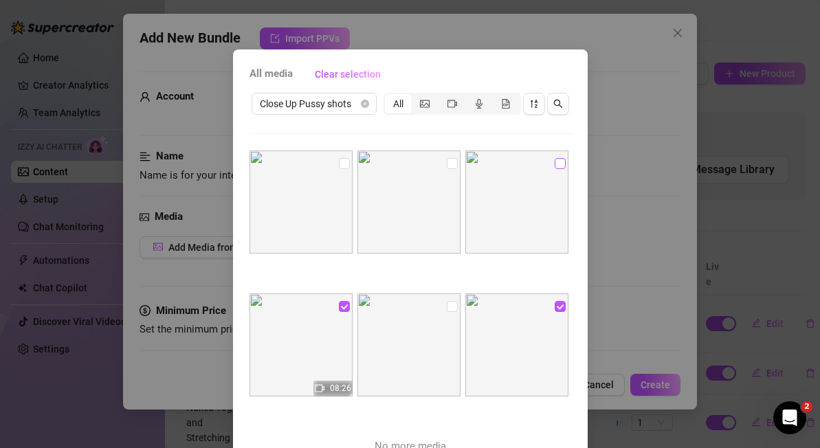
click at [558, 160] on input "checkbox" at bounding box center [560, 163] width 11 height 11
click at [452, 162] on input "checkbox" at bounding box center [452, 163] width 11 height 11
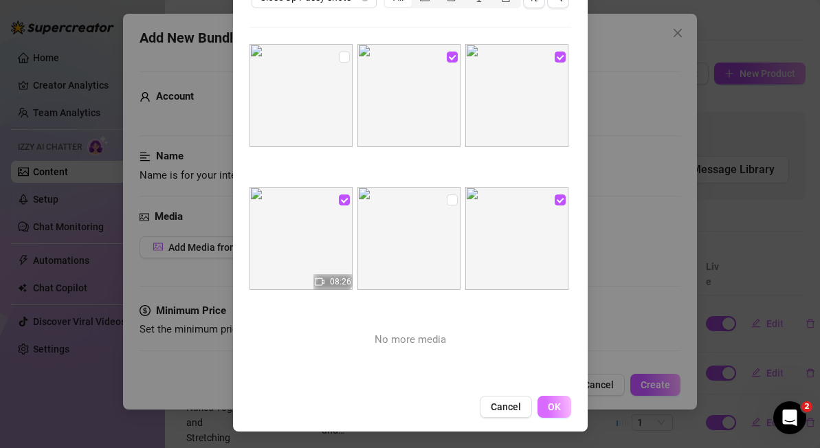
click at [558, 404] on span "OK" at bounding box center [554, 407] width 13 height 11
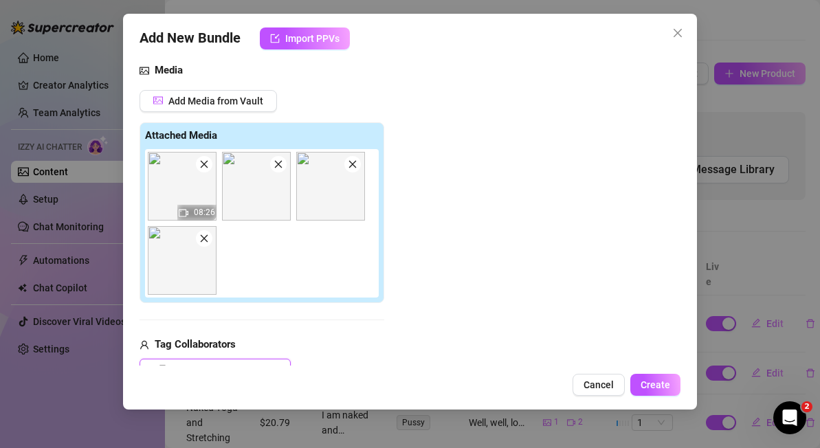
scroll to position [74, 0]
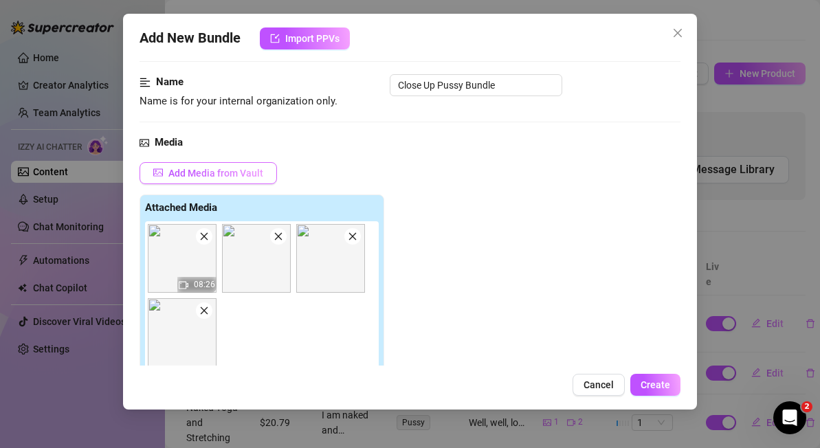
click at [241, 171] on span "Add Media from Vault" at bounding box center [215, 173] width 95 height 11
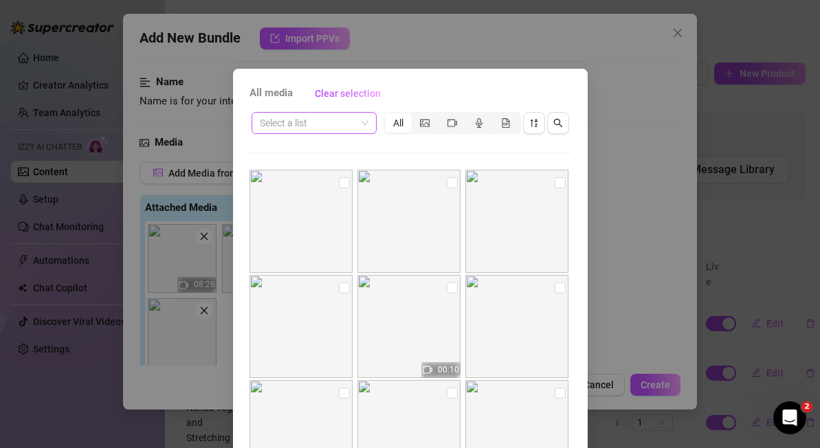
click at [319, 129] on input "search" at bounding box center [308, 123] width 96 height 21
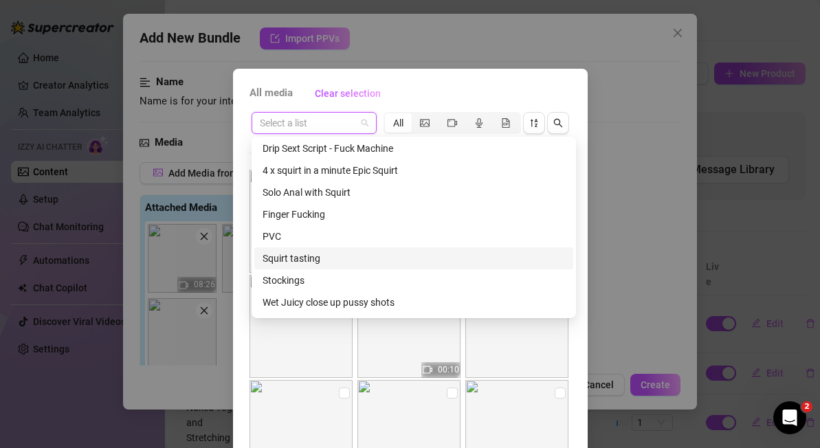
scroll to position [293, 0]
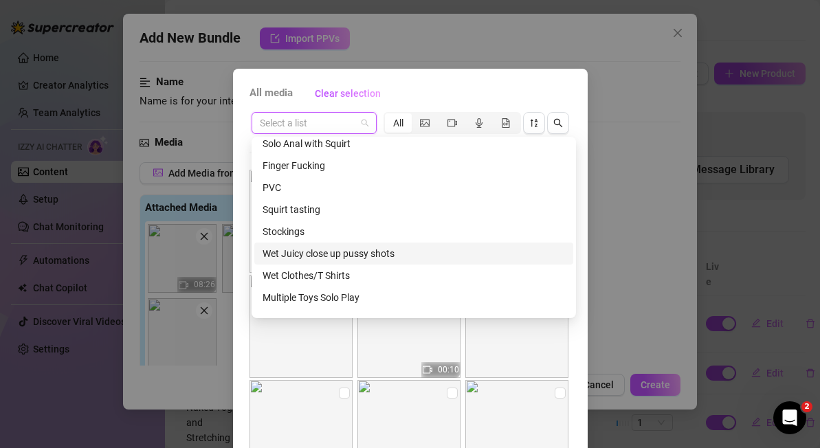
click at [330, 252] on div "Wet Juicy close up pussy shots" at bounding box center [414, 253] width 303 height 15
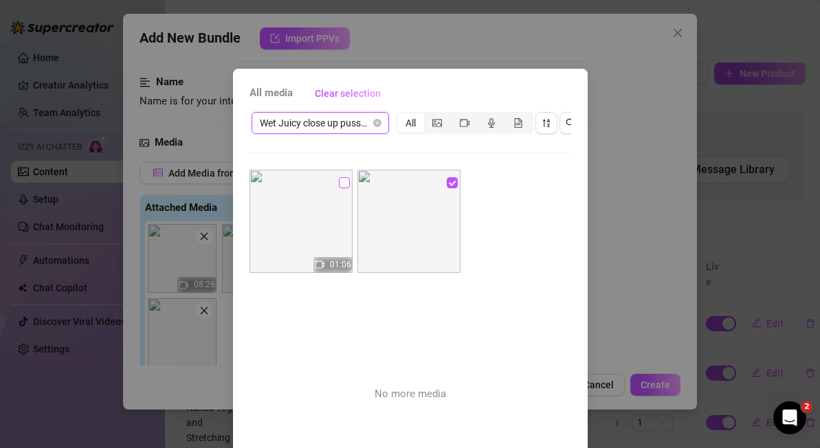
click at [343, 187] on input "checkbox" at bounding box center [344, 182] width 11 height 11
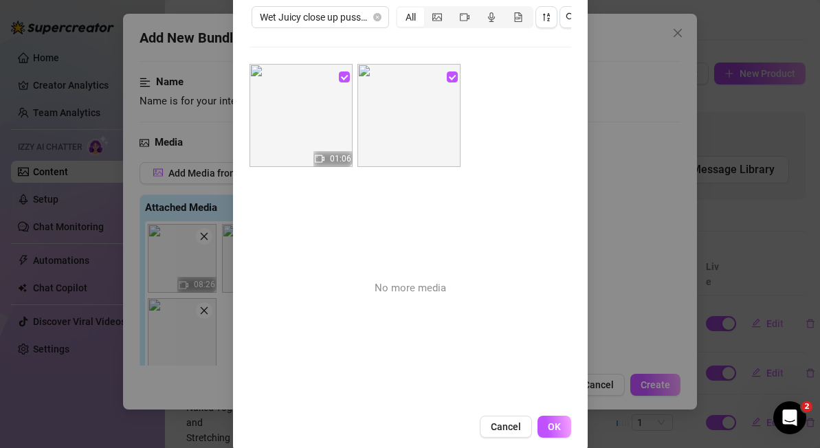
scroll to position [107, 0]
click at [452, 71] on input "checkbox" at bounding box center [452, 76] width 11 height 11
click at [554, 430] on span "OK" at bounding box center [554, 426] width 13 height 11
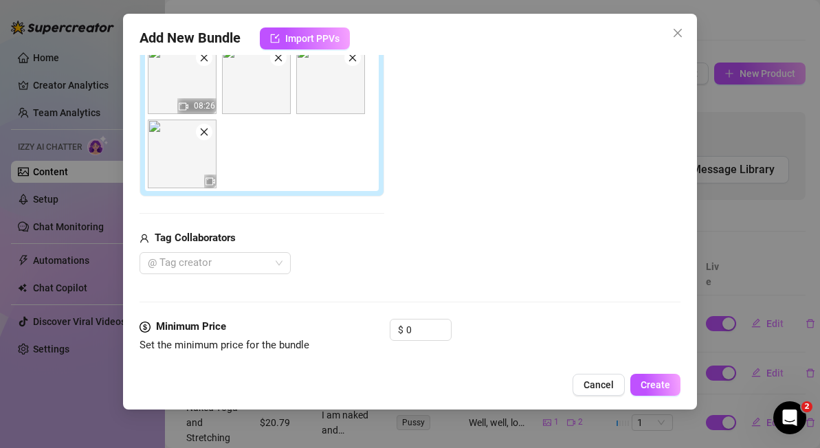
scroll to position [265, 0]
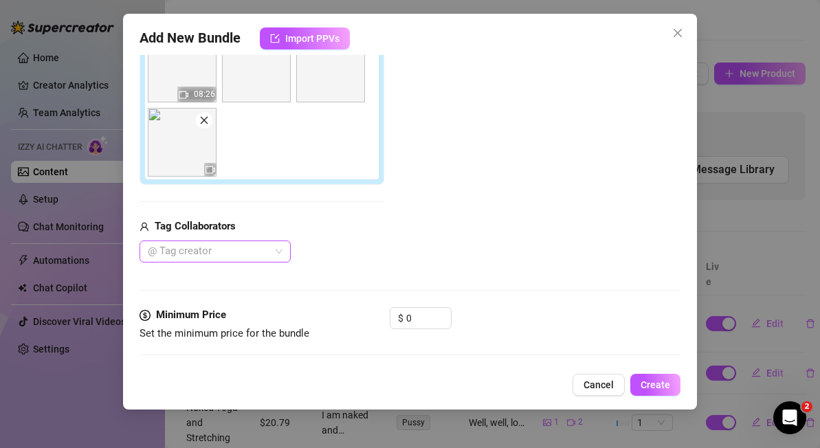
click at [267, 245] on div at bounding box center [207, 251] width 131 height 19
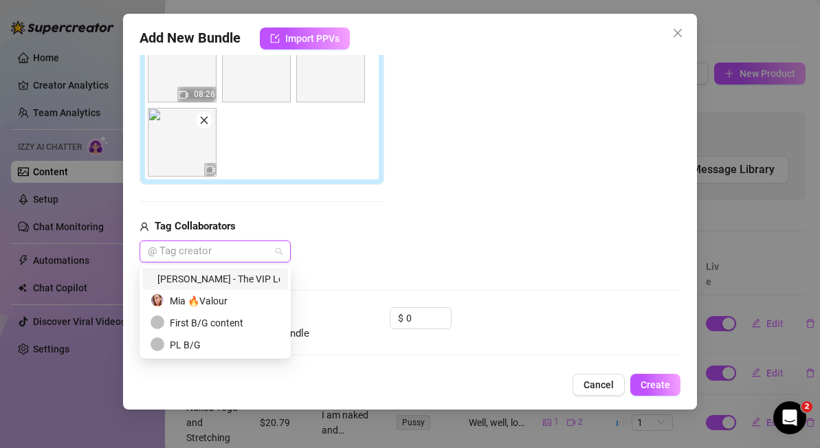
click at [486, 193] on div "Add Media from Vault Attached Media 08:26 Tag Collaborators @ Tag creator" at bounding box center [410, 117] width 541 height 291
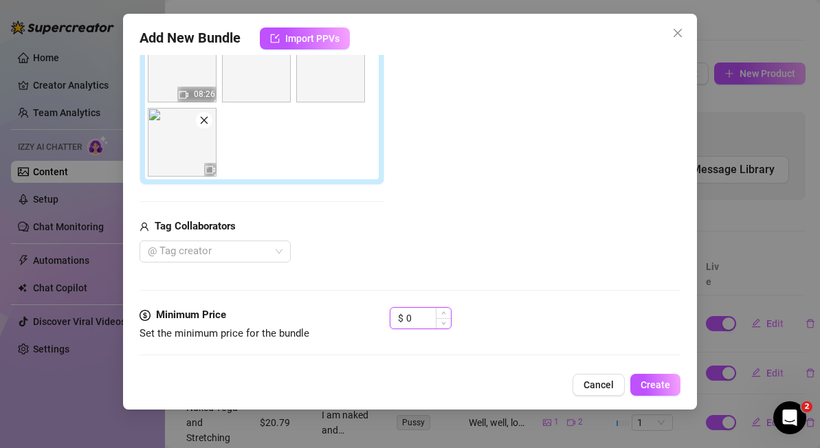
click at [424, 324] on input "0" at bounding box center [428, 318] width 45 height 21
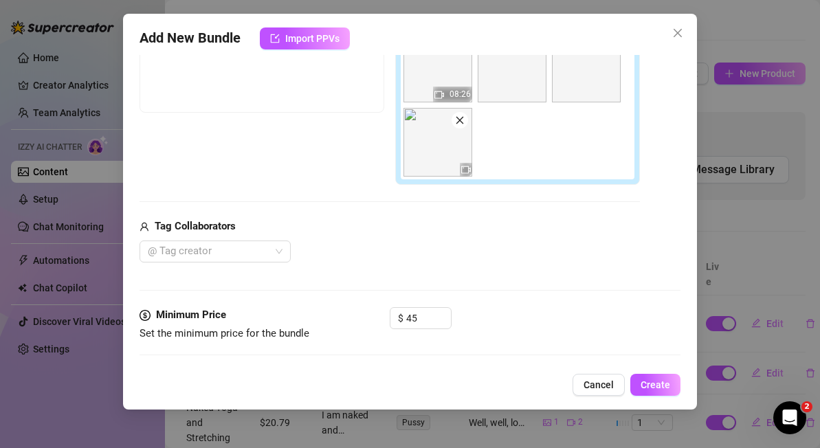
click at [575, 304] on div "Media Add Media from Vault Free preview Pay to view 08:26 Tag Collaborators @ T…" at bounding box center [410, 125] width 541 height 363
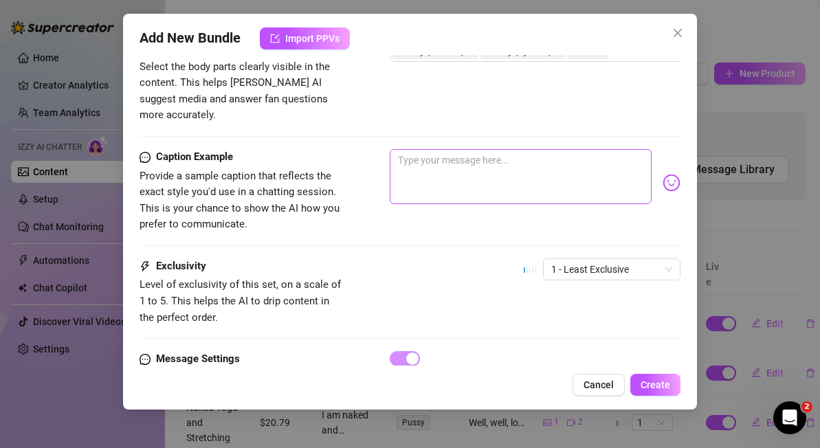
scroll to position [1029, 0]
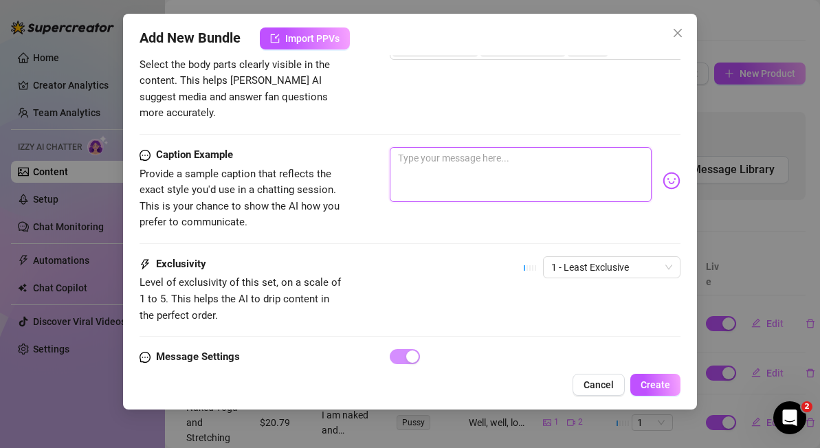
click at [430, 147] on textarea at bounding box center [521, 174] width 262 height 55
click at [413, 147] on textarea at bounding box center [521, 174] width 262 height 55
paste textarea "So close you’ll forget it’s a screen 🍑 My pussy. Dripping. Creamy. Wide open. T…"
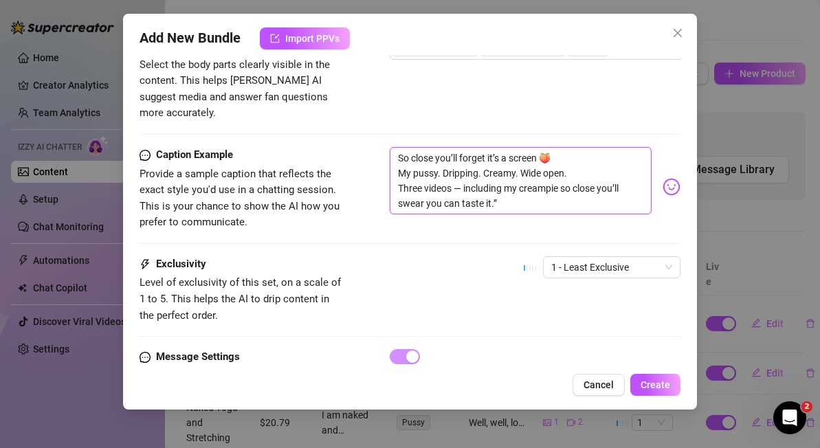
scroll to position [1021, 0]
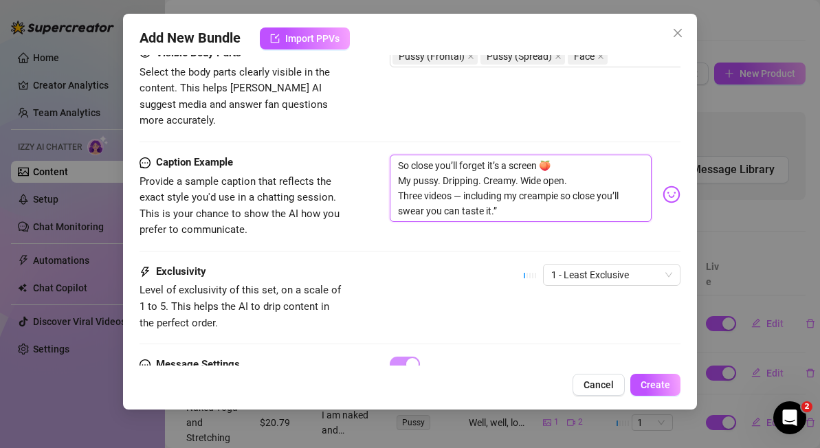
drag, startPoint x: 463, startPoint y: 179, endPoint x: 391, endPoint y: 175, distance: 71.6
click at [391, 175] on textarea "So close you’ll forget it’s a screen 🍑 My pussy. Dripping. Creamy. Wide open. T…" at bounding box center [521, 188] width 262 height 67
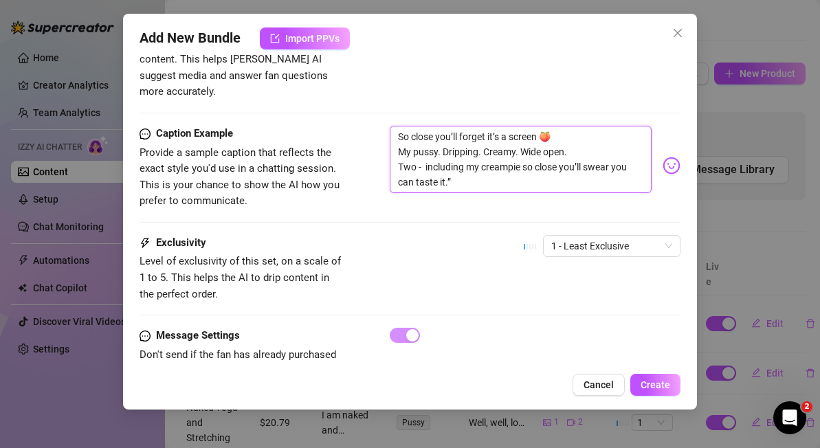
scroll to position [1062, 0]
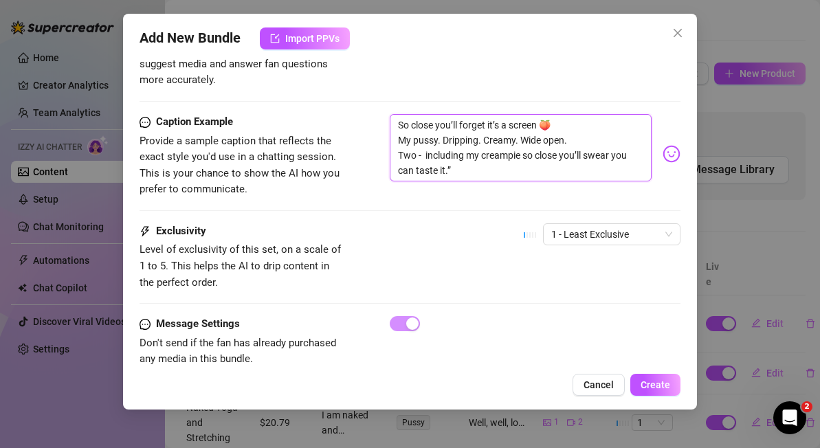
click at [475, 150] on textarea "So close you’ll forget it’s a screen 🍑 My pussy. Dripping. Creamy. Wide open. T…" at bounding box center [521, 147] width 262 height 67
click at [618, 224] on span "1 - Least Exclusive" at bounding box center [611, 234] width 121 height 21
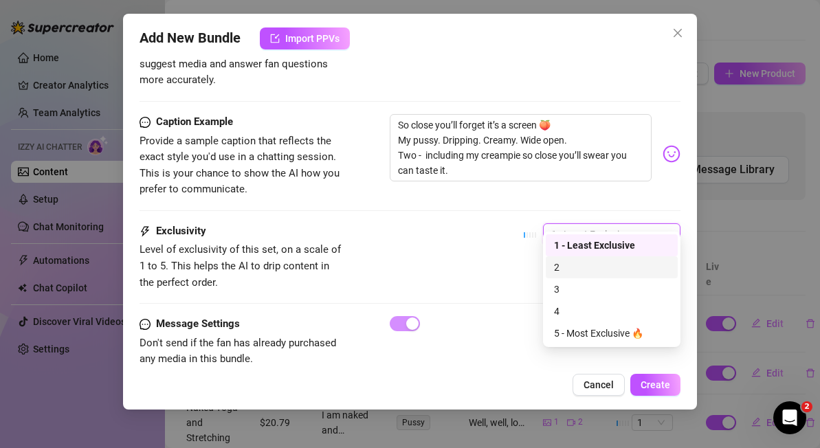
click at [585, 270] on div "2" at bounding box center [612, 267] width 116 height 15
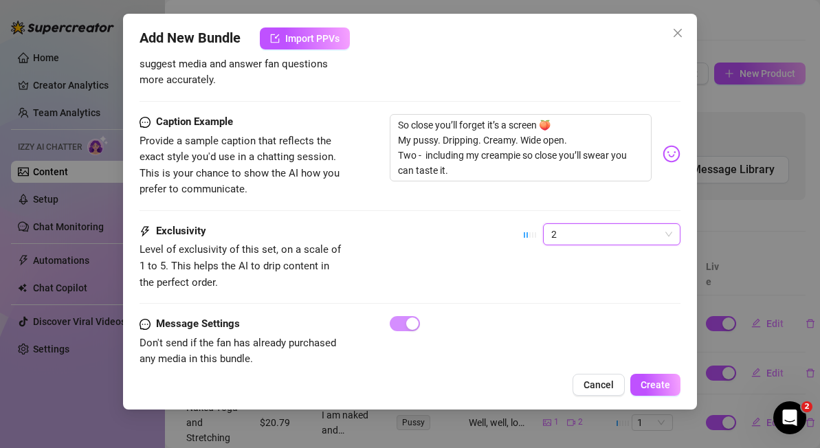
scroll to position [1073, 0]
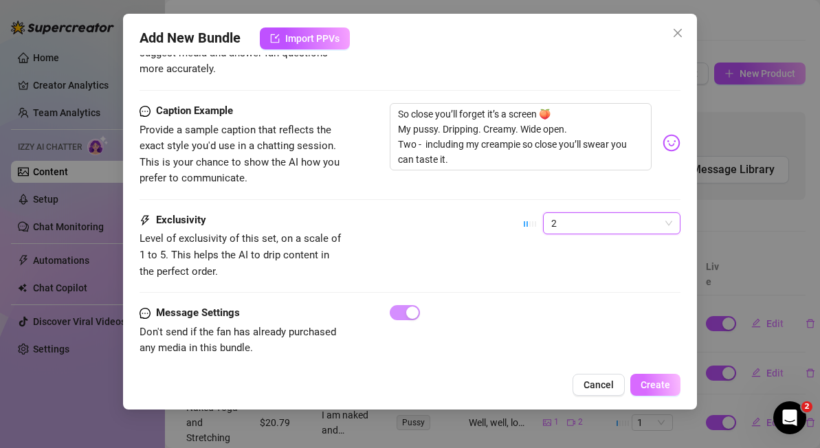
click at [661, 387] on span "Create" at bounding box center [656, 385] width 30 height 11
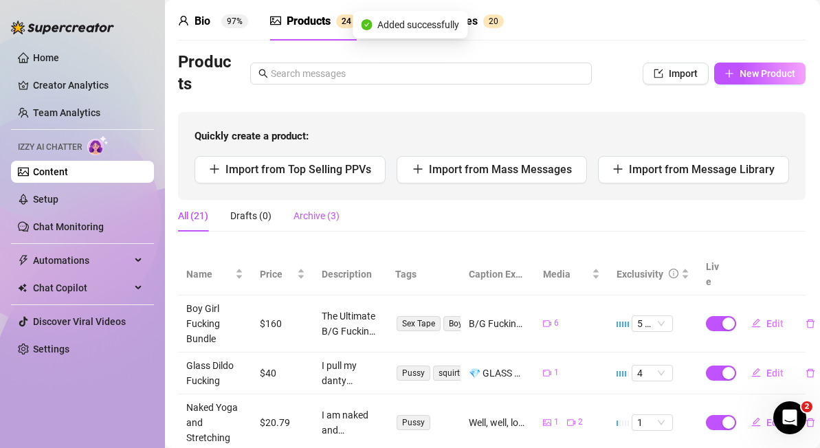
click at [318, 217] on div "Archive (3)" at bounding box center [317, 215] width 46 height 15
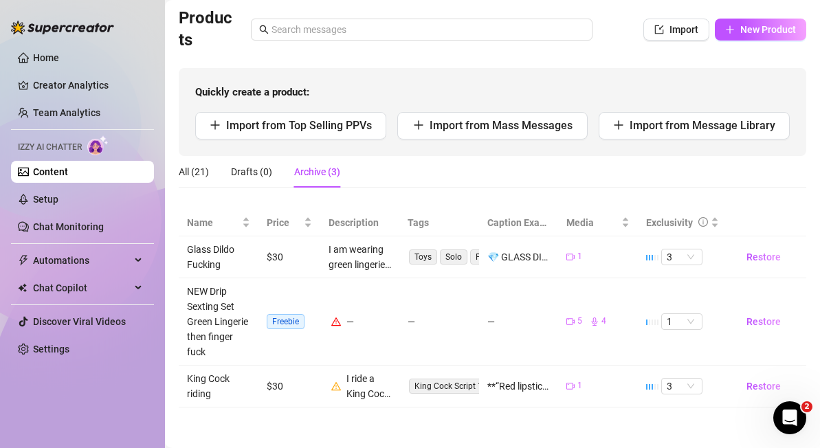
scroll to position [0, 0]
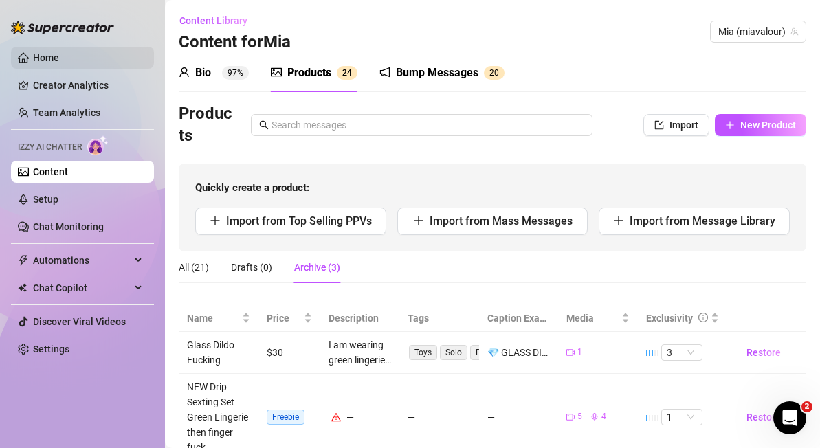
click at [52, 59] on link "Home" at bounding box center [46, 57] width 26 height 11
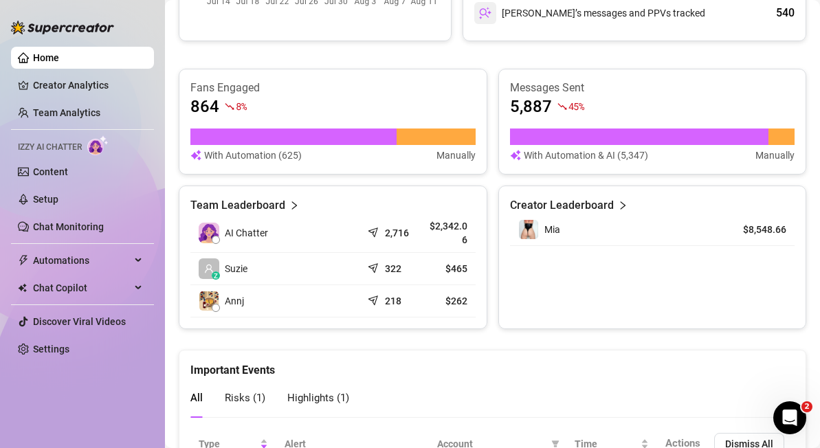
scroll to position [519, 0]
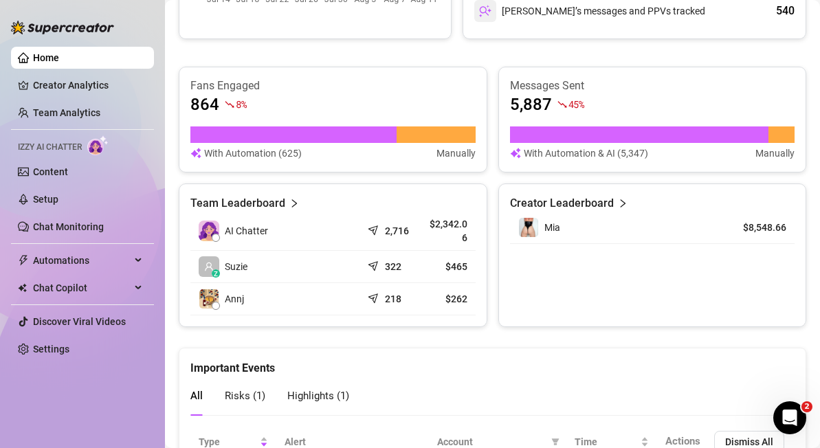
click at [433, 230] on article "$2,342.06" at bounding box center [447, 231] width 41 height 28
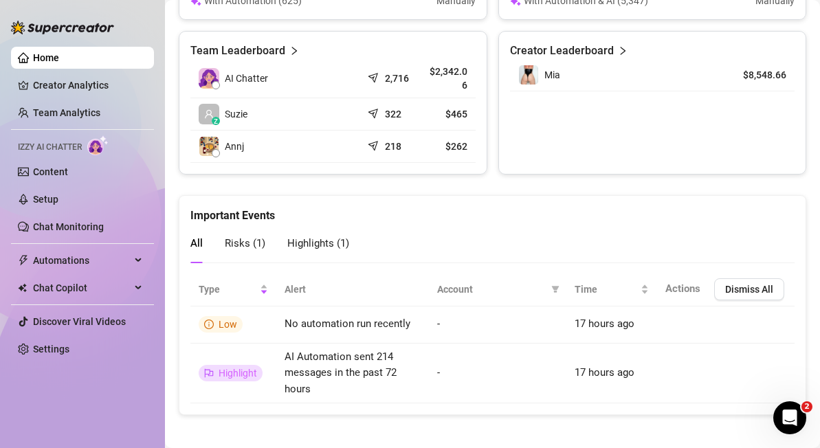
scroll to position [670, 0]
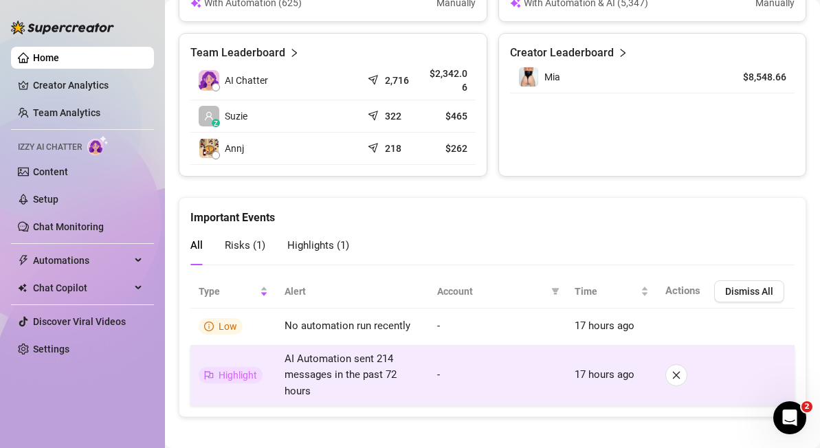
click at [753, 378] on div at bounding box center [726, 375] width 121 height 22
click at [399, 381] on td "AI Automation sent 214 messages in the past 72 hours" at bounding box center [352, 376] width 153 height 61
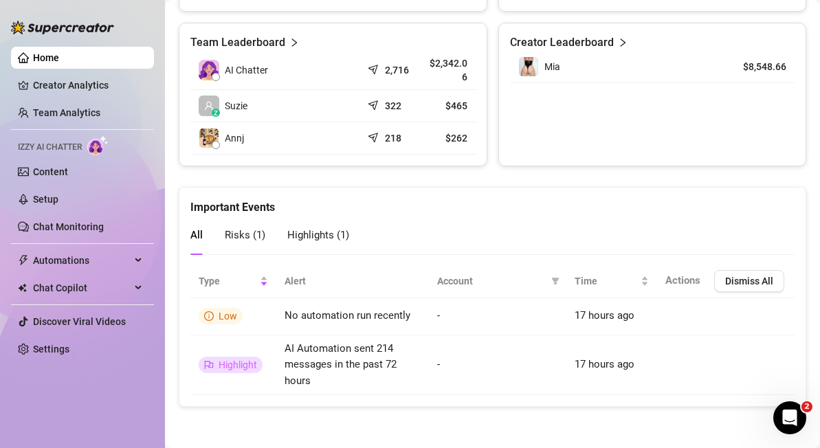
click at [241, 229] on span "Risks ( 1 )" at bounding box center [245, 235] width 41 height 12
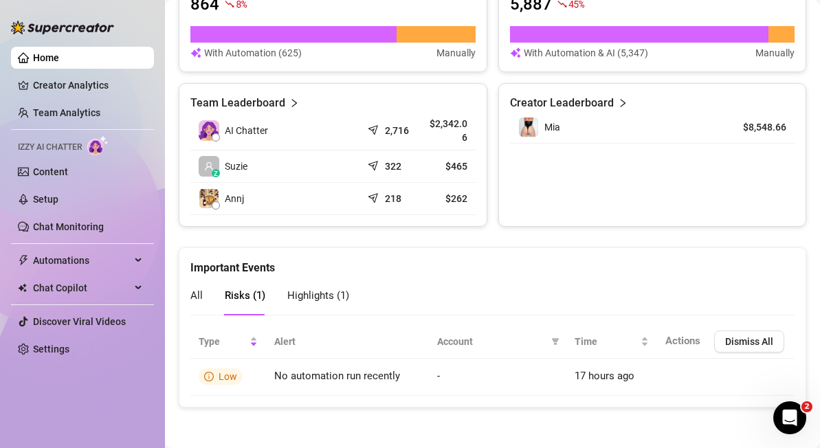
scroll to position [0, 0]
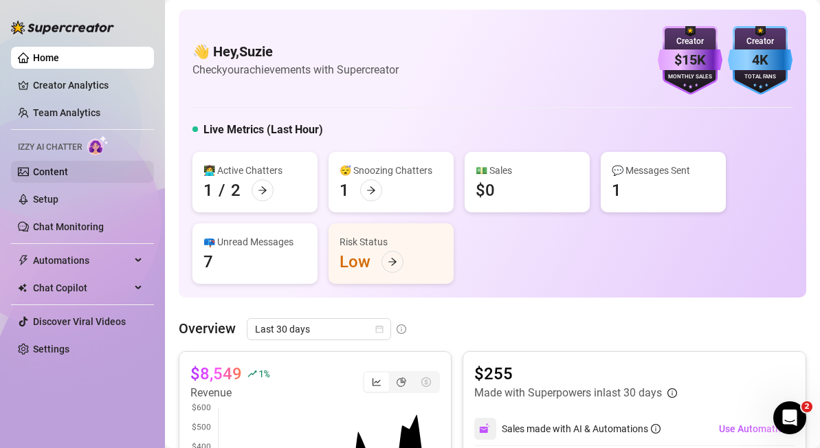
click at [50, 177] on link "Content" at bounding box center [50, 171] width 35 height 11
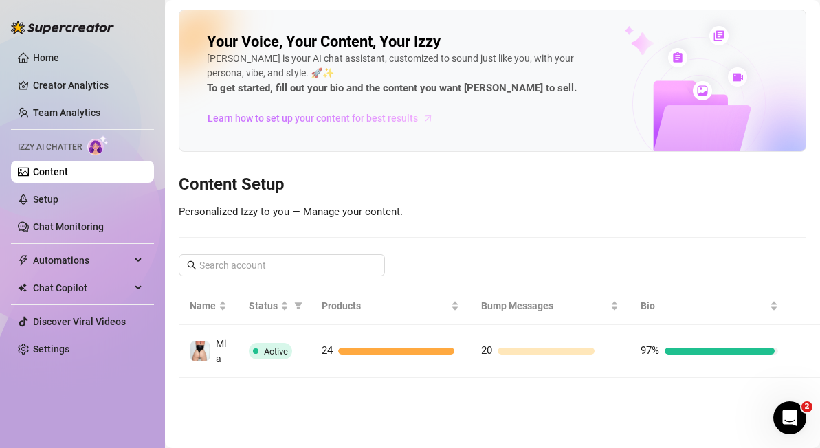
click at [356, 121] on span "Learn how to set up your content for best results" at bounding box center [313, 118] width 210 height 15
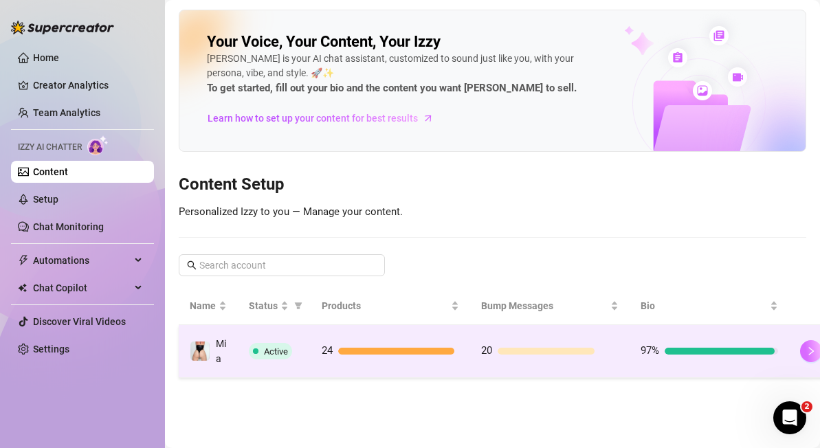
click at [808, 349] on icon "right" at bounding box center [812, 352] width 10 height 10
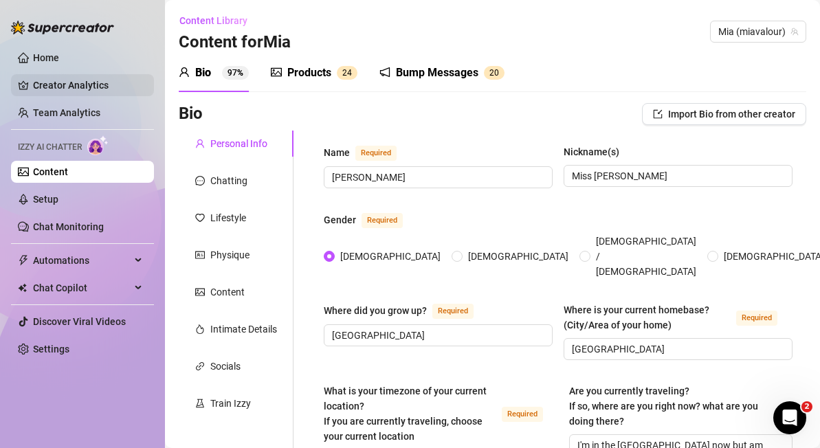
click at [63, 81] on link "Creator Analytics" at bounding box center [88, 85] width 110 height 22
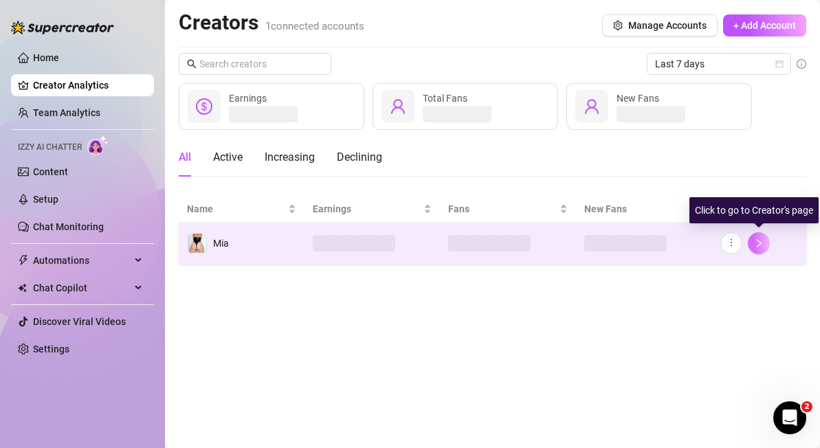
click at [763, 245] on icon "right" at bounding box center [759, 244] width 10 height 10
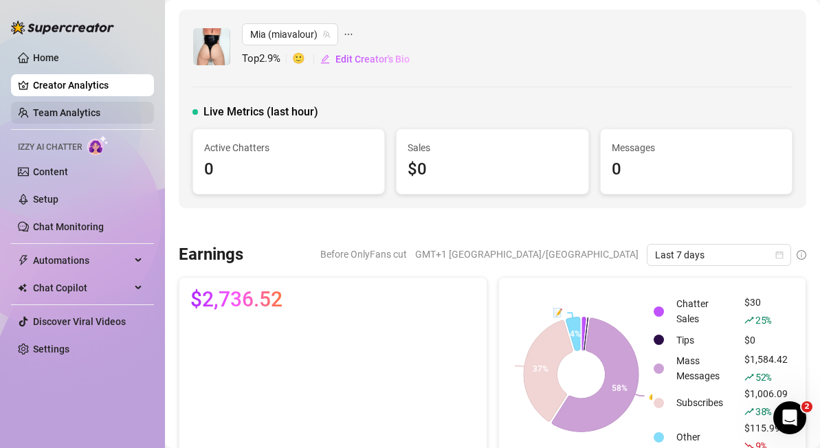
click at [82, 116] on link "Team Analytics" at bounding box center [66, 112] width 67 height 11
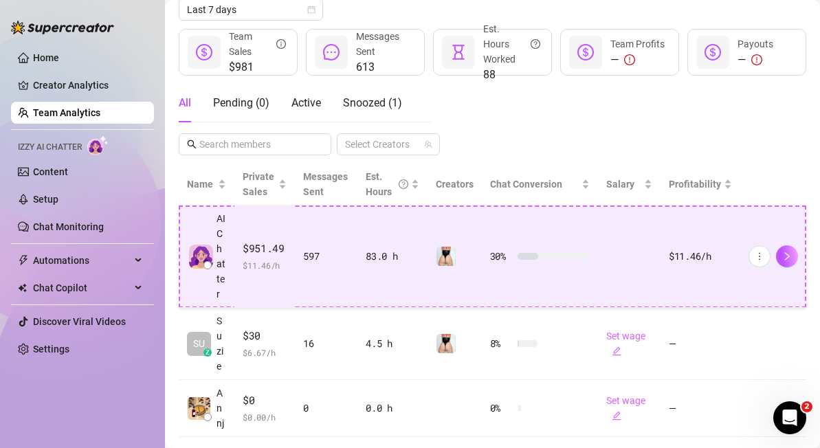
scroll to position [190, 0]
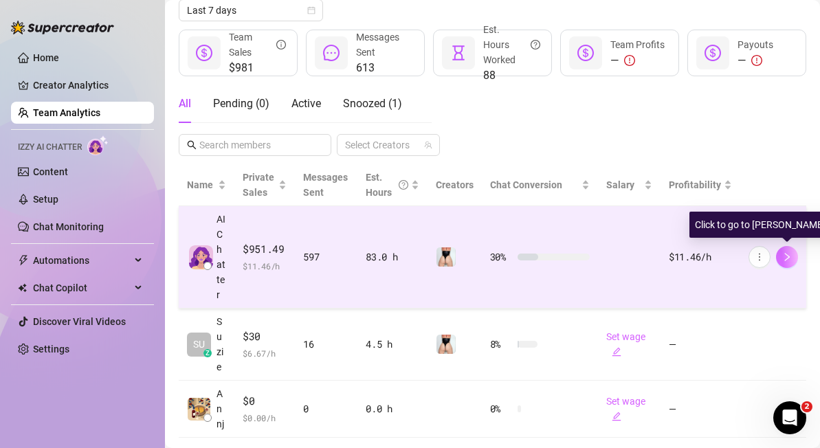
click at [787, 254] on icon "right" at bounding box center [788, 257] width 10 height 10
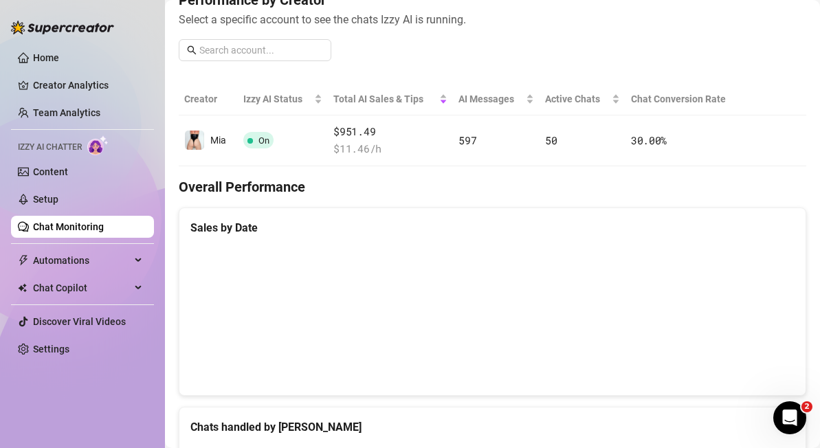
scroll to position [239, 0]
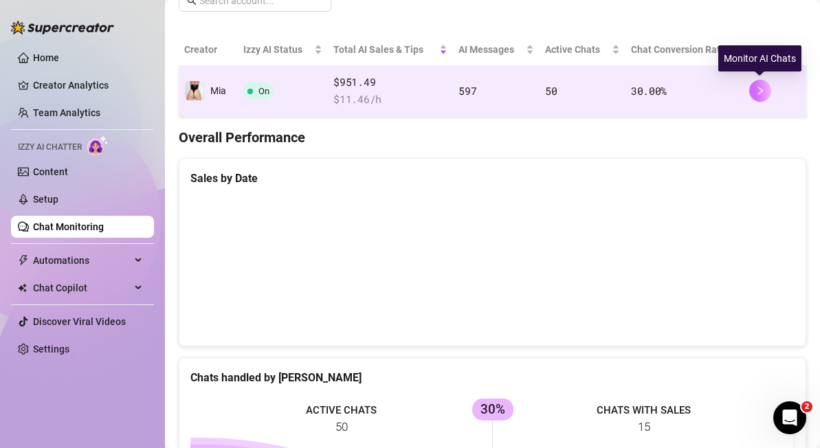
click at [763, 89] on icon "right" at bounding box center [761, 91] width 10 height 10
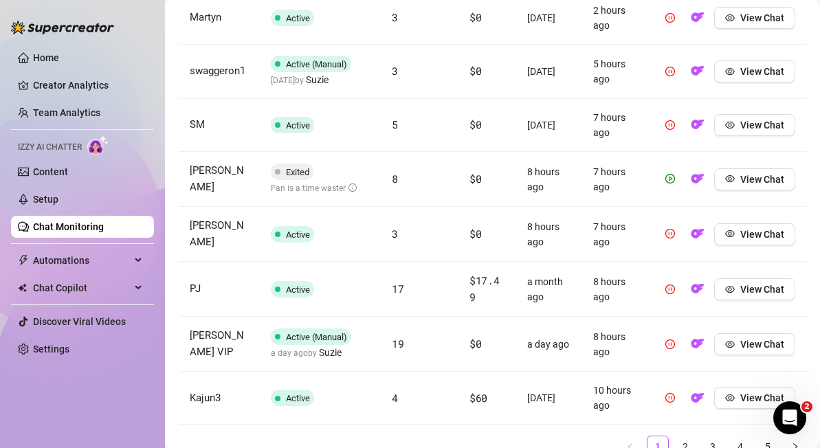
scroll to position [756, 0]
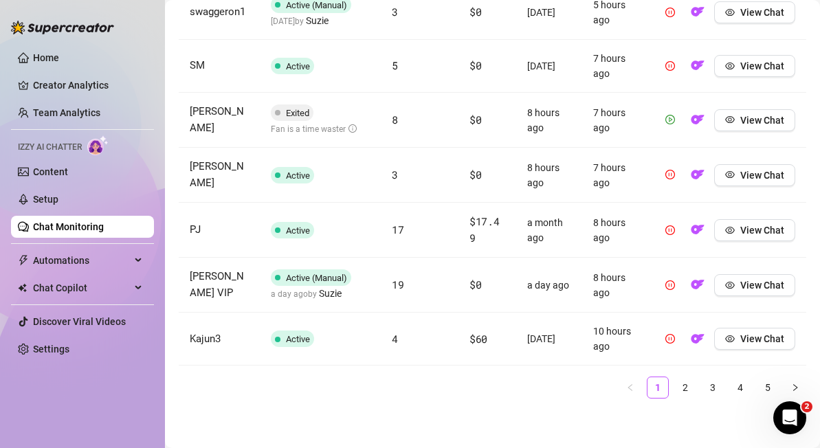
click at [674, 122] on icon "play-circle" at bounding box center [671, 120] width 10 height 10
click at [690, 386] on link "2" at bounding box center [685, 388] width 21 height 21
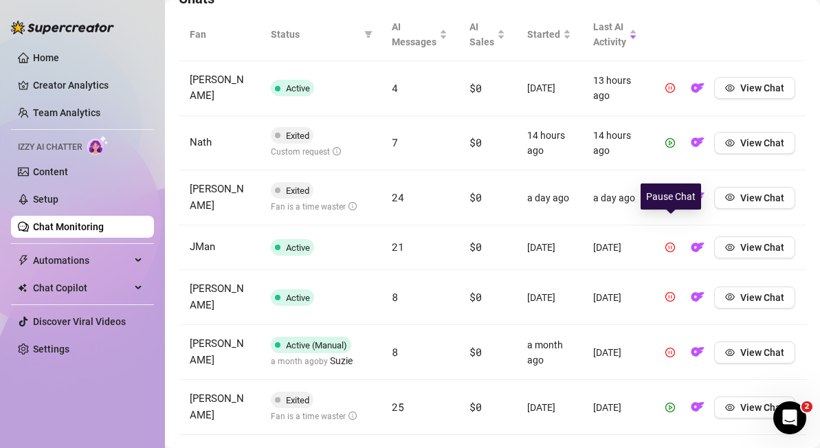
scroll to position [502, 0]
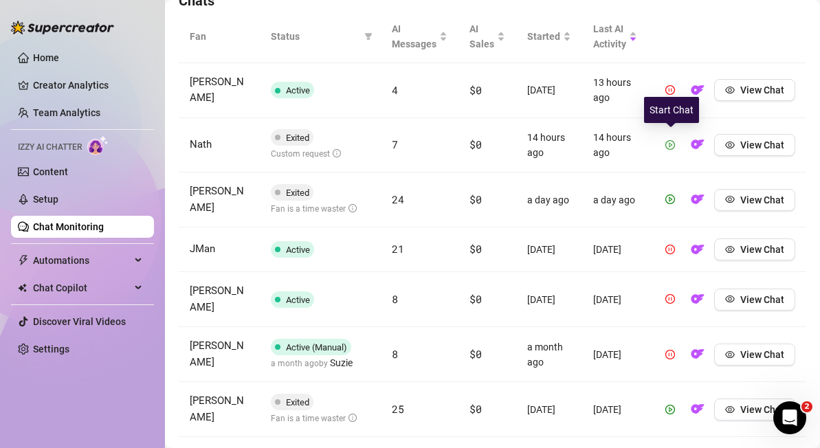
click at [674, 146] on icon "play-circle" at bounding box center [671, 145] width 10 height 10
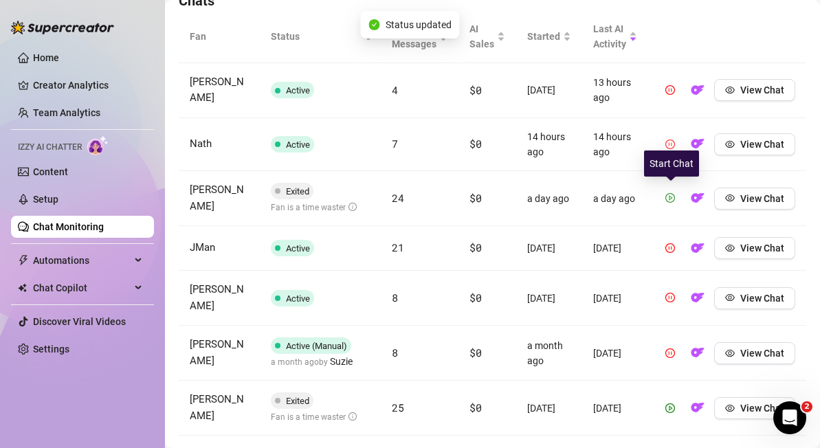
click at [670, 202] on button "button" at bounding box center [670, 199] width 22 height 22
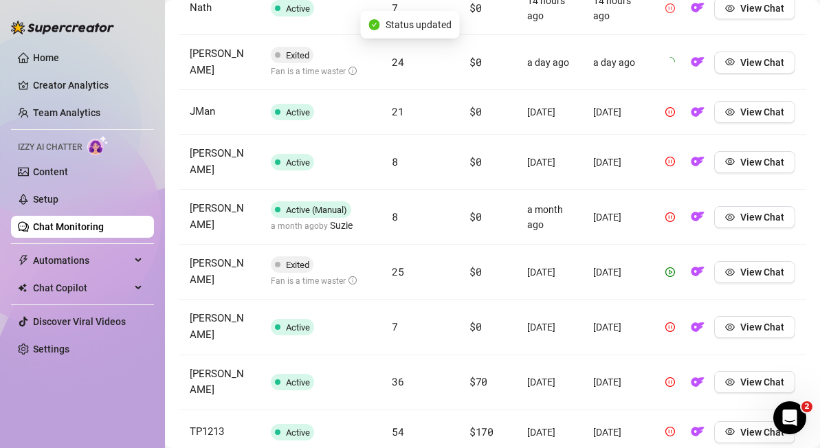
scroll to position [739, 0]
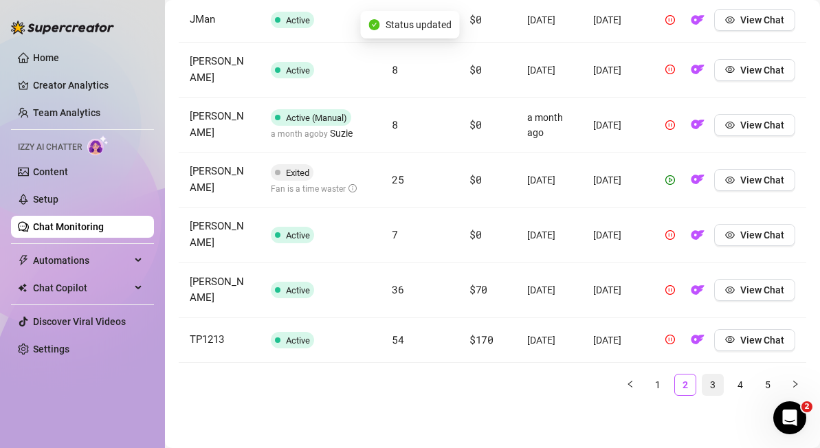
click at [714, 386] on link "3" at bounding box center [713, 385] width 21 height 21
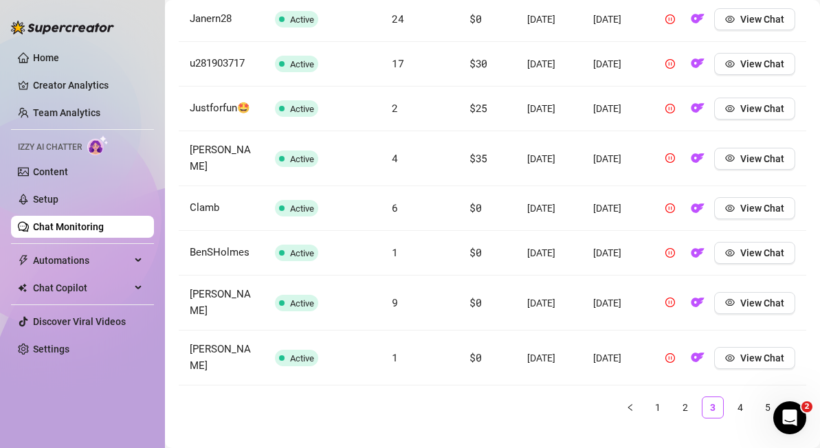
scroll to position [748, 0]
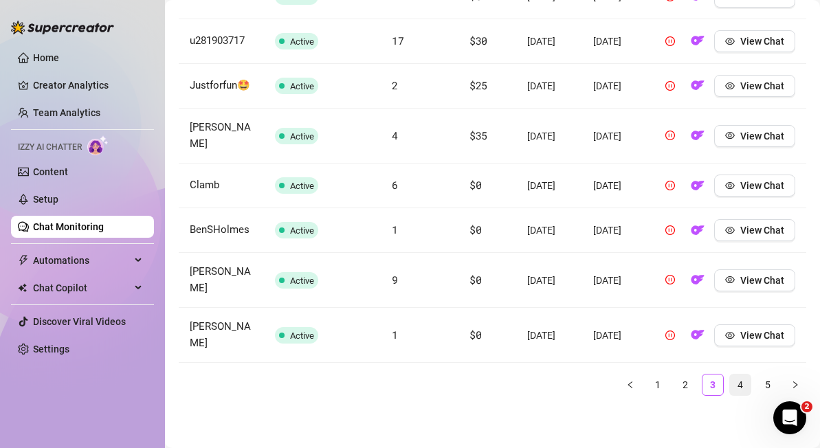
click at [739, 384] on link "4" at bounding box center [740, 385] width 21 height 21
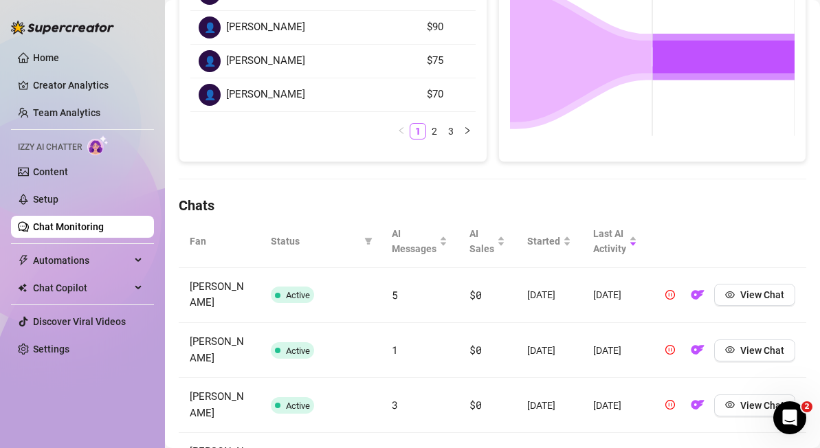
scroll to position [0, 0]
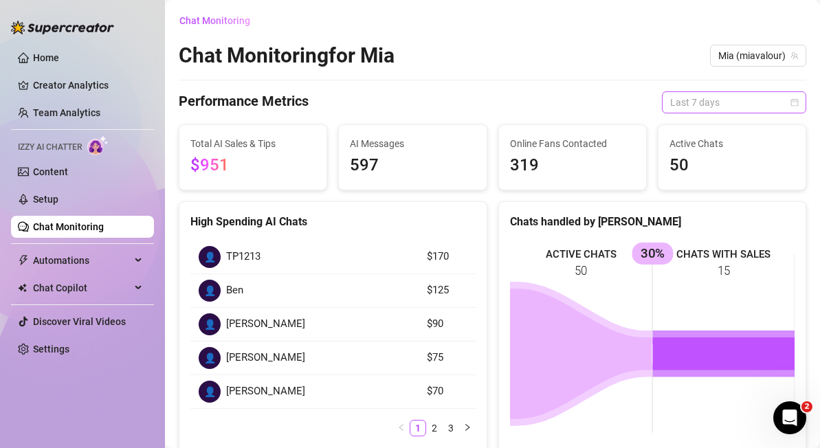
click at [719, 105] on span "Last 7 days" at bounding box center [734, 102] width 128 height 21
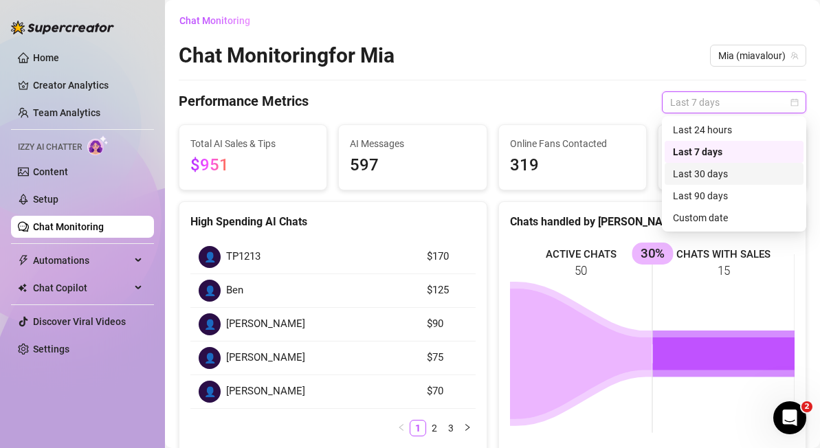
click at [710, 175] on div "Last 30 days" at bounding box center [734, 173] width 122 height 15
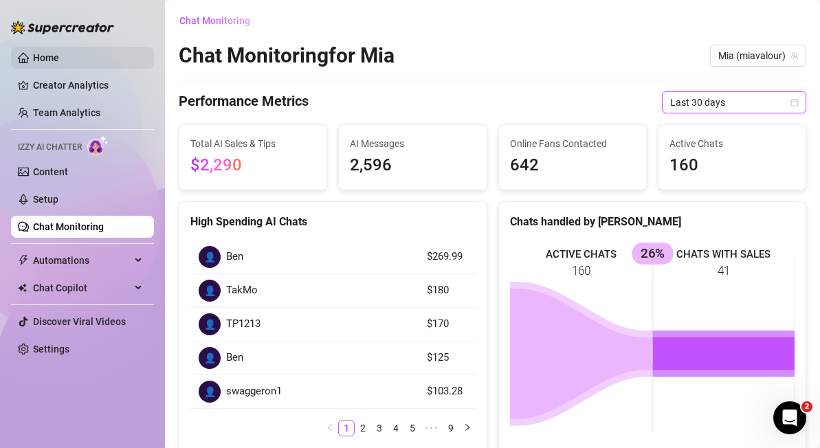
click at [52, 52] on link "Home" at bounding box center [46, 57] width 26 height 11
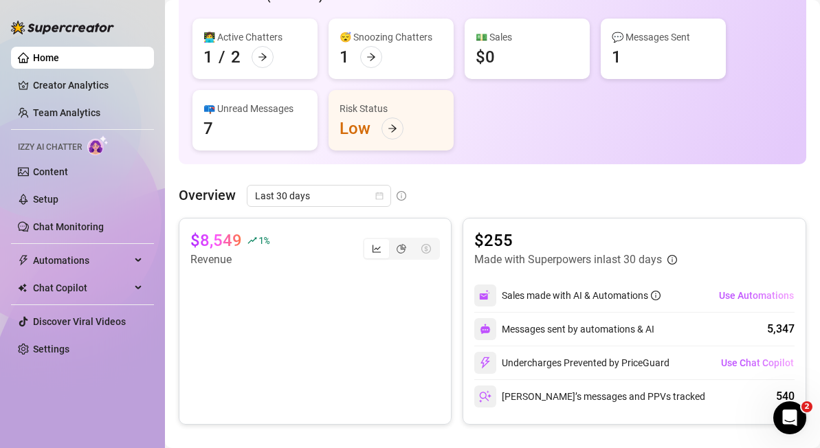
scroll to position [217, 0]
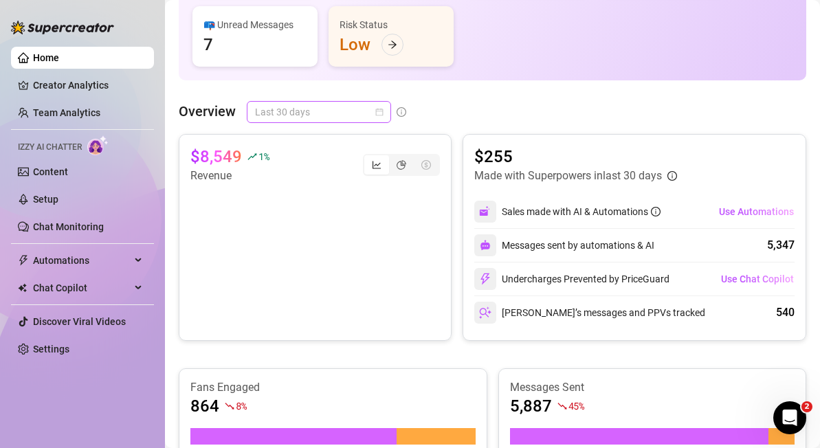
click at [290, 116] on span "Last 30 days" at bounding box center [319, 112] width 128 height 21
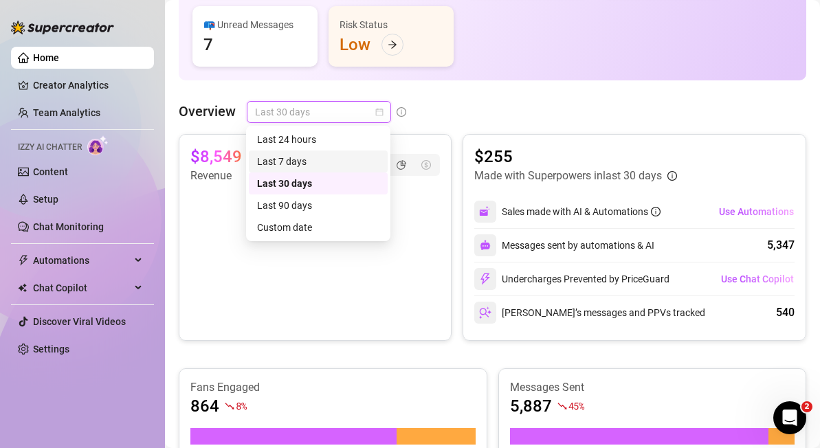
click at [290, 162] on div "Last 7 days" at bounding box center [318, 161] width 122 height 15
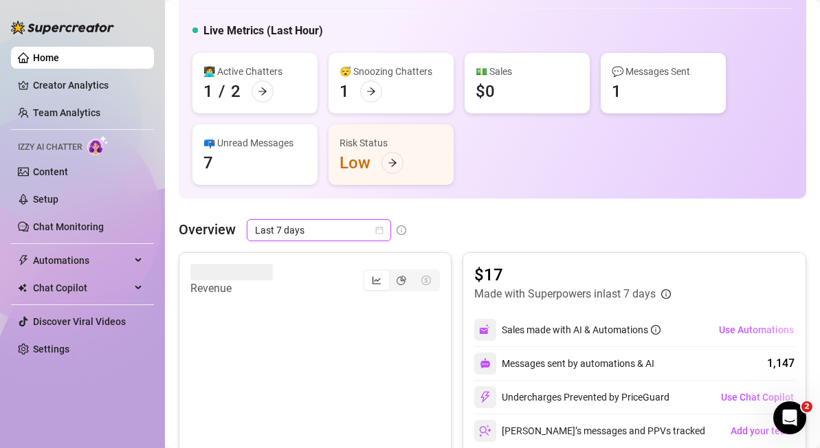
scroll to position [107, 0]
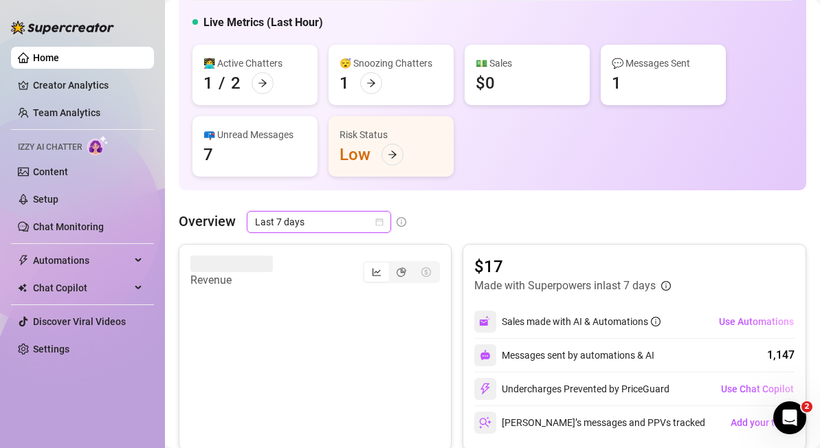
click at [343, 219] on span "Last 7 days" at bounding box center [319, 222] width 128 height 21
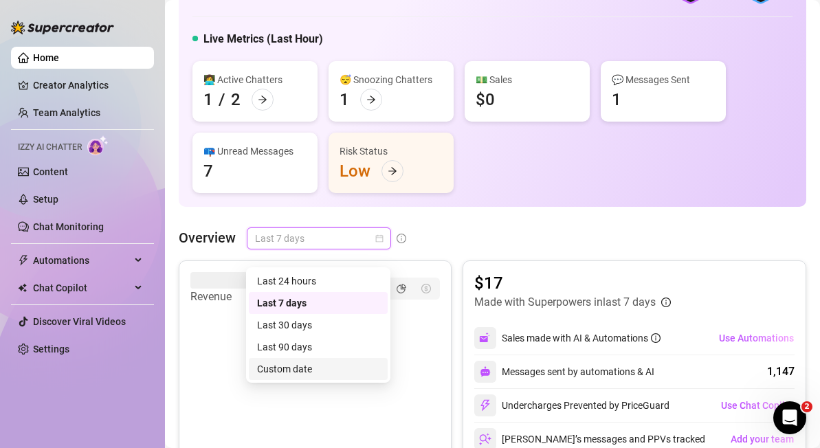
scroll to position [62, 0]
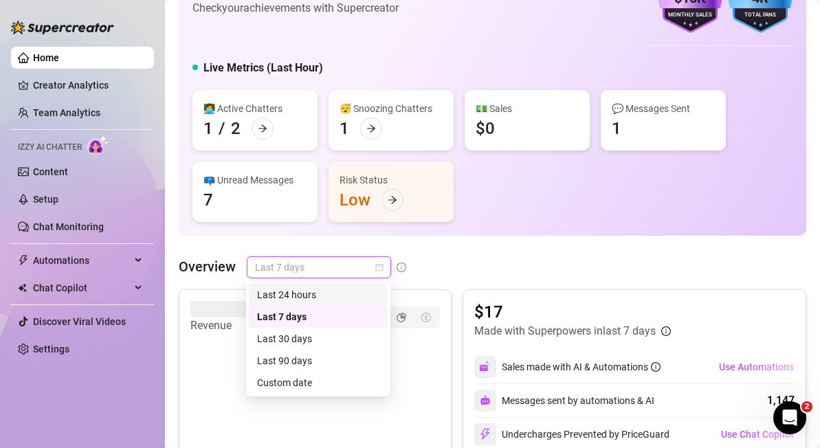
click at [338, 294] on div "Last 24 hours" at bounding box center [318, 294] width 122 height 15
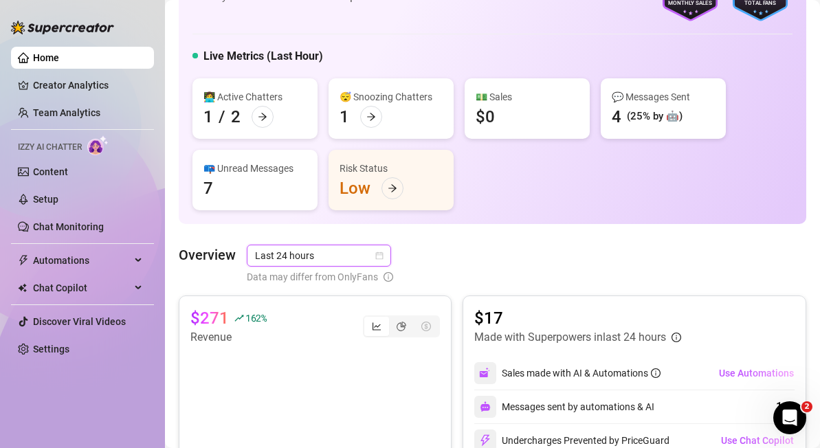
scroll to position [0, 0]
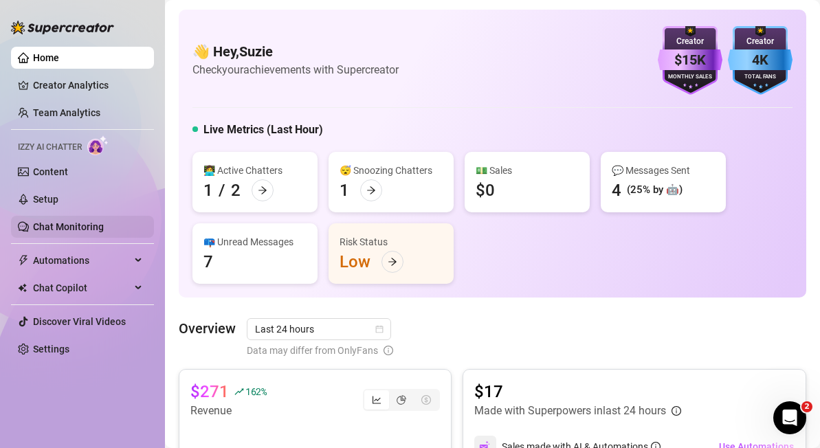
click at [54, 226] on link "Chat Monitoring" at bounding box center [68, 226] width 71 height 11
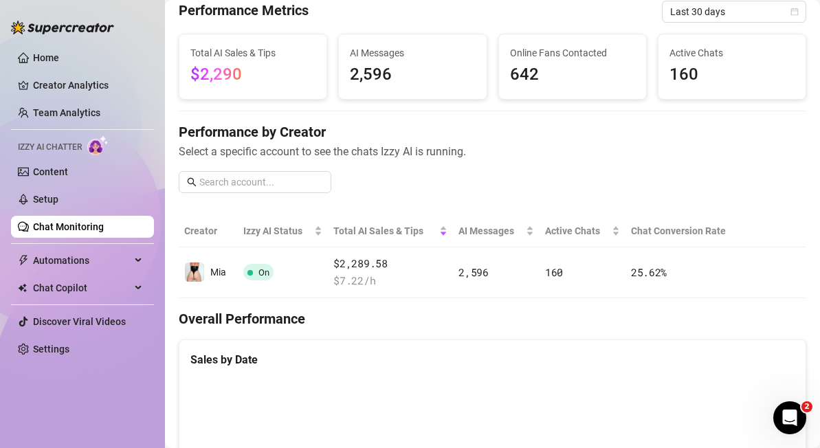
scroll to position [63, 0]
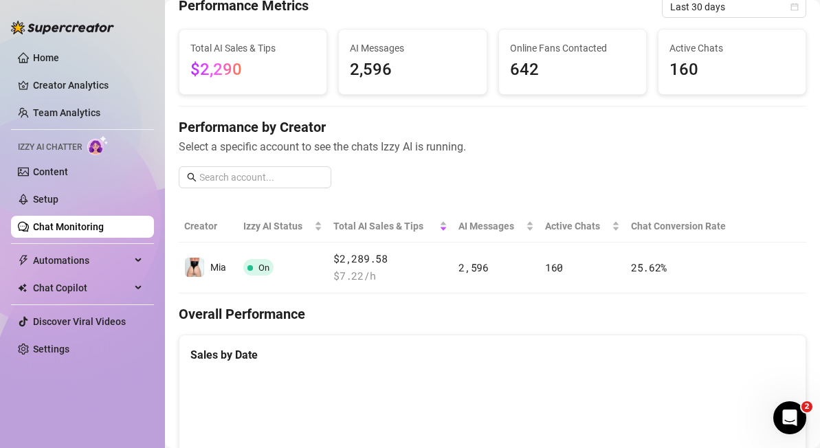
click at [784, 420] on icon "Open Intercom Messenger" at bounding box center [790, 418] width 23 height 23
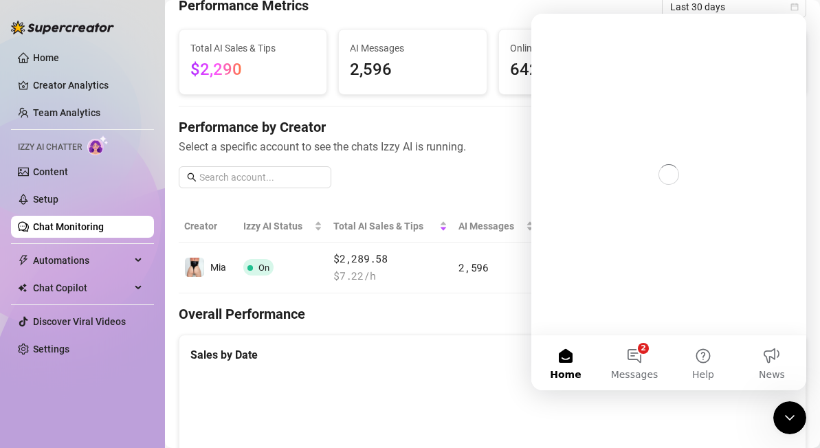
scroll to position [0, 0]
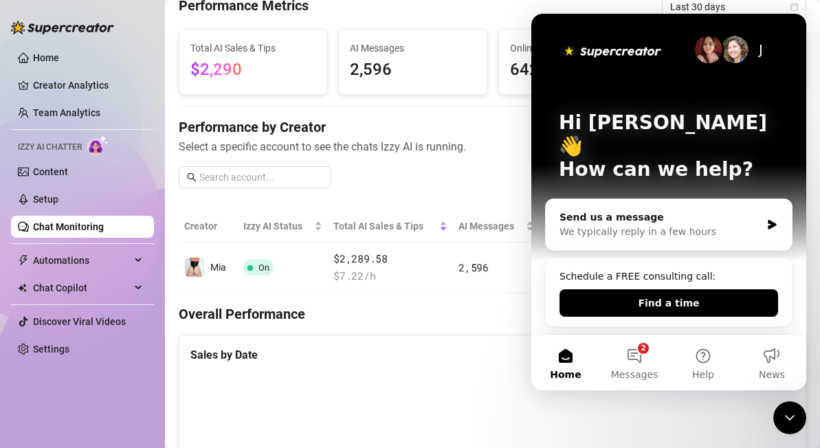
click at [664, 225] on div "We typically reply in a few hours" at bounding box center [660, 232] width 201 height 14
click at [771, 219] on icon "Intercom messenger" at bounding box center [773, 224] width 12 height 11
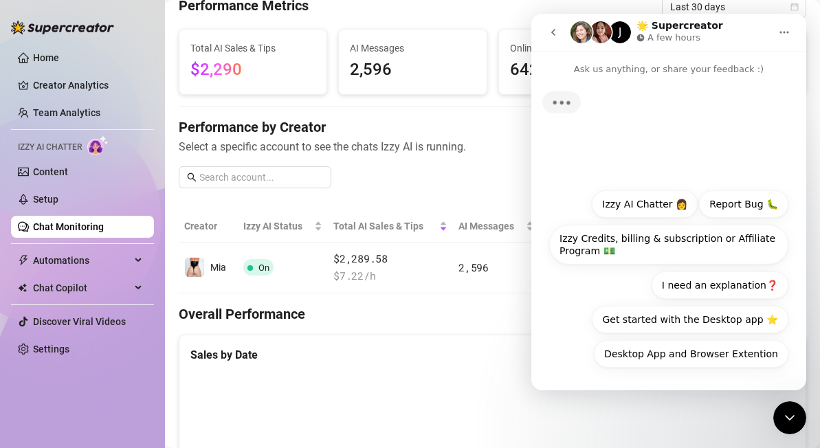
click at [642, 208] on button "Izzy AI Chatter 👩" at bounding box center [645, 204] width 106 height 28
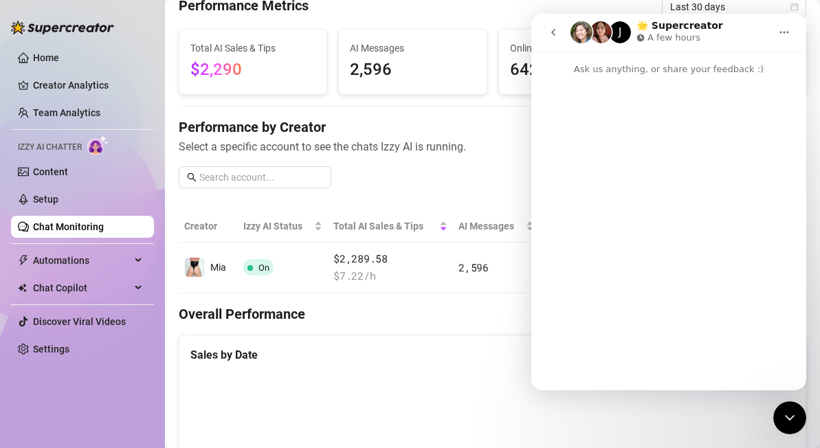
scroll to position [315, 0]
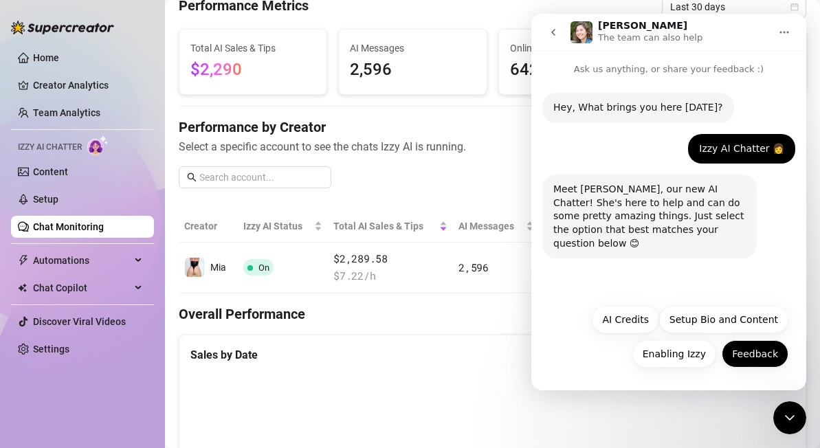
click at [758, 350] on button "Feedback" at bounding box center [755, 354] width 67 height 28
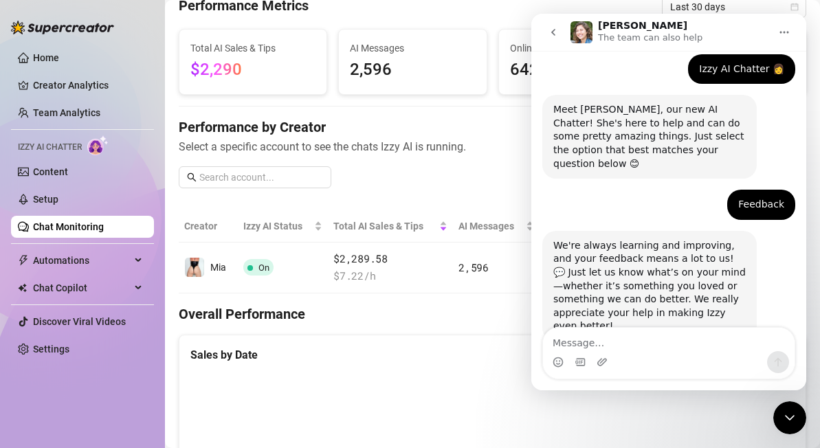
scroll to position [95, 0]
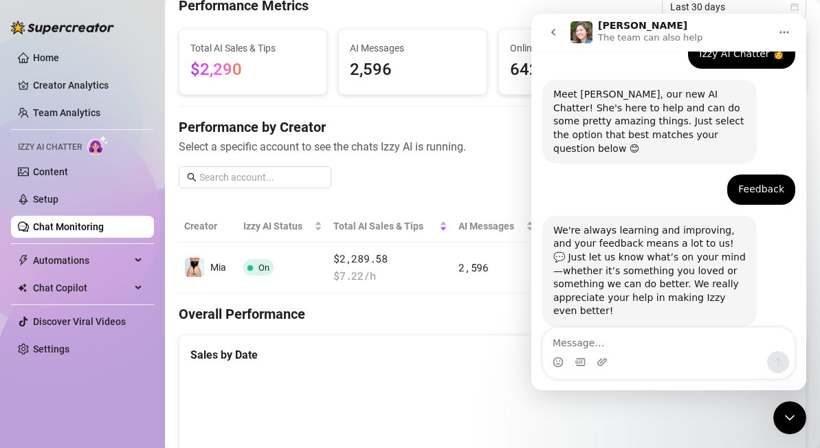
click at [606, 341] on textarea "Message…" at bounding box center [669, 339] width 252 height 23
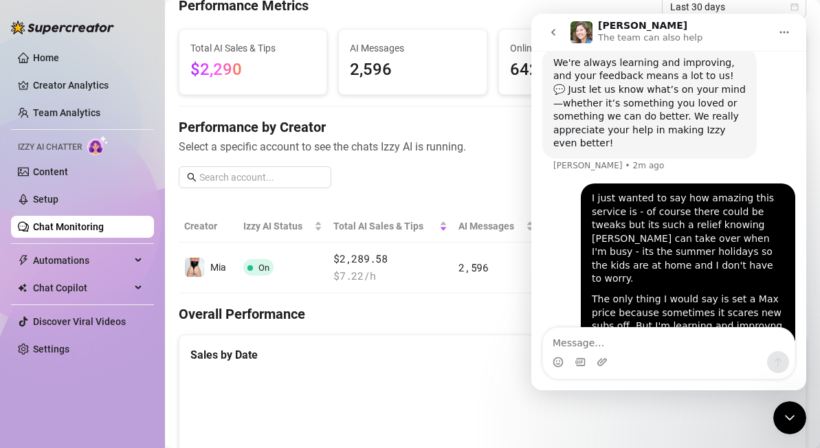
scroll to position [264, 0]
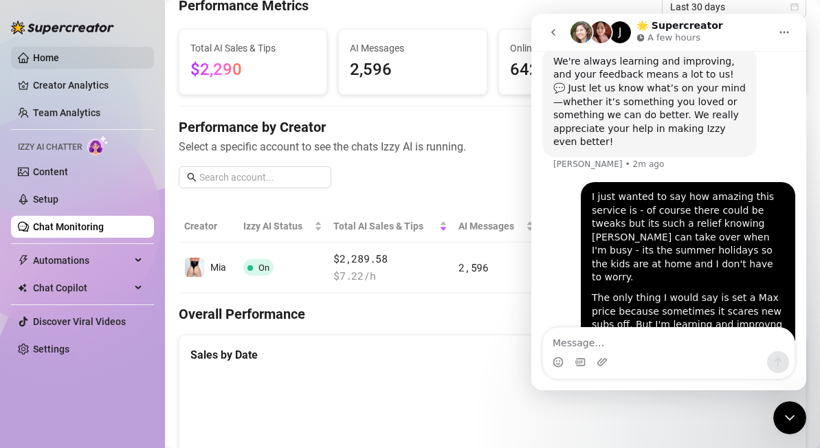
click at [33, 63] on link "Home" at bounding box center [46, 57] width 26 height 11
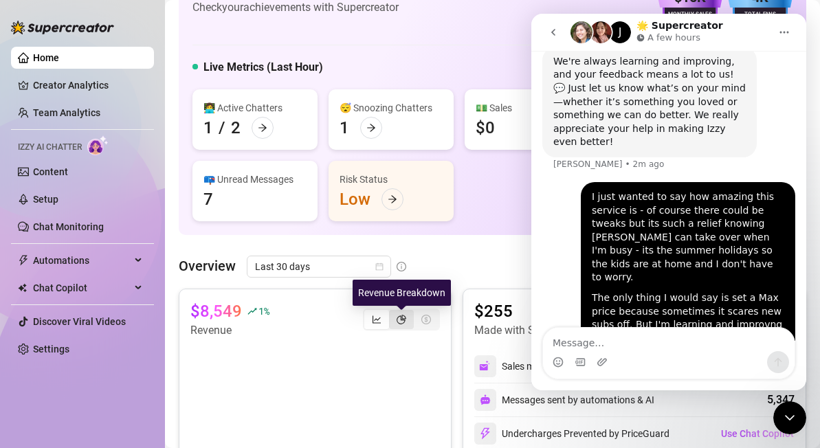
click at [404, 320] on icon "pie-chart" at bounding box center [402, 320] width 10 height 10
click at [393, 312] on input "segmented control" at bounding box center [393, 312] width 0 height 0
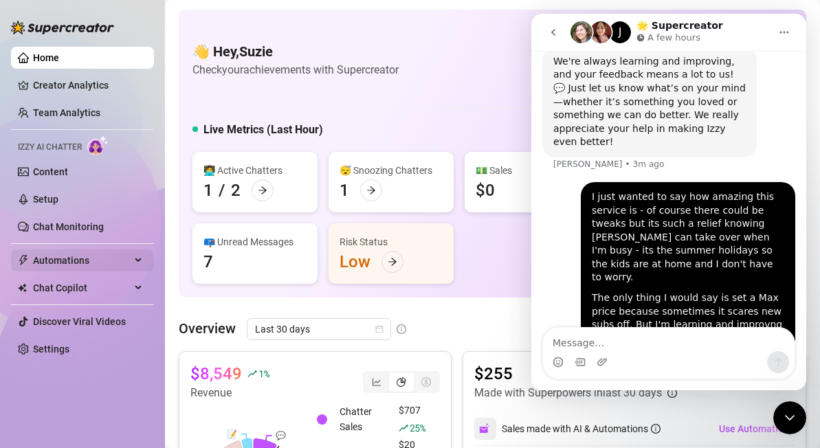
click at [56, 265] on span "Automations" at bounding box center [82, 261] width 98 height 22
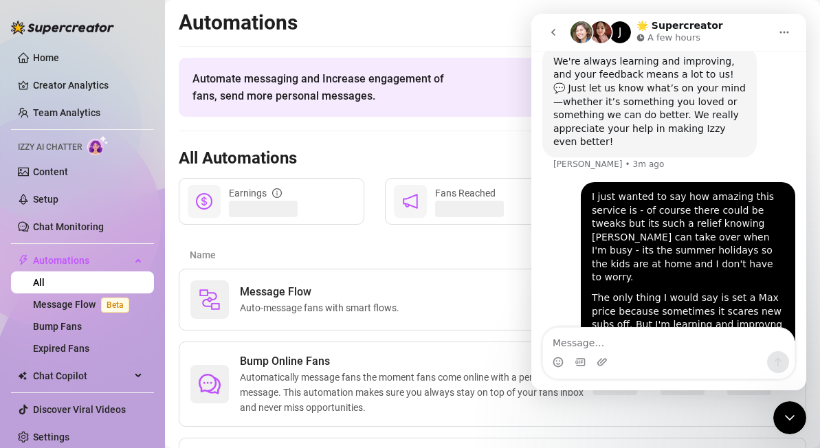
click at [481, 125] on div "Automations Automate messaging and Increase engagement of fans, send more perso…" at bounding box center [493, 255] width 628 height 490
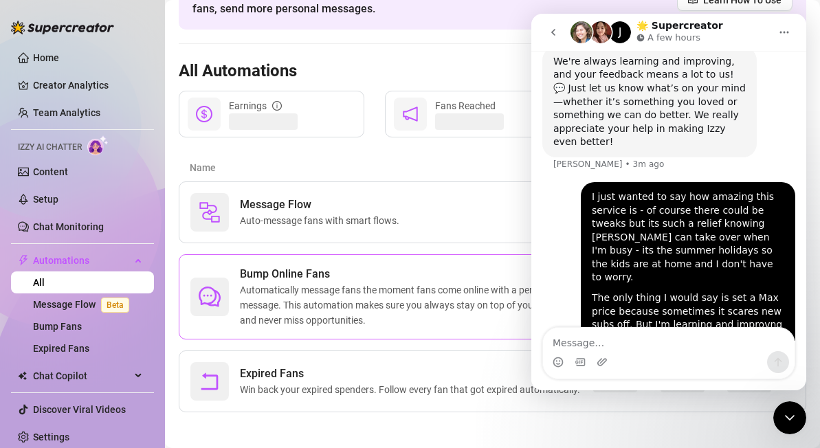
scroll to position [93, 0]
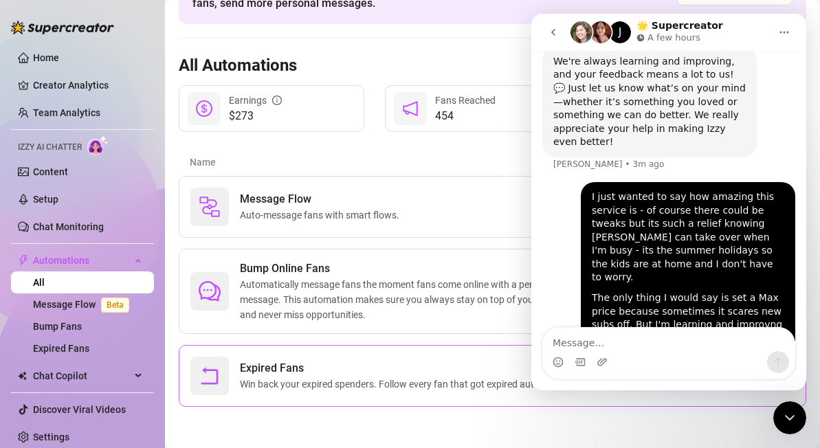
click at [386, 384] on span "Win back your expired spenders. Follow every fan that got expired automatically." at bounding box center [413, 384] width 346 height 15
